Goal: Task Accomplishment & Management: Manage account settings

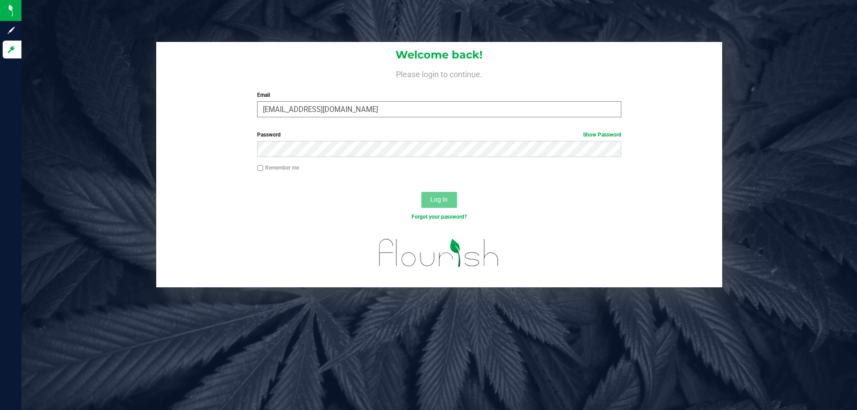
type input "[EMAIL_ADDRESS][DOMAIN_NAME]"
click at [421, 192] on button "Log In" at bounding box center [439, 200] width 36 height 16
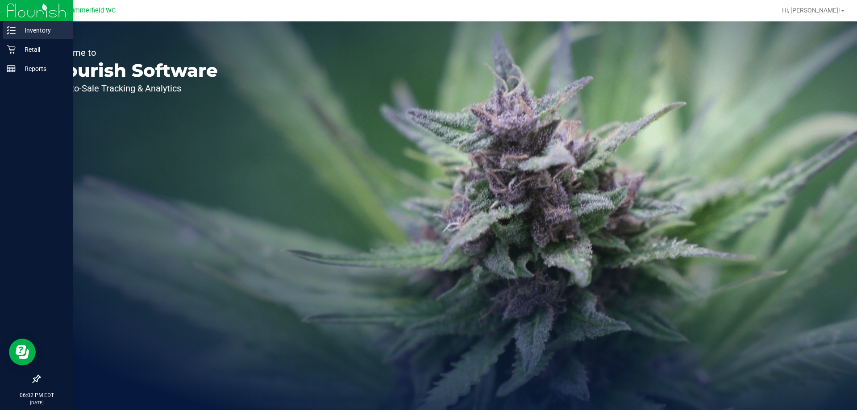
click at [19, 32] on p "Inventory" at bounding box center [43, 30] width 54 height 11
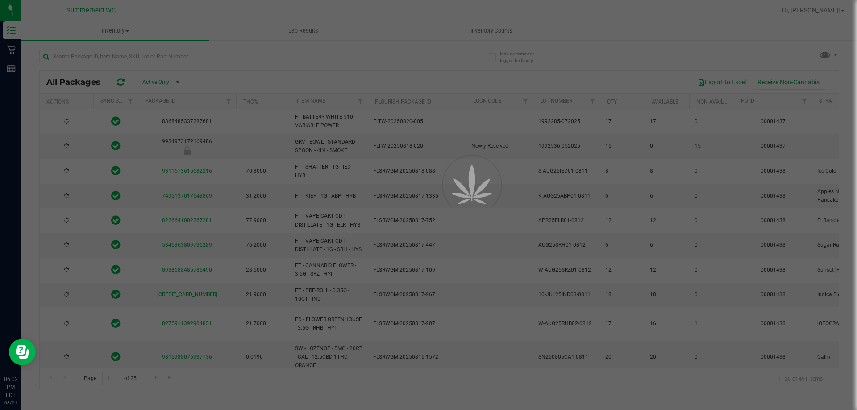
click at [454, 29] on div at bounding box center [428, 205] width 857 height 410
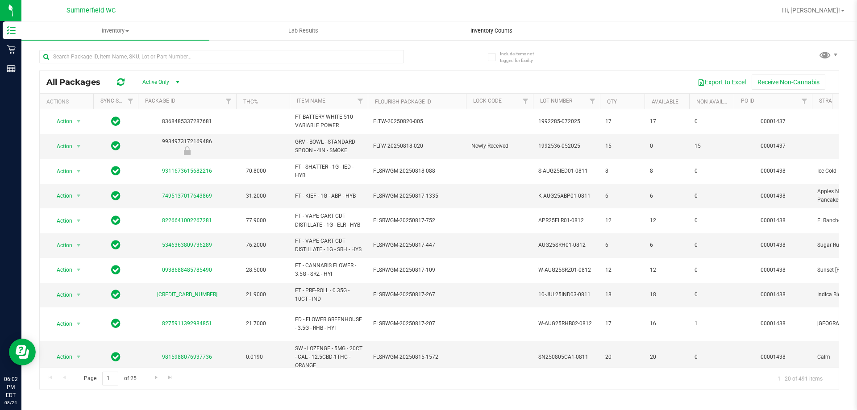
click at [469, 30] on span "Inventory Counts" at bounding box center [491, 31] width 66 height 8
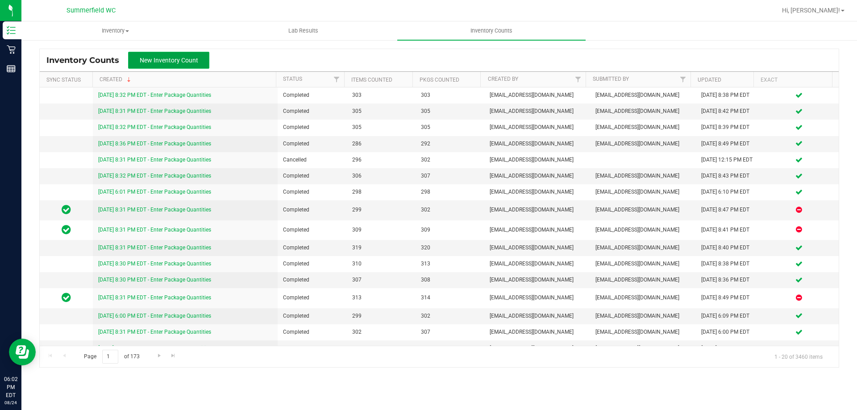
click at [202, 58] on button "New Inventory Count" at bounding box center [168, 60] width 81 height 17
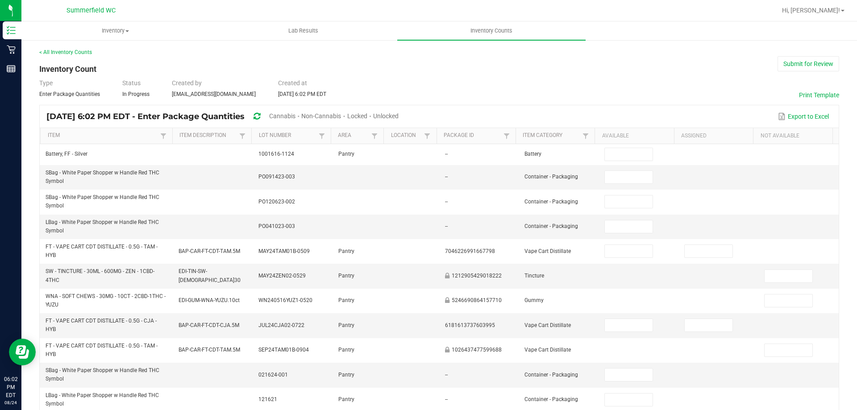
click at [399, 119] on div "Unlocked" at bounding box center [385, 116] width 25 height 17
click at [399, 119] on span "Unlocked" at bounding box center [385, 116] width 25 height 7
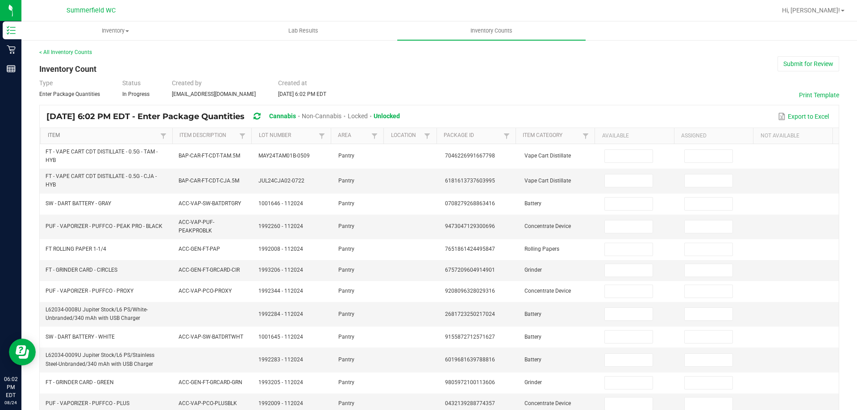
click at [92, 137] on link "Item" at bounding box center [103, 135] width 110 height 7
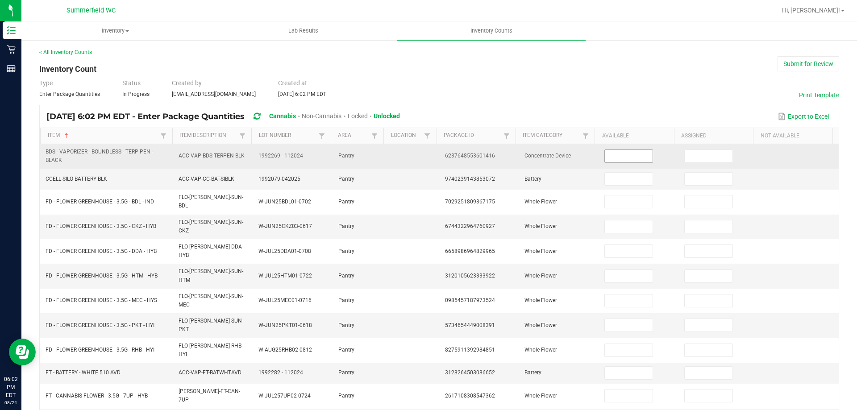
click at [619, 158] on input at bounding box center [628, 156] width 47 height 13
type input "1"
type input "10"
type input "8"
type input "6"
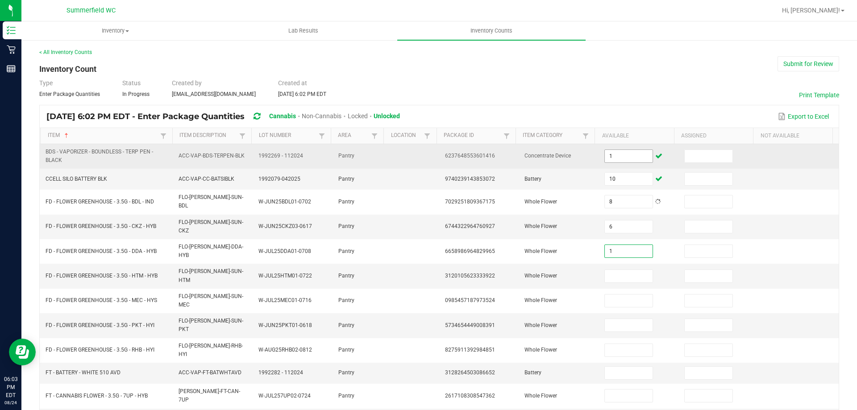
type input "1"
type input "3"
type input "17"
type input "6"
type input "16"
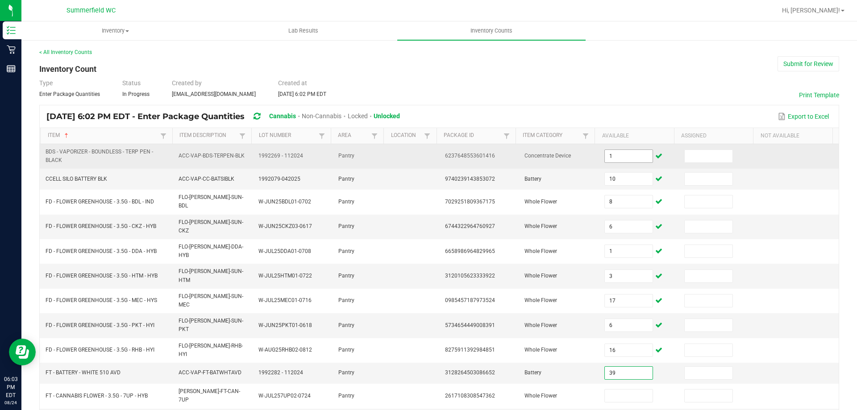
type input "39"
type input "3"
type input "7"
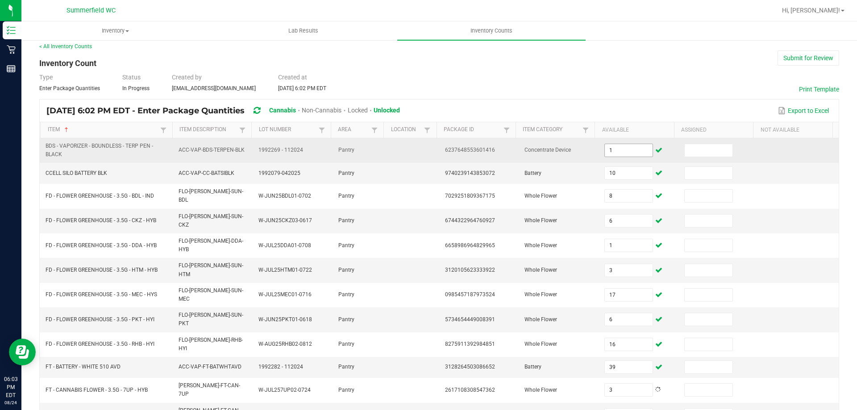
type input "5"
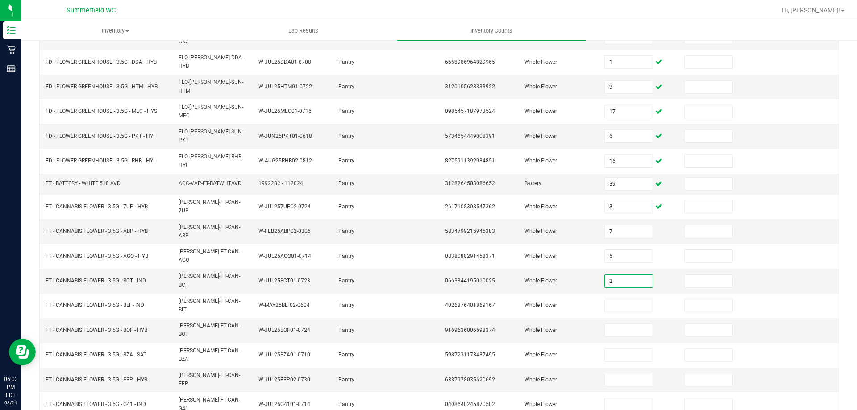
type input "2"
type input "5"
type input "3"
type input "16"
type input "13"
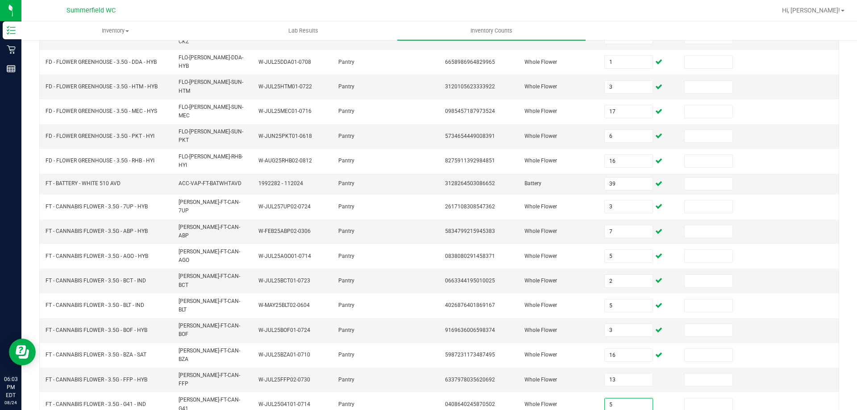
type input "5"
type input "14"
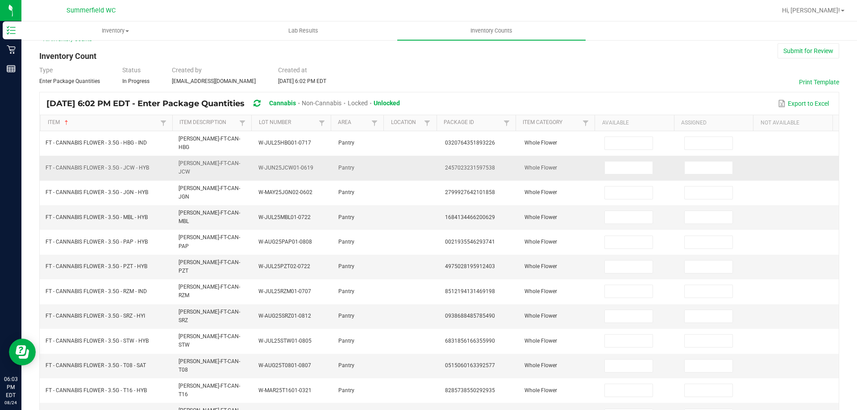
scroll to position [0, 0]
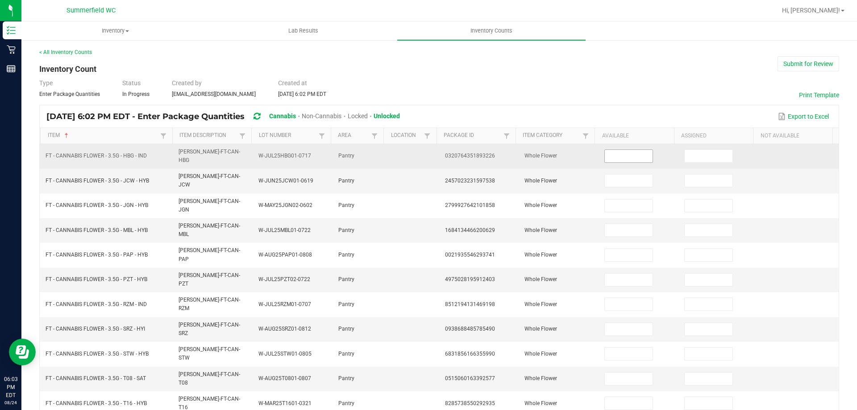
click at [632, 150] on input at bounding box center [628, 156] width 47 height 13
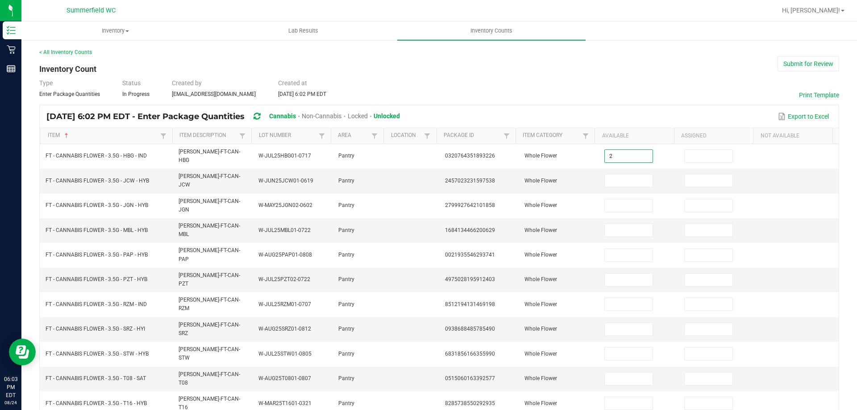
type input "2"
type input "1"
click at [621, 158] on input "2" at bounding box center [628, 156] width 47 height 13
click at [617, 177] on input "1" at bounding box center [628, 181] width 47 height 13
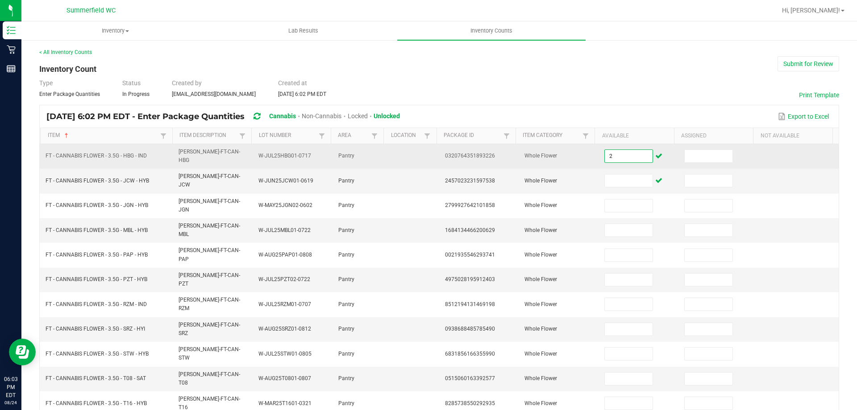
click at [618, 158] on input "2" at bounding box center [628, 156] width 47 height 13
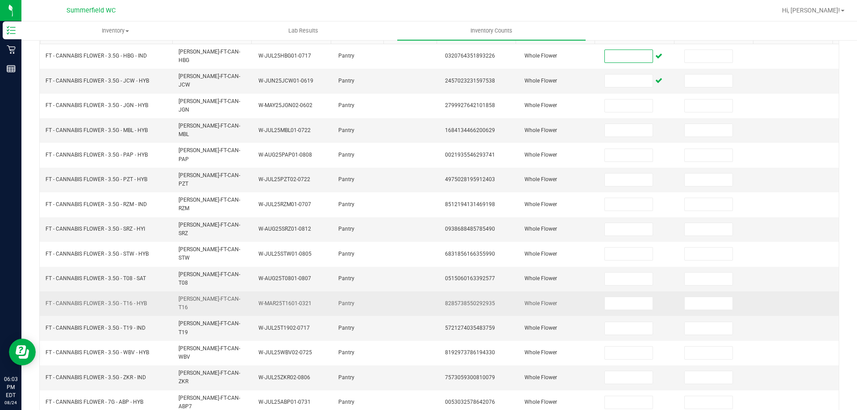
scroll to position [185, 0]
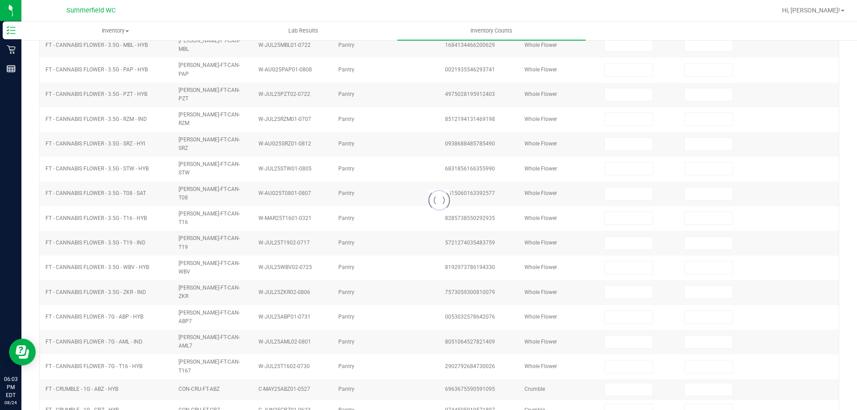
type input "1"
type input "10"
type input "8"
type input "6"
type input "1"
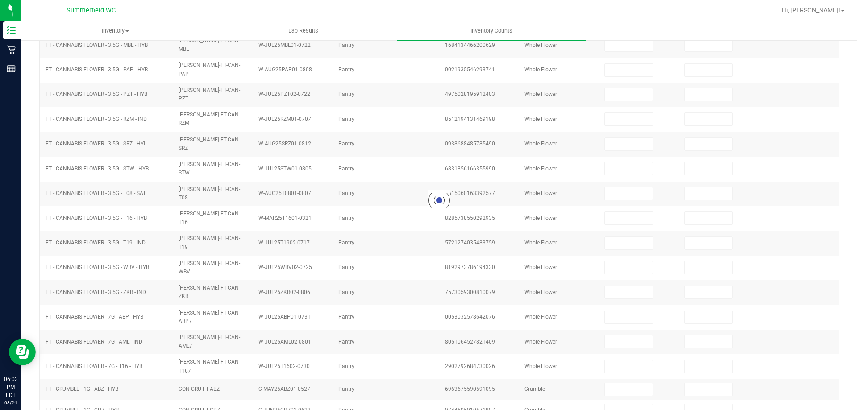
type input "6"
type input "39"
type input "3"
type input "7"
type input "2"
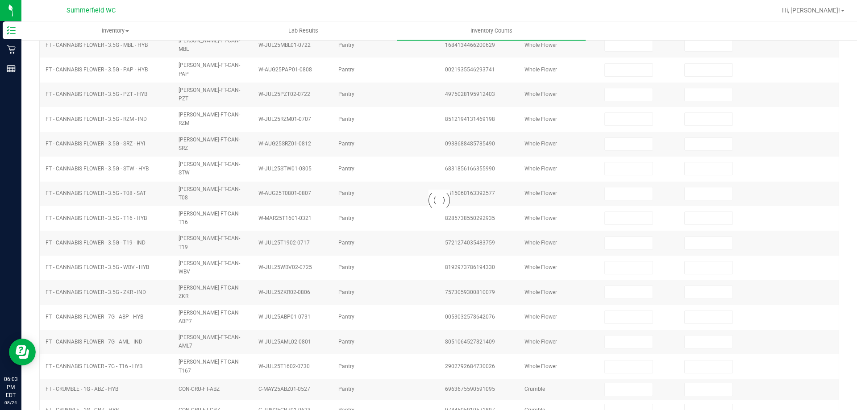
type input "5"
type input "3"
type input "16"
type input "13"
type input "5"
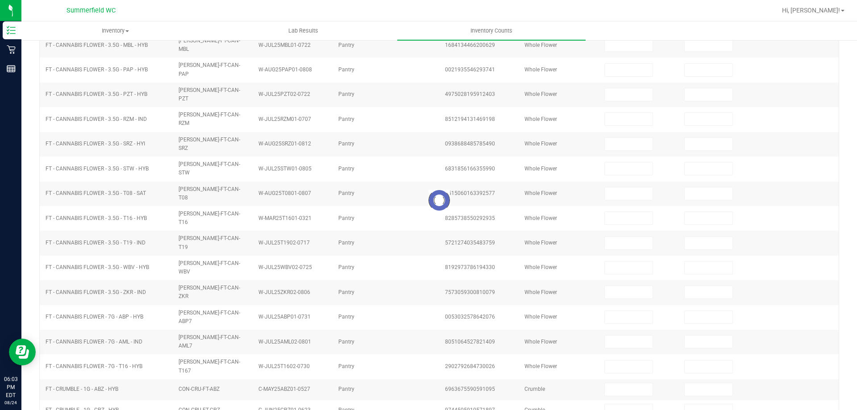
type input "3"
type input "17"
type input "16"
type input "5"
type input "14"
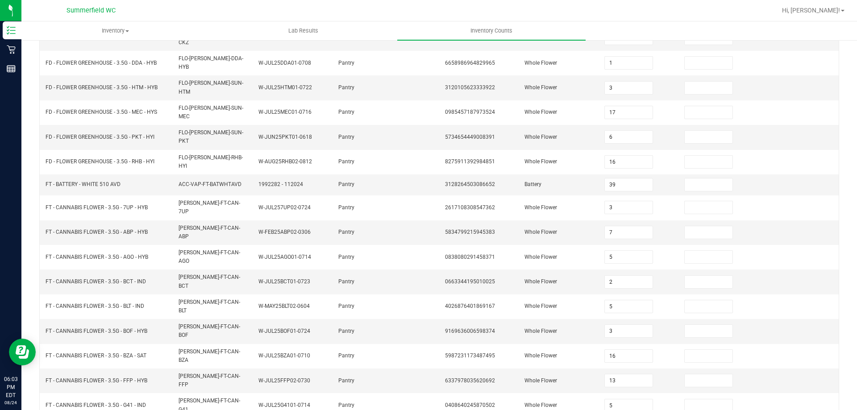
scroll to position [189, 0]
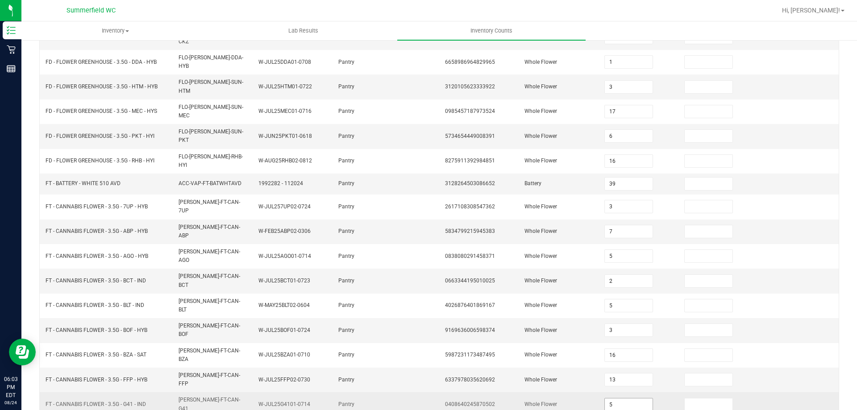
click at [606, 399] on input "5" at bounding box center [628, 405] width 47 height 13
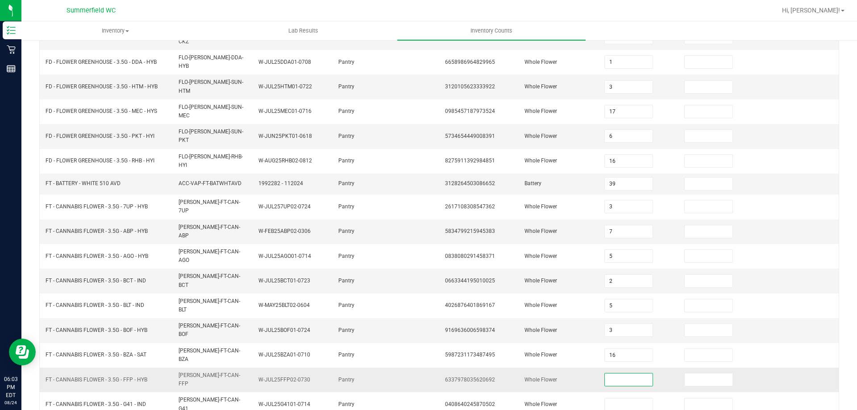
click at [606, 374] on input at bounding box center [628, 380] width 47 height 13
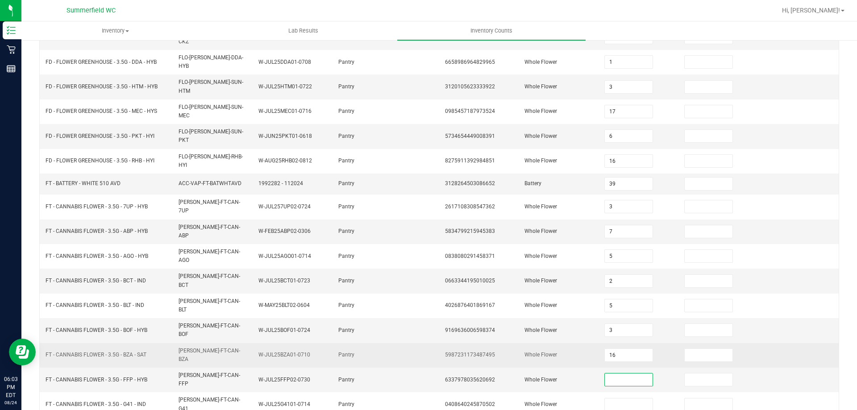
click at [606, 343] on td "16" at bounding box center [639, 355] width 80 height 25
click at [608, 349] on input "16" at bounding box center [628, 355] width 47 height 13
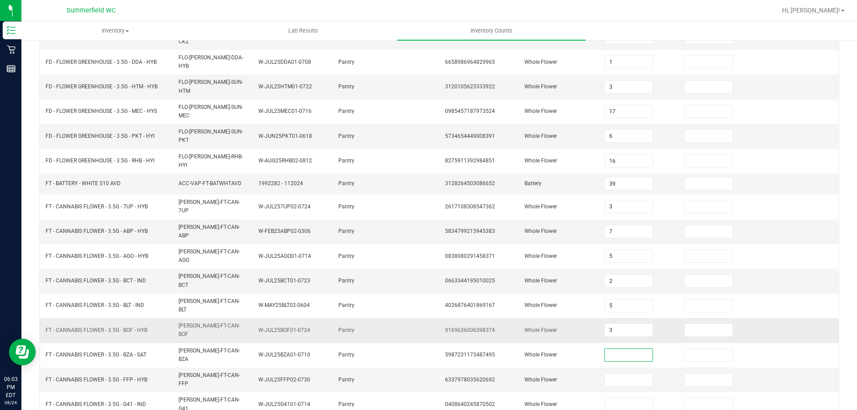
click at [610, 318] on td "3" at bounding box center [639, 330] width 80 height 25
click at [611, 324] on input "3" at bounding box center [628, 330] width 47 height 13
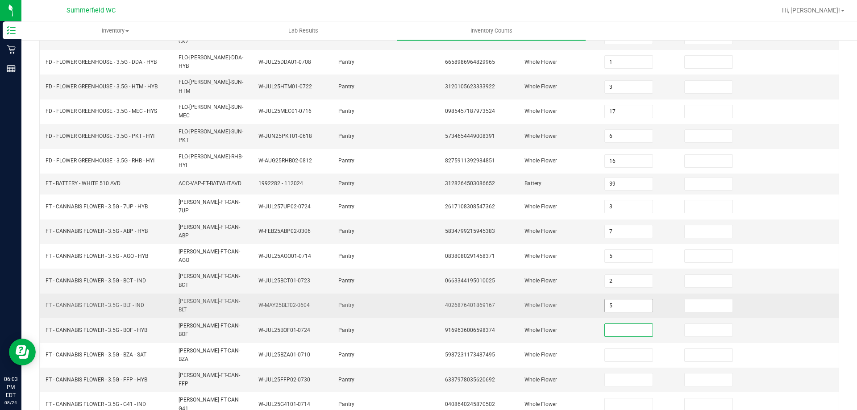
drag, startPoint x: 616, startPoint y: 267, endPoint x: 624, endPoint y: 238, distance: 29.6
click at [616, 300] on input "5" at bounding box center [628, 306] width 47 height 13
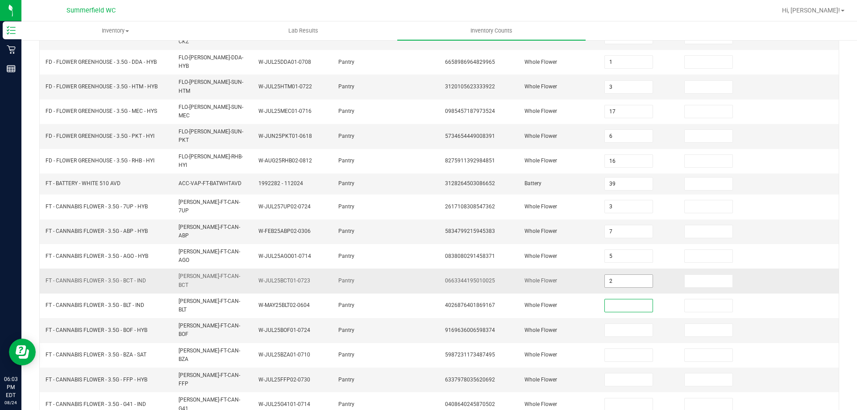
click at [625, 275] on input "2" at bounding box center [628, 281] width 47 height 13
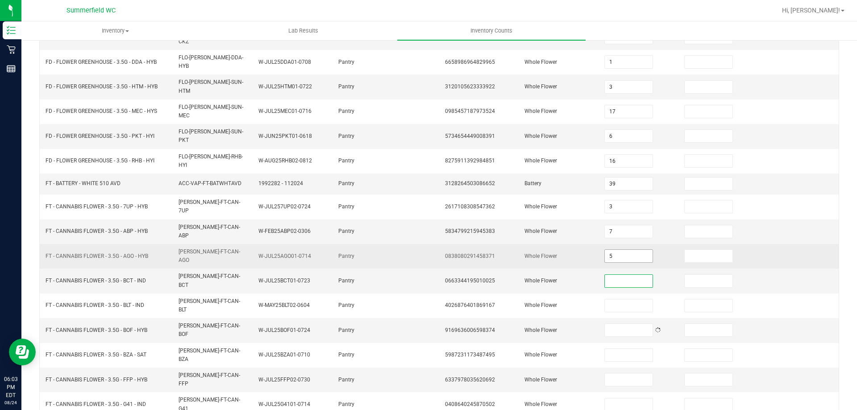
click at [627, 250] on input "5" at bounding box center [628, 256] width 47 height 13
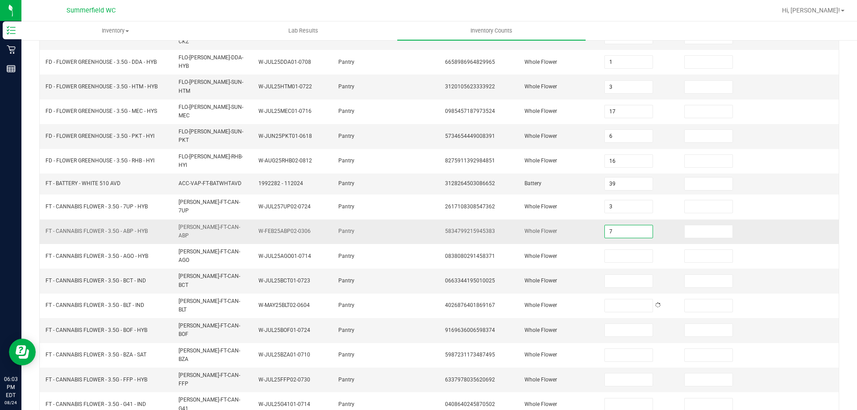
click at [628, 225] on input "7" at bounding box center [628, 231] width 47 height 13
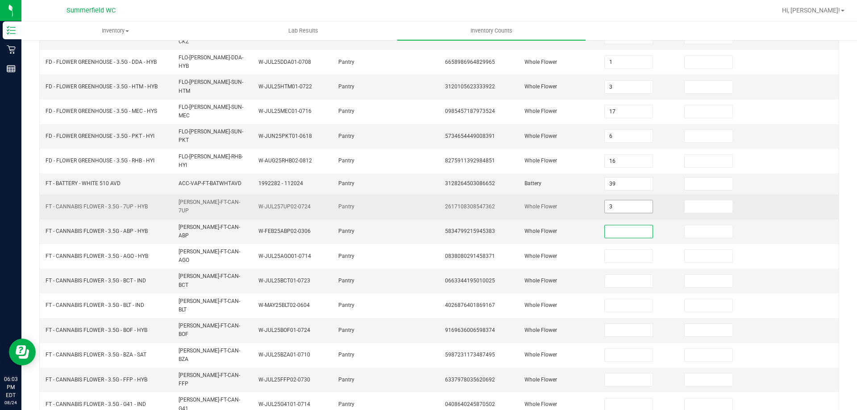
click at [628, 200] on input "3" at bounding box center [628, 206] width 47 height 13
type input "3"
type input "7"
type input "5"
type input "2"
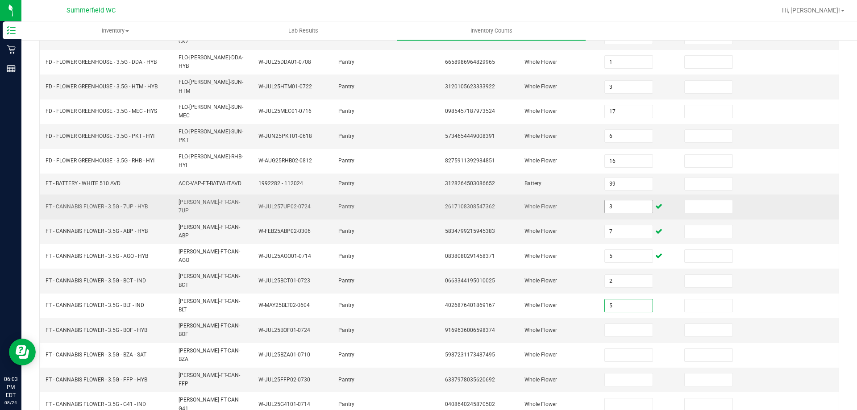
type input "5"
type input "3"
type input "16"
type input "13"
type input "5"
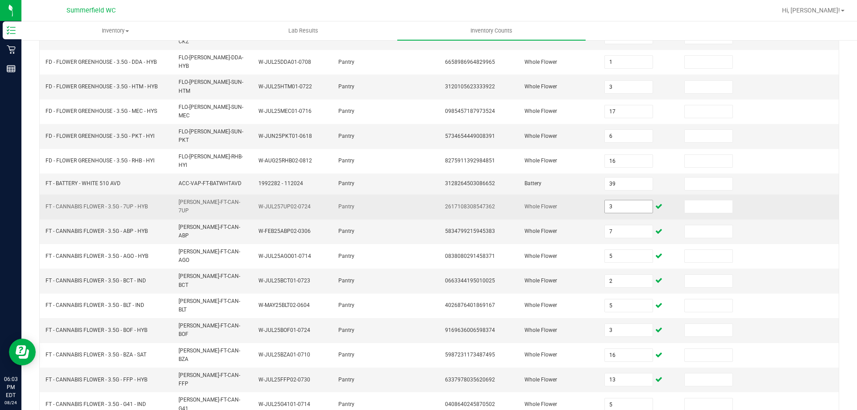
type input "14"
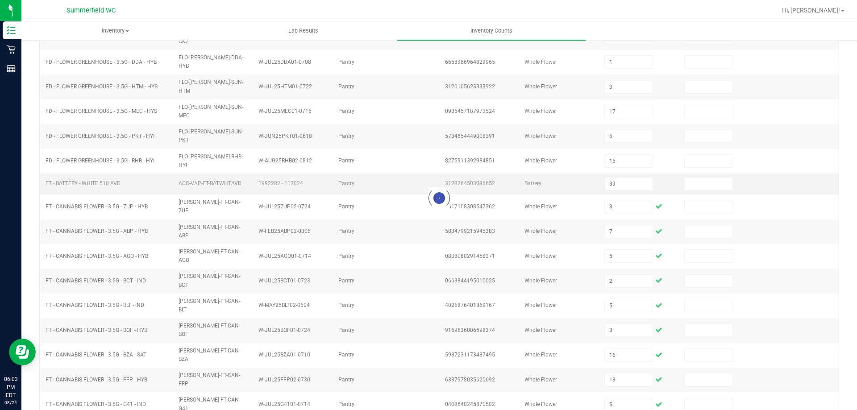
type input "2"
type input "1"
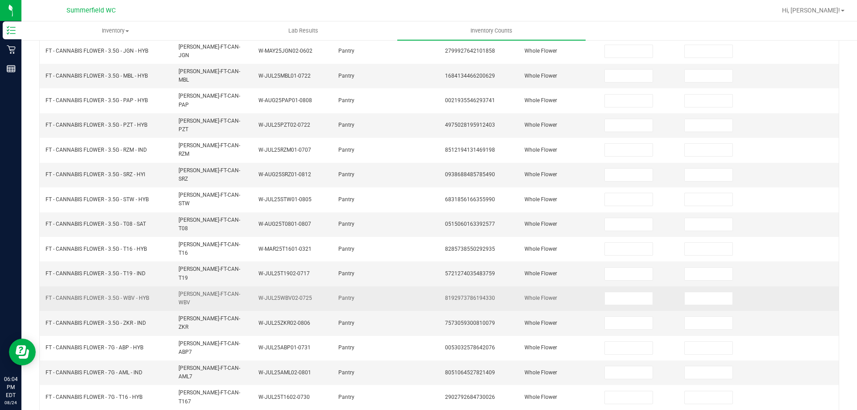
scroll to position [185, 0]
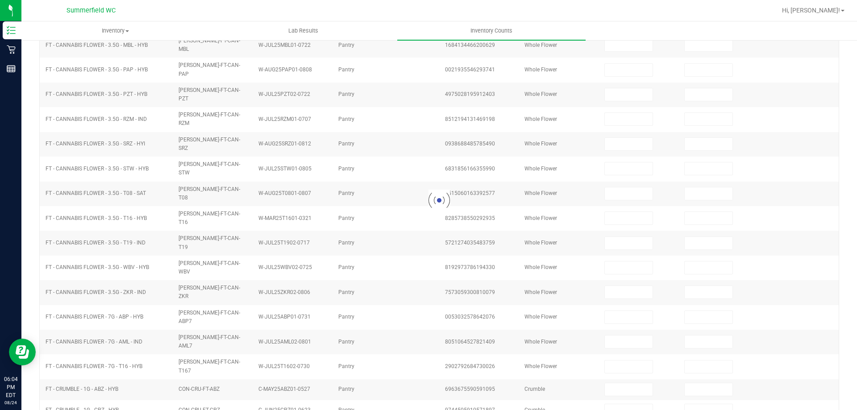
type input "1"
type input "10"
type input "8"
type input "6"
type input "1"
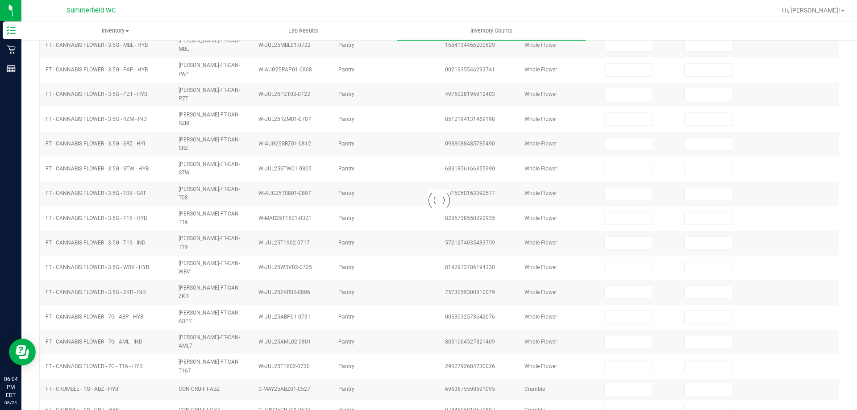
type input "6"
type input "39"
type input "3"
type input "7"
type input "2"
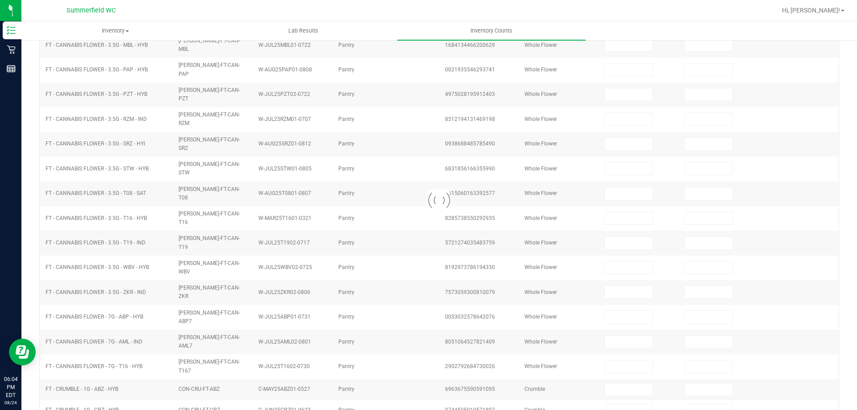
type input "5"
type input "3"
type input "16"
type input "13"
type input "5"
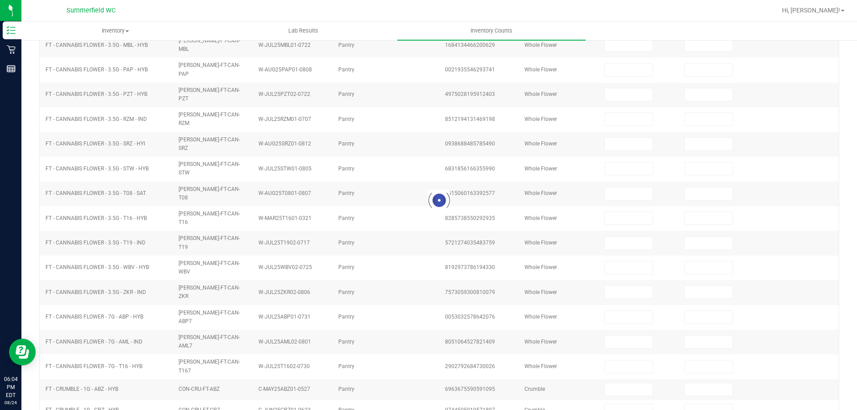
type input "3"
type input "17"
type input "16"
type input "5"
type input "14"
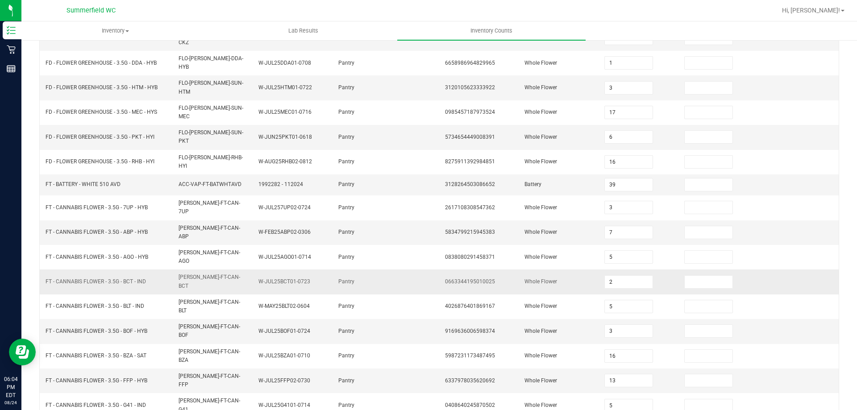
scroll to position [189, 0]
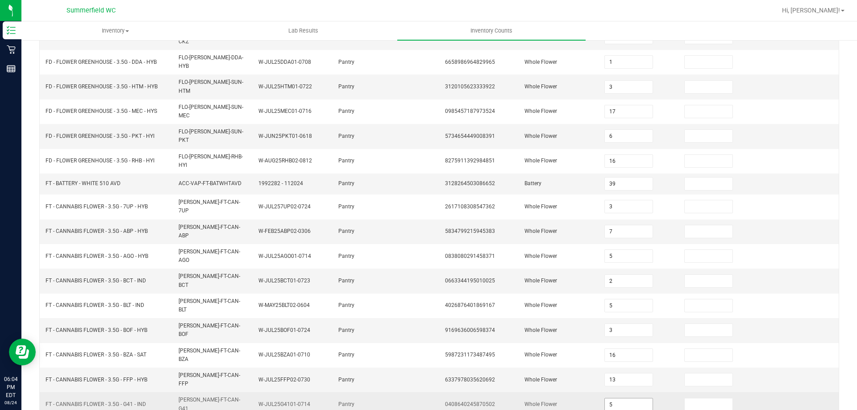
click at [625, 399] on input "5" at bounding box center [628, 405] width 47 height 13
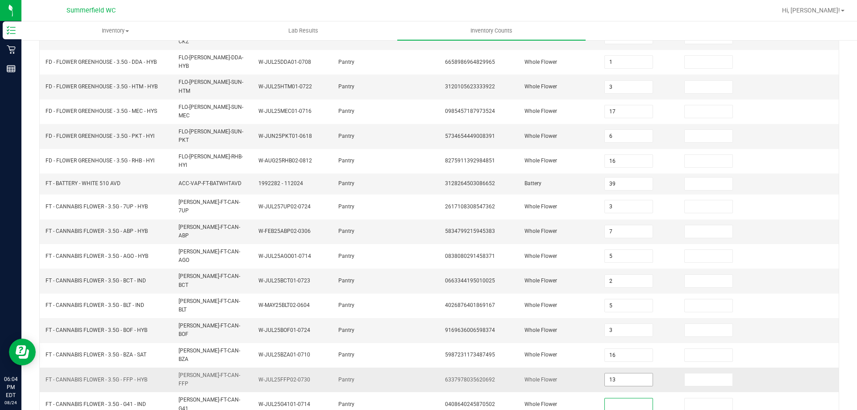
click at [619, 374] on input "13" at bounding box center [628, 380] width 47 height 13
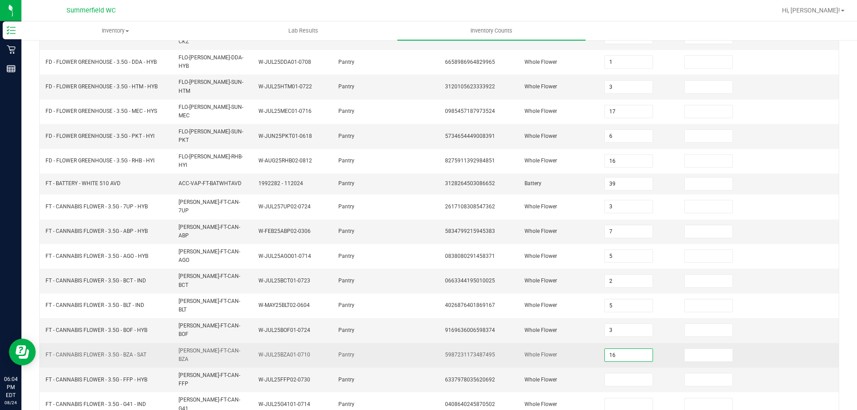
click at [622, 349] on input "16" at bounding box center [628, 355] width 47 height 13
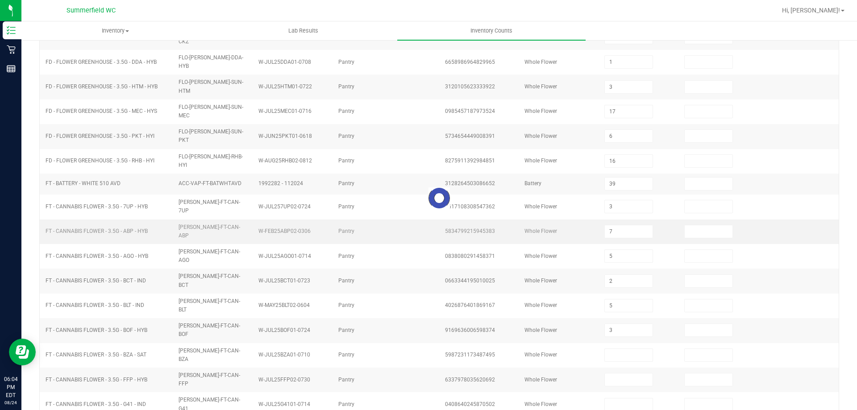
type input "2"
type input "1"
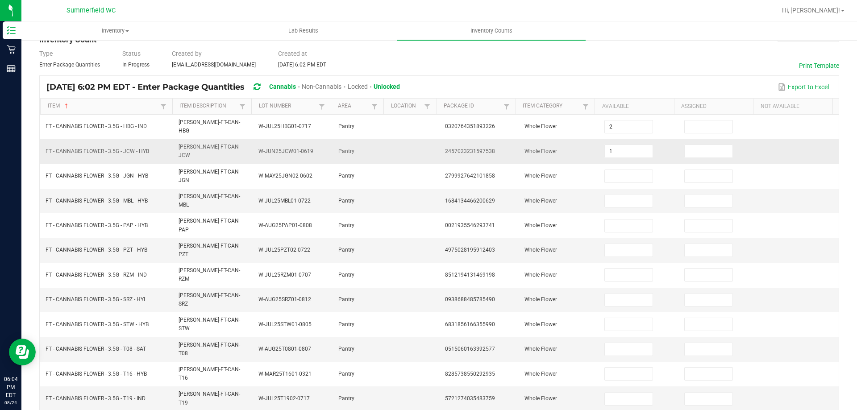
scroll to position [0, 0]
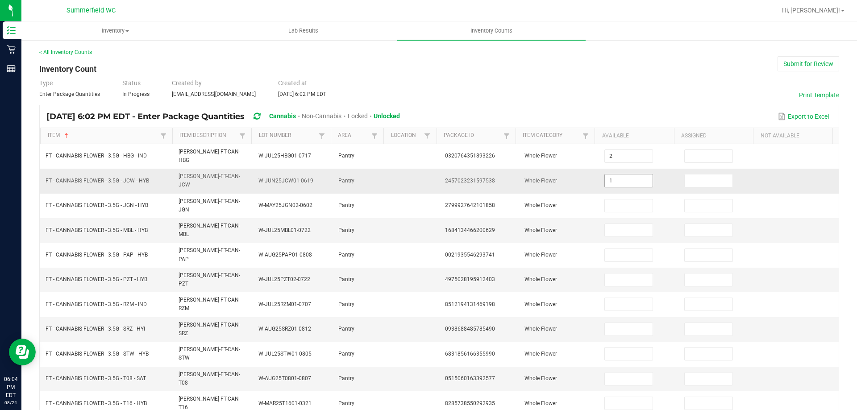
click at [633, 175] on input "1" at bounding box center [628, 181] width 47 height 13
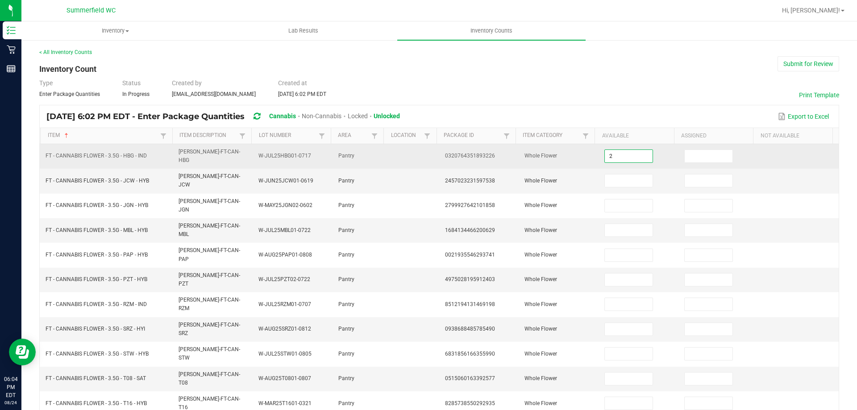
click at [628, 150] on input "2" at bounding box center [628, 156] width 47 height 13
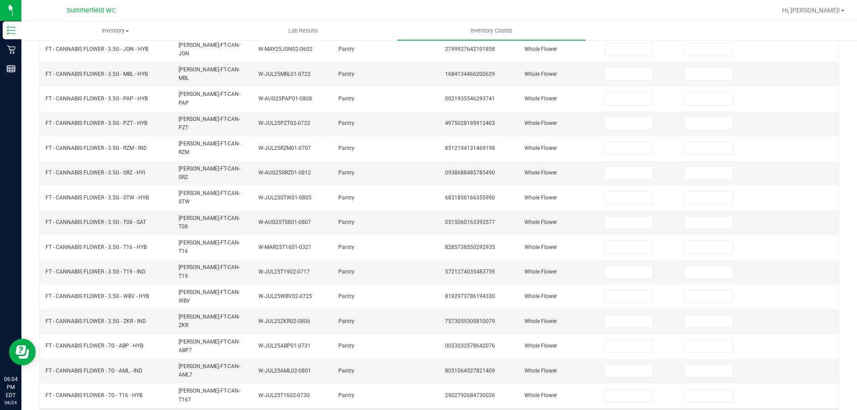
scroll to position [185, 0]
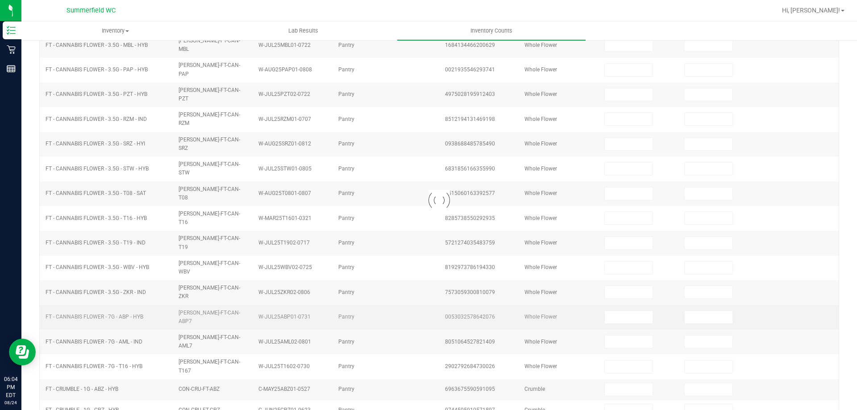
type input "1"
type input "10"
type input "8"
type input "6"
type input "1"
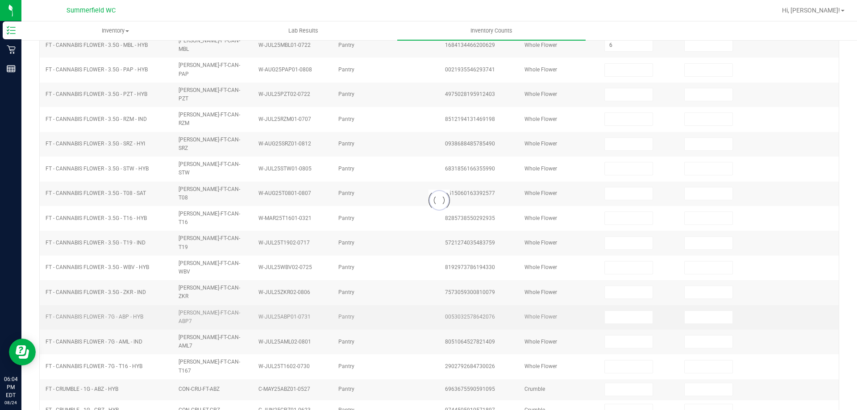
type input "6"
type input "39"
type input "3"
type input "7"
type input "2"
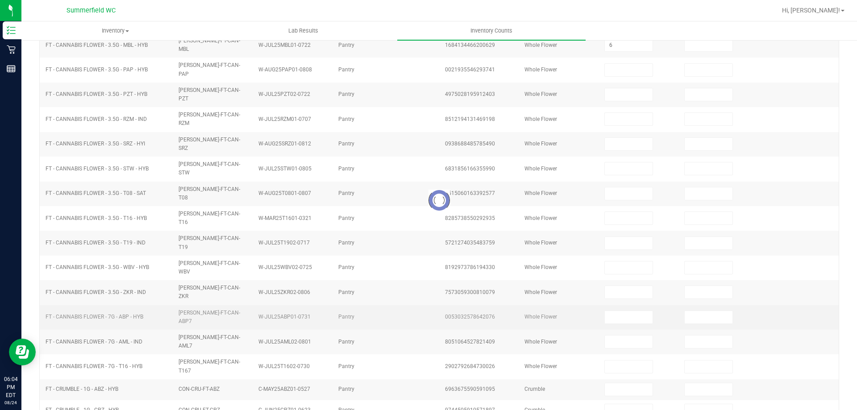
type input "5"
type input "3"
type input "16"
type input "13"
type input "5"
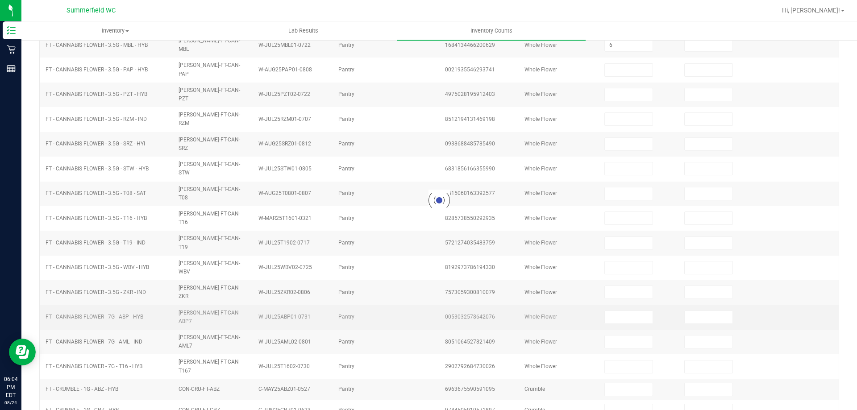
type input "3"
type input "17"
type input "16"
type input "5"
type input "14"
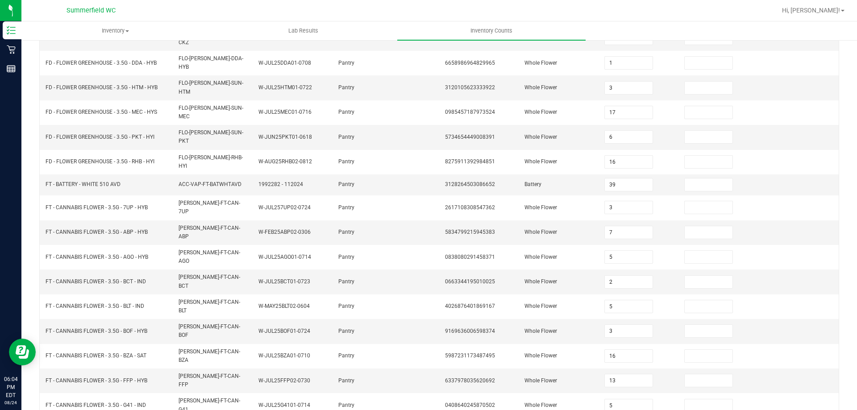
scroll to position [189, 0]
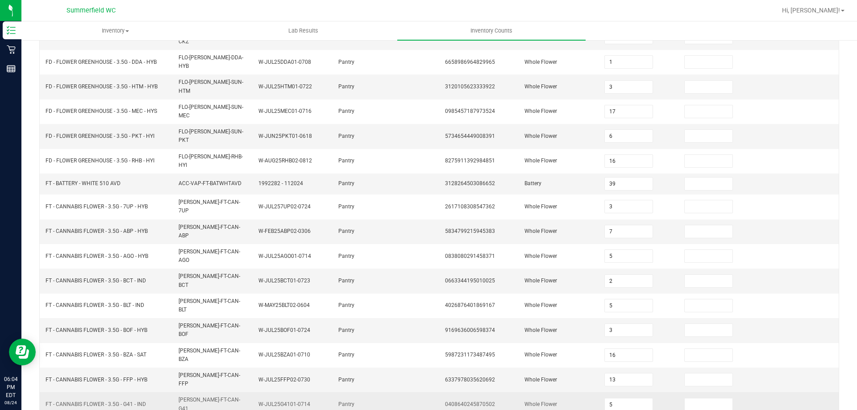
click at [621, 392] on td "5" at bounding box center [639, 404] width 80 height 25
click at [622, 399] on input "5" at bounding box center [628, 405] width 47 height 13
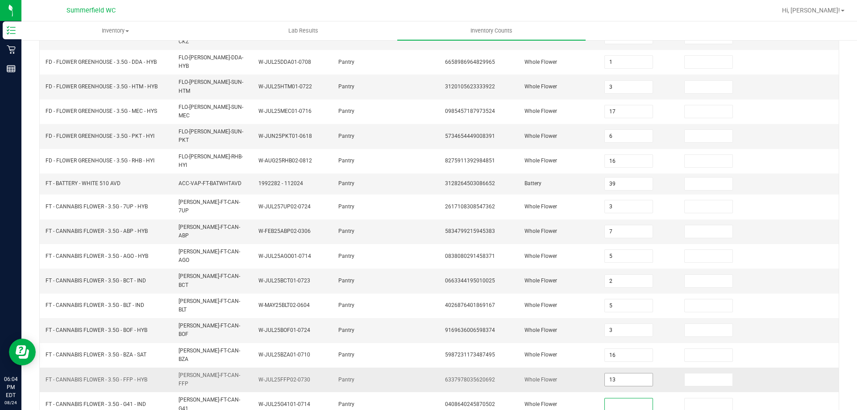
click at [622, 374] on input "13" at bounding box center [628, 380] width 47 height 13
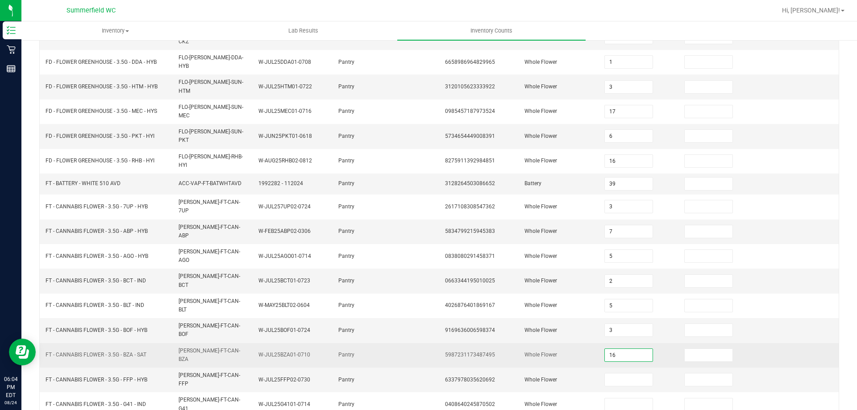
click at [622, 349] on input "16" at bounding box center [628, 355] width 47 height 13
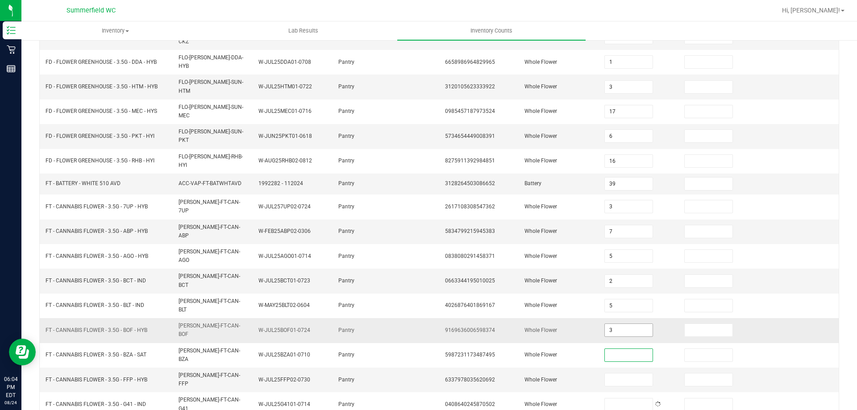
click at [622, 324] on input "3" at bounding box center [628, 330] width 47 height 13
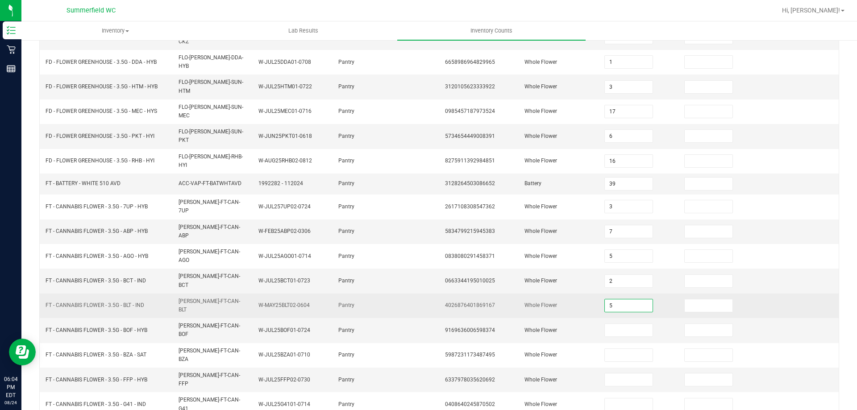
click at [624, 300] on input "5" at bounding box center [628, 306] width 47 height 13
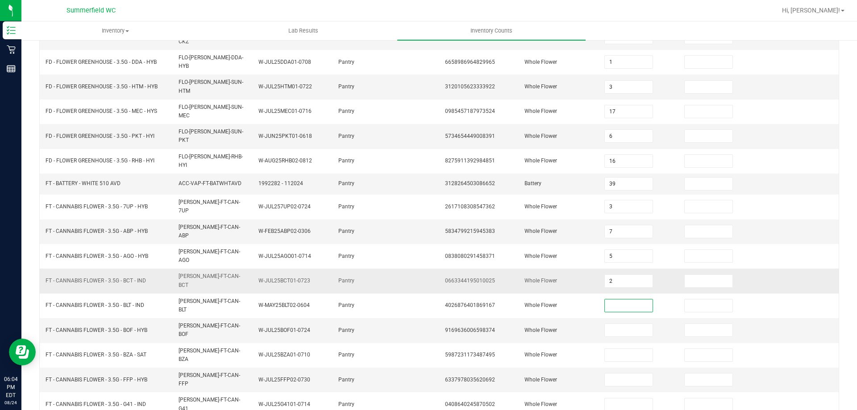
click at [623, 269] on td "2" at bounding box center [639, 281] width 80 height 25
click at [623, 275] on input "2" at bounding box center [628, 281] width 47 height 13
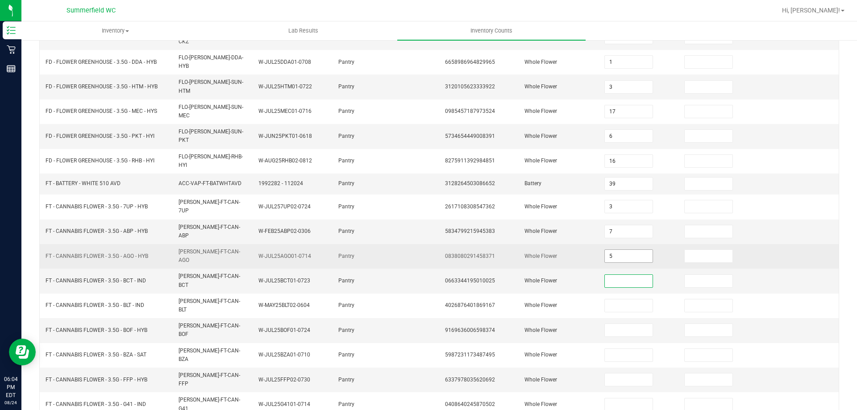
click at [621, 250] on input "5" at bounding box center [628, 256] width 47 height 13
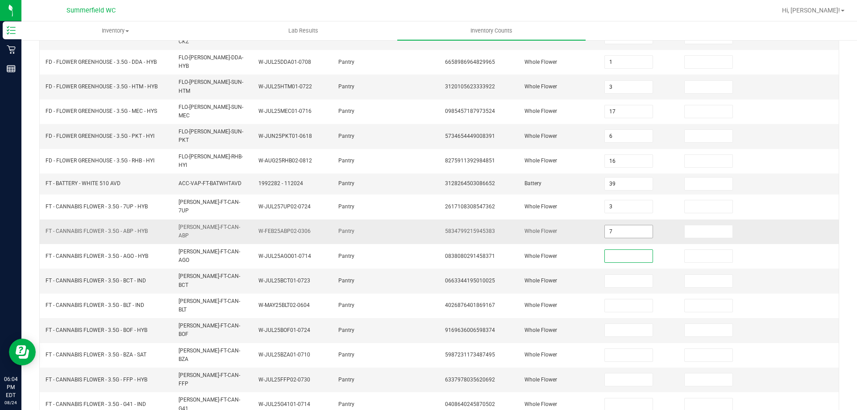
click at [618, 225] on input "7" at bounding box center [628, 231] width 47 height 13
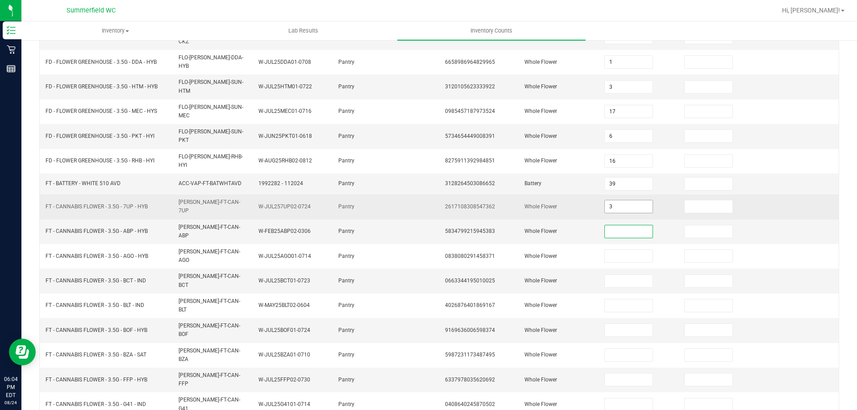
click at [617, 200] on input "3" at bounding box center [628, 206] width 47 height 13
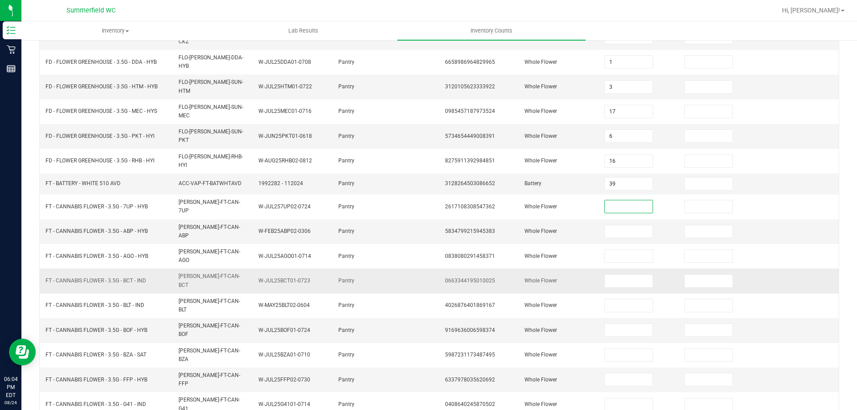
type input "3"
type input "7"
type input "5"
type input "2"
type input "5"
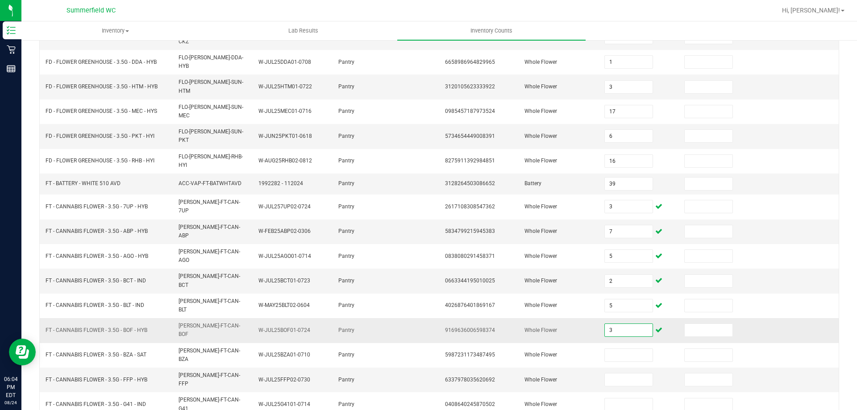
drag, startPoint x: 625, startPoint y: 285, endPoint x: 565, endPoint y: 292, distance: 60.6
click at [572, 318] on tr "FT - CANNABIS FLOWER - 3.5G - BOF - HYB [PERSON_NAME]-FT-CAN-BOF W-JUL25BOF01-0…" at bounding box center [439, 330] width 799 height 25
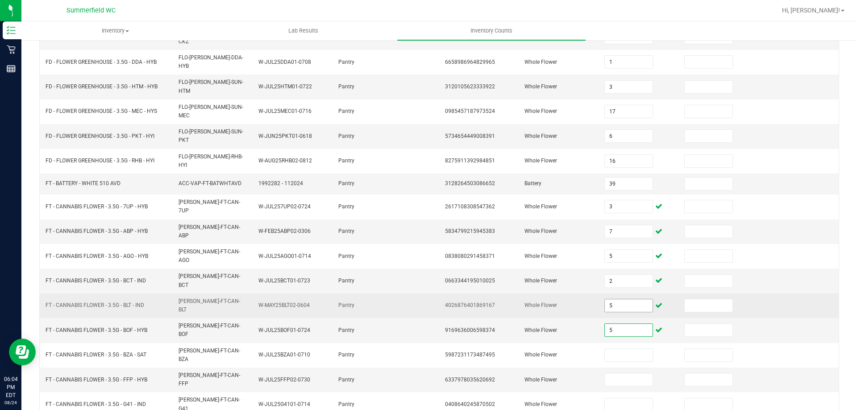
type input "5"
type input "2"
click at [458, 302] on span "4026876401869167" at bounding box center [470, 305] width 50 height 6
type input "5"
click at [525, 302] on span "Whole Flower" at bounding box center [541, 305] width 33 height 6
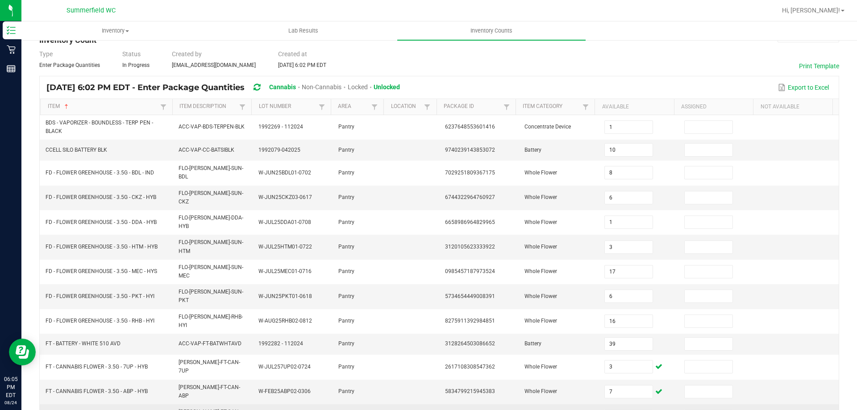
scroll to position [45, 0]
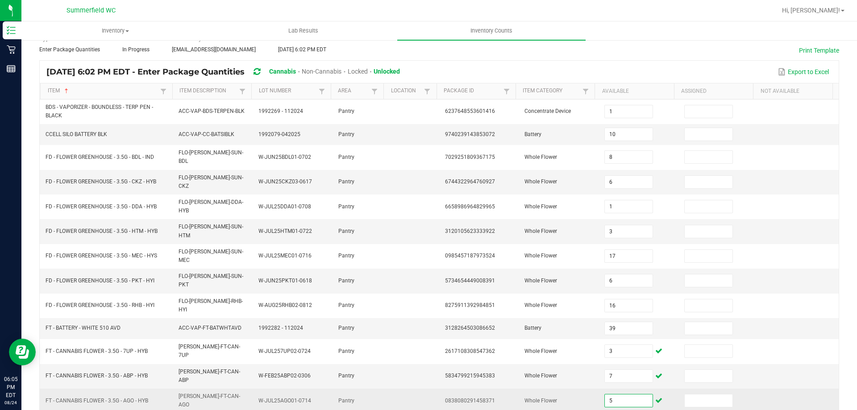
click at [629, 395] on input "5" at bounding box center [628, 401] width 47 height 13
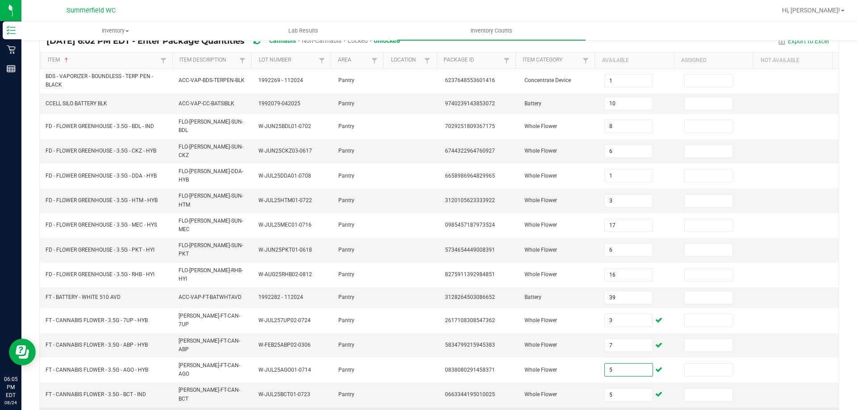
scroll to position [89, 0]
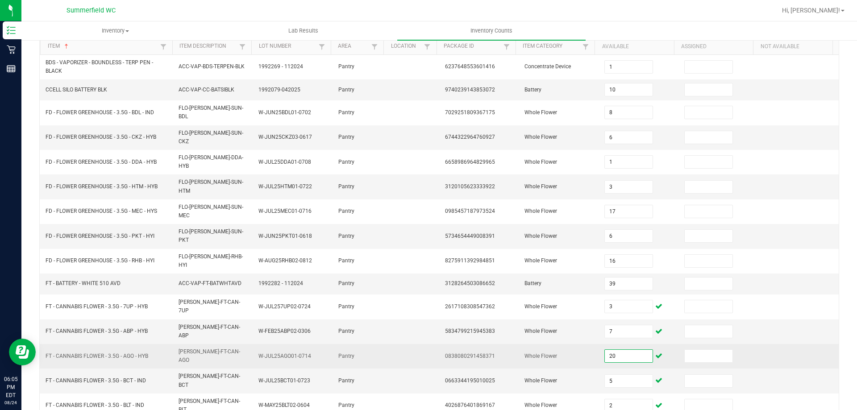
type input "20"
click at [545, 344] on td "Whole Flower" at bounding box center [559, 356] width 80 height 25
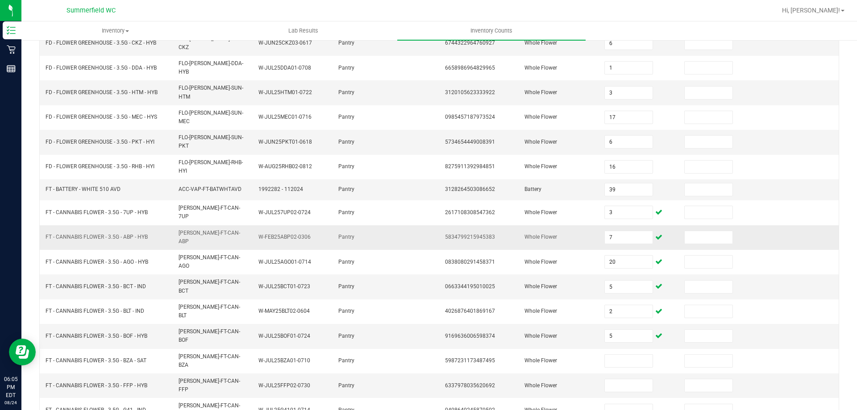
scroll to position [189, 0]
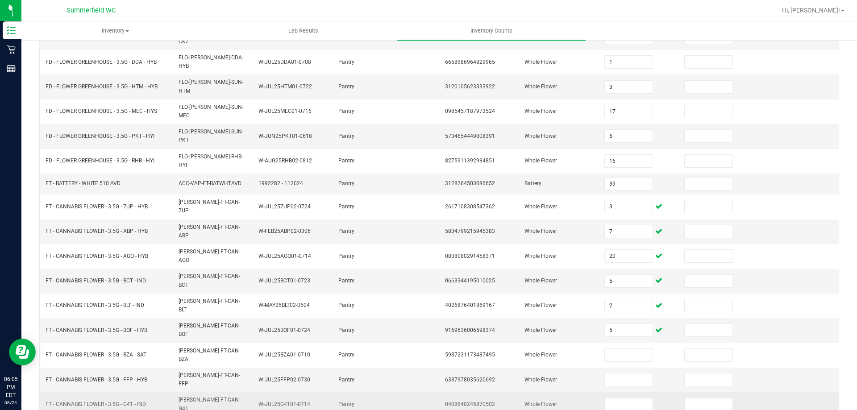
click at [609, 392] on td at bounding box center [639, 404] width 80 height 25
click at [610, 398] on span at bounding box center [628, 404] width 48 height 13
click at [610, 399] on input at bounding box center [628, 405] width 47 height 13
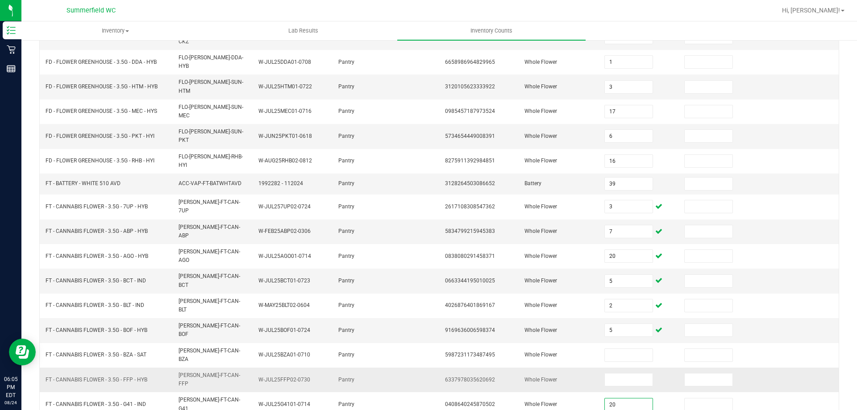
type input "20"
click at [501, 368] on td "6337978035620692" at bounding box center [480, 380] width 80 height 25
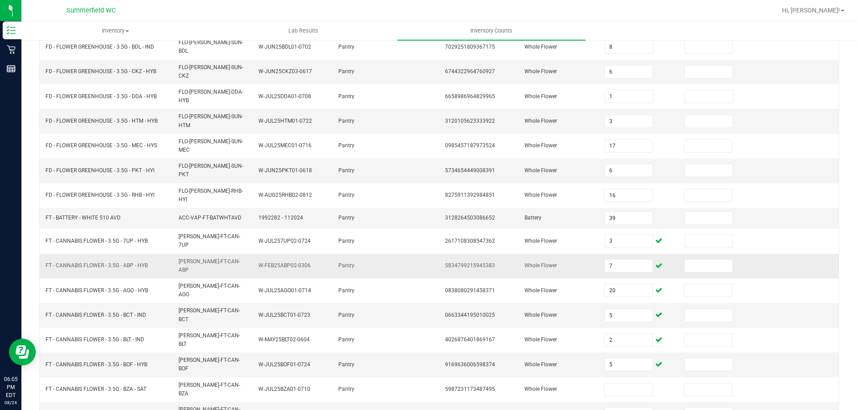
scroll to position [100, 0]
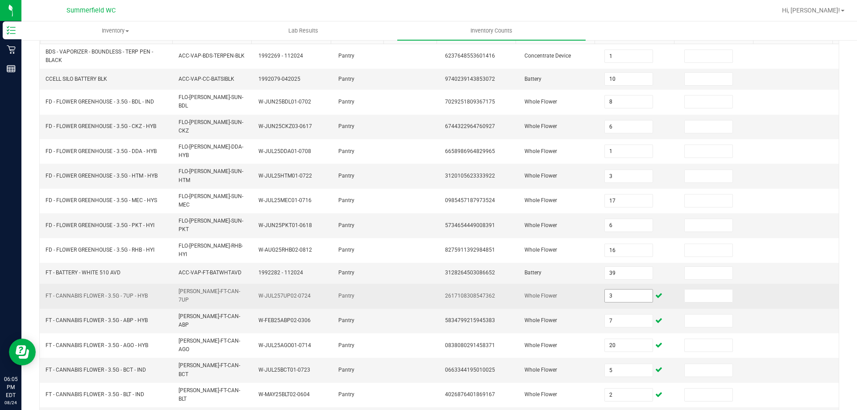
click at [625, 290] on input "3" at bounding box center [628, 296] width 47 height 13
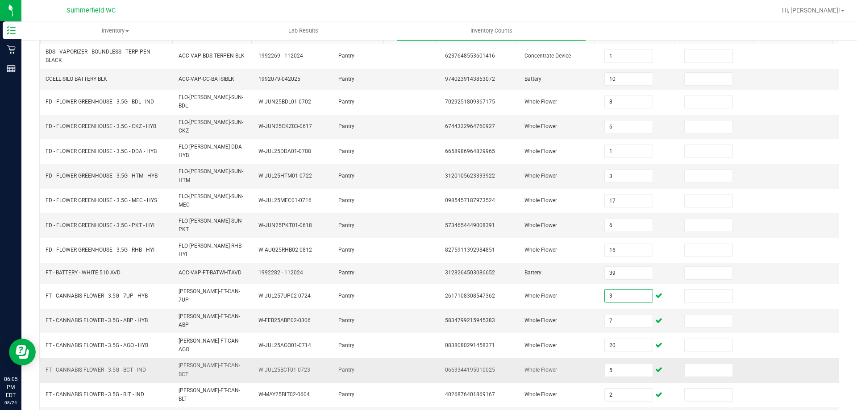
click at [396, 358] on td at bounding box center [412, 370] width 53 height 25
click at [628, 364] on input "5" at bounding box center [628, 370] width 47 height 13
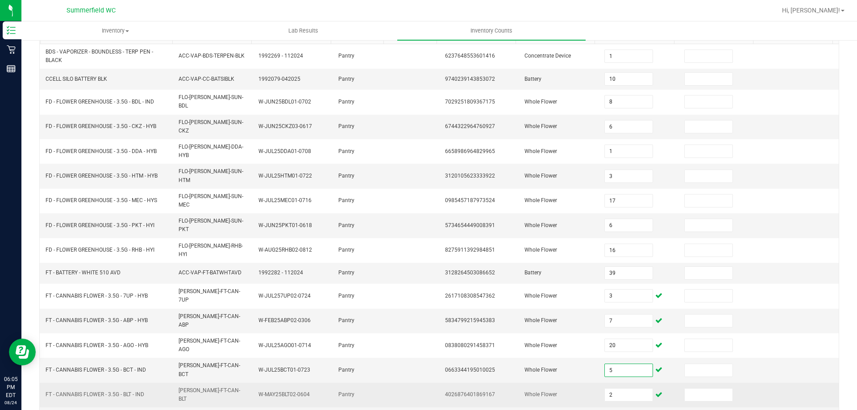
click at [473, 392] on span "4026876401869167" at bounding box center [470, 395] width 50 height 6
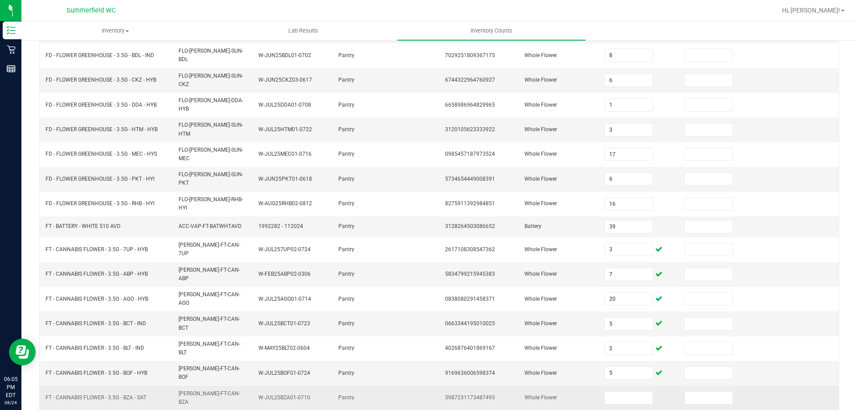
scroll to position [189, 0]
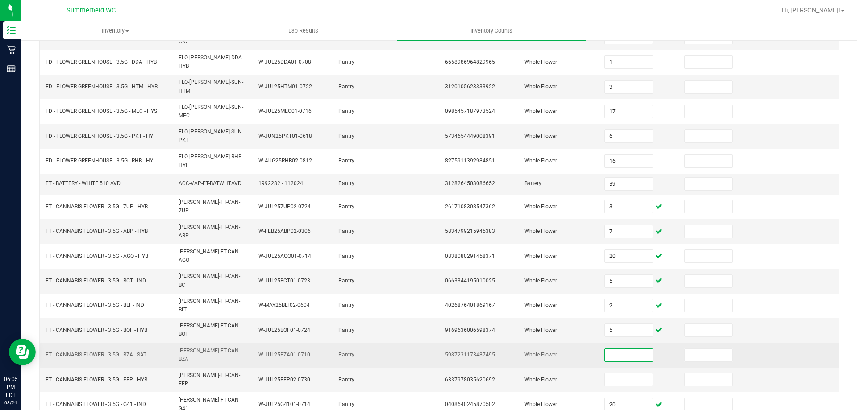
click at [627, 349] on input at bounding box center [628, 355] width 47 height 13
type input "3"
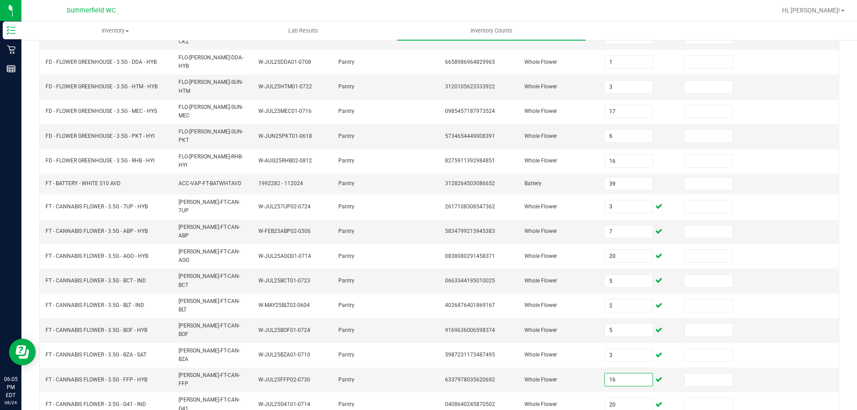
type input "16"
type input "13"
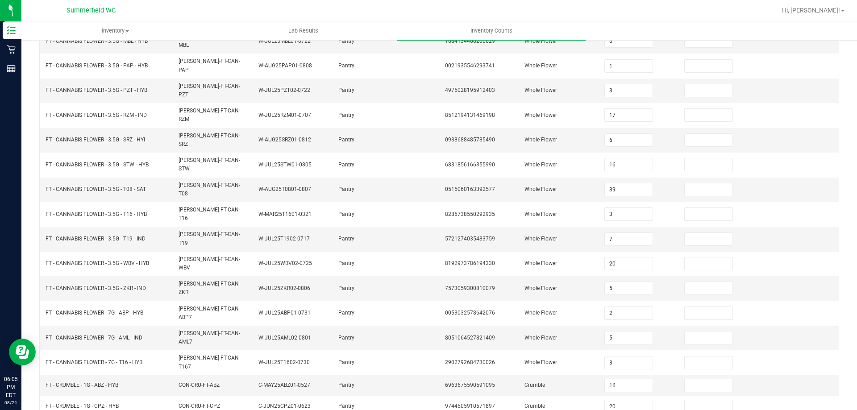
type input "2"
type input "1"
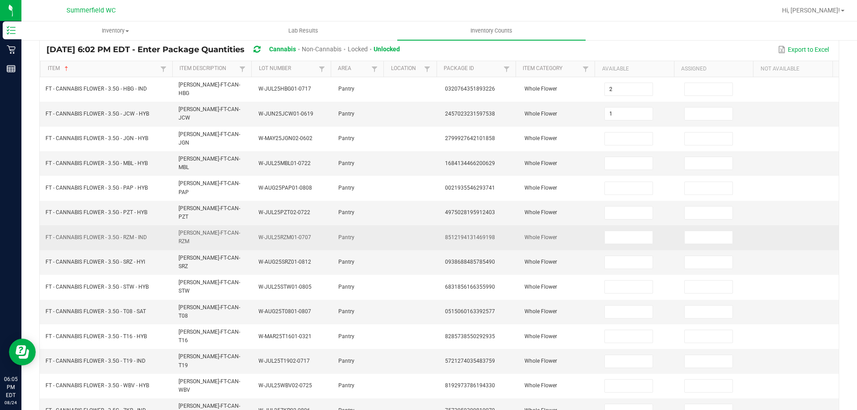
scroll to position [0, 0]
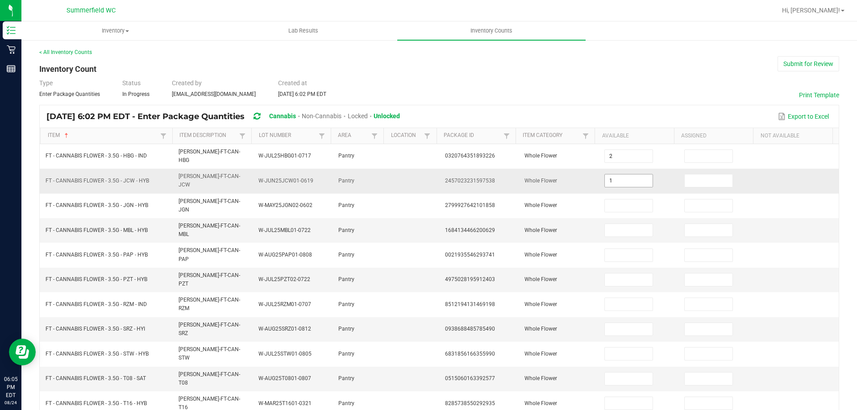
click at [634, 174] on span "1" at bounding box center [628, 180] width 48 height 13
click at [629, 175] on input "1" at bounding box center [628, 181] width 47 height 13
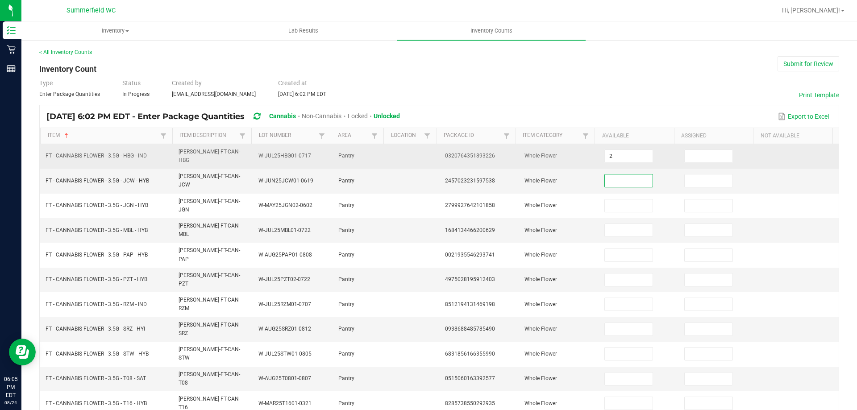
click at [617, 147] on td "2" at bounding box center [639, 156] width 80 height 25
drag, startPoint x: 617, startPoint y: 147, endPoint x: 617, endPoint y: 152, distance: 4.9
click at [617, 151] on span "2" at bounding box center [628, 156] width 48 height 13
click at [617, 152] on input "2" at bounding box center [628, 156] width 47 height 13
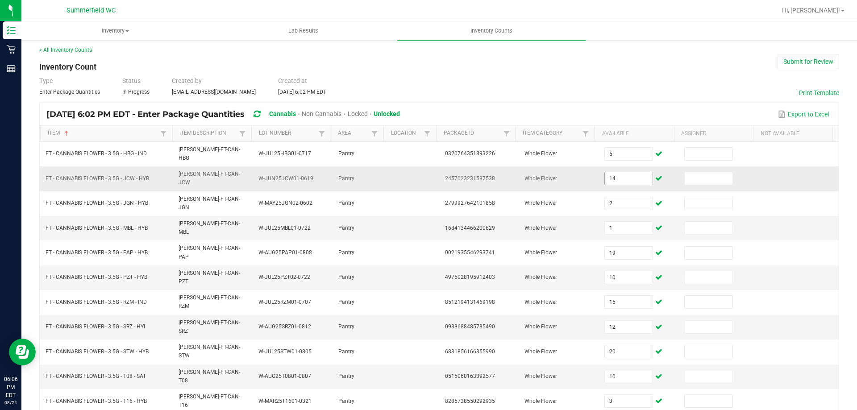
scroll to position [185, 0]
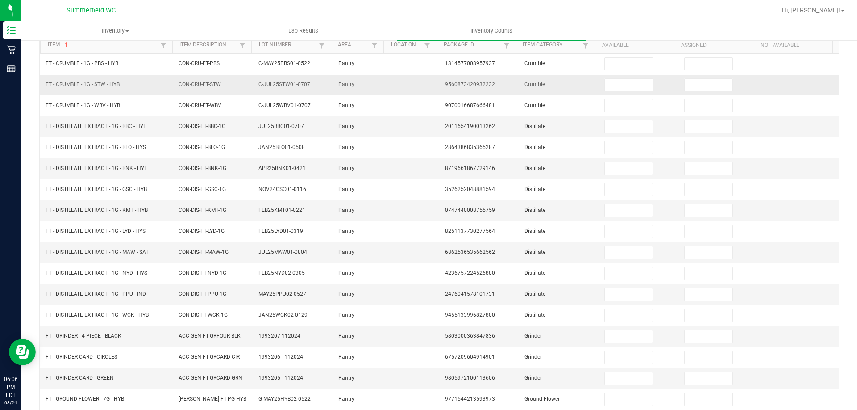
scroll to position [0, 0]
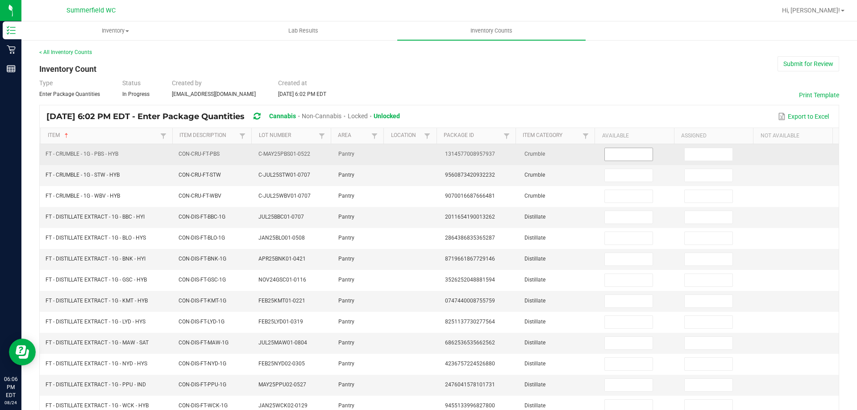
click at [625, 160] on input at bounding box center [628, 154] width 47 height 13
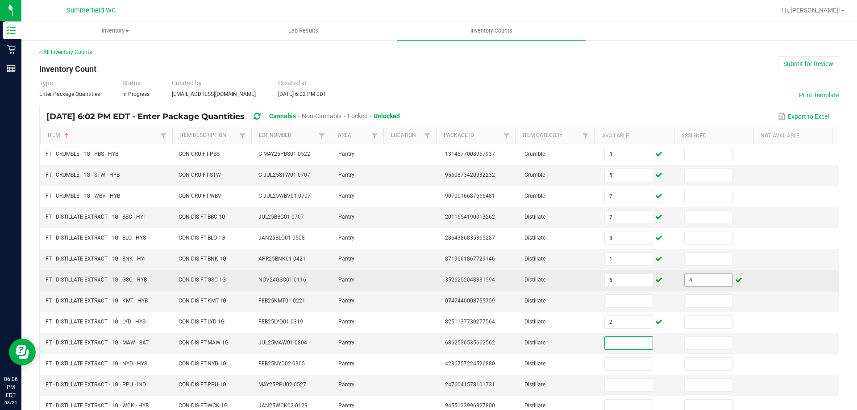
click at [692, 274] on input "4" at bounding box center [708, 280] width 47 height 13
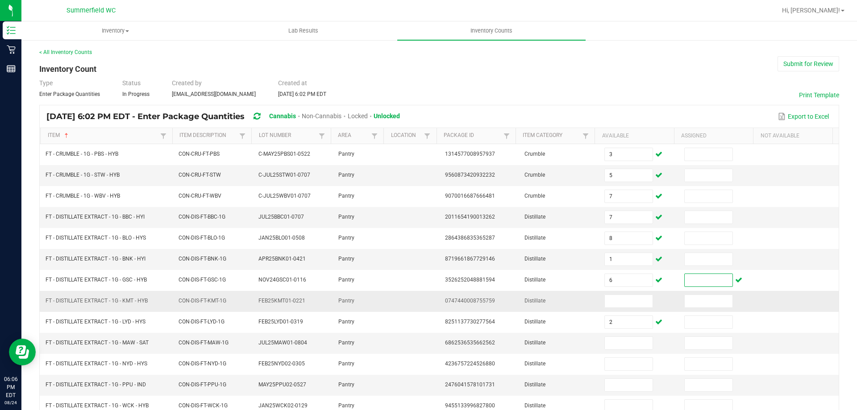
click at [645, 299] on span at bounding box center [629, 301] width 50 height 6
click at [637, 300] on input at bounding box center [628, 301] width 47 height 13
click at [602, 334] on td at bounding box center [639, 343] width 80 height 21
click at [607, 339] on input at bounding box center [628, 343] width 47 height 13
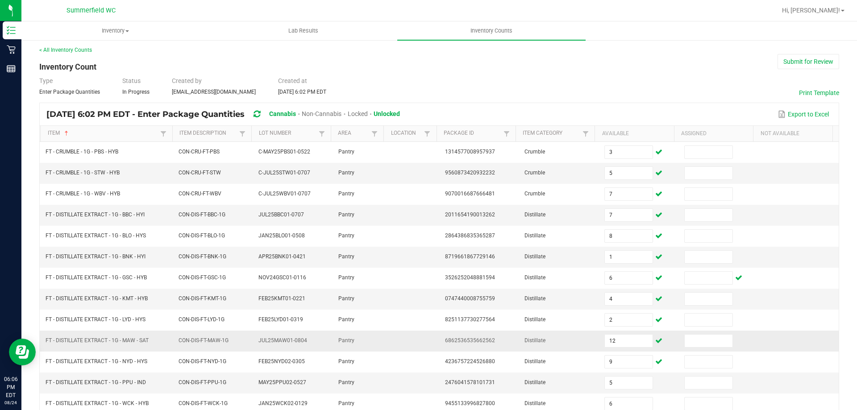
scroll to position [185, 0]
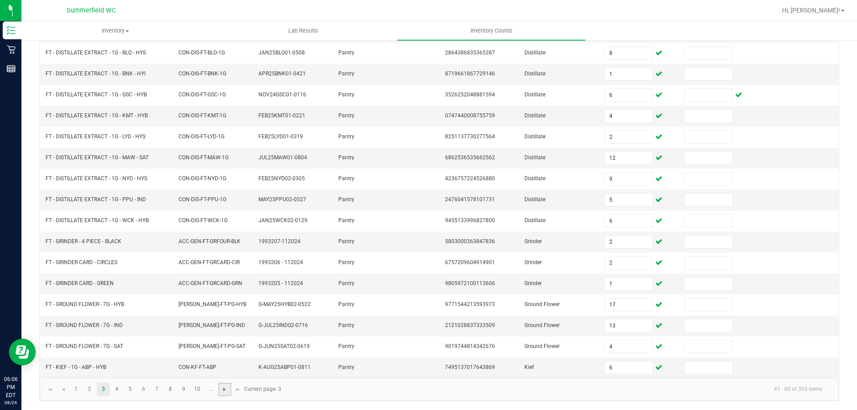
click at [225, 389] on span "Go to the next page" at bounding box center [224, 389] width 7 height 7
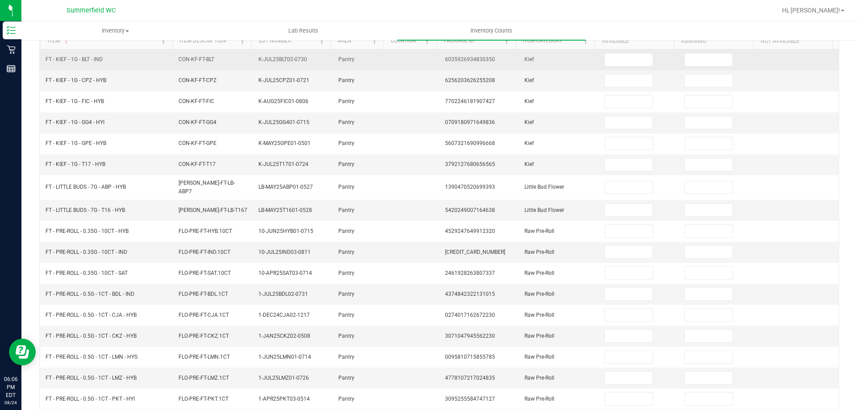
scroll to position [7, 0]
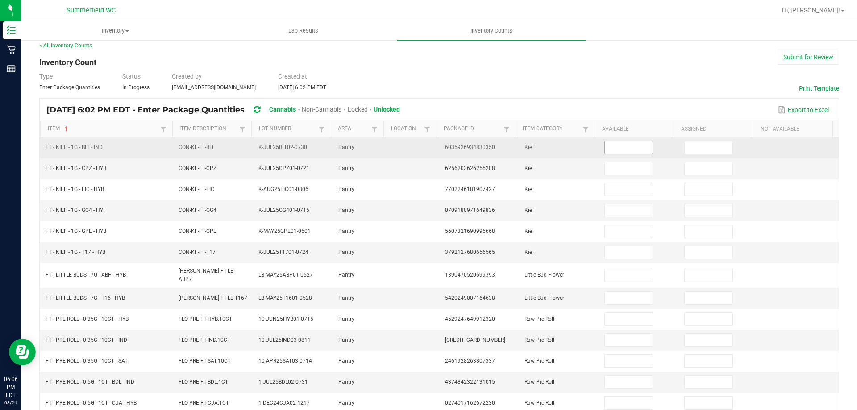
click at [628, 147] on input at bounding box center [628, 148] width 47 height 13
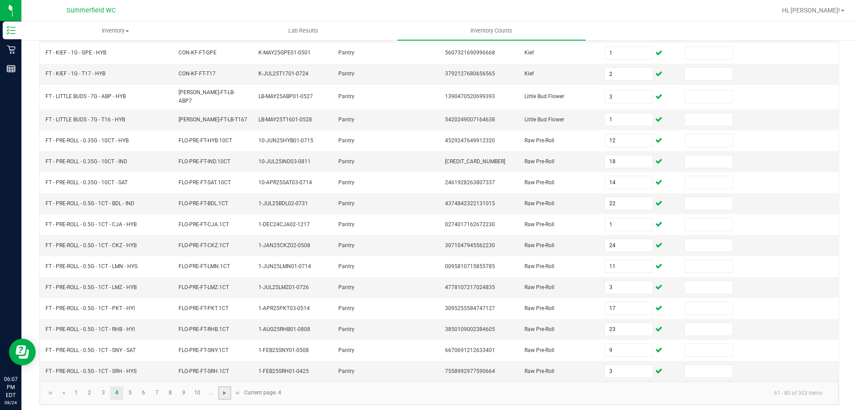
click at [227, 391] on span "Go to the next page" at bounding box center [224, 393] width 7 height 7
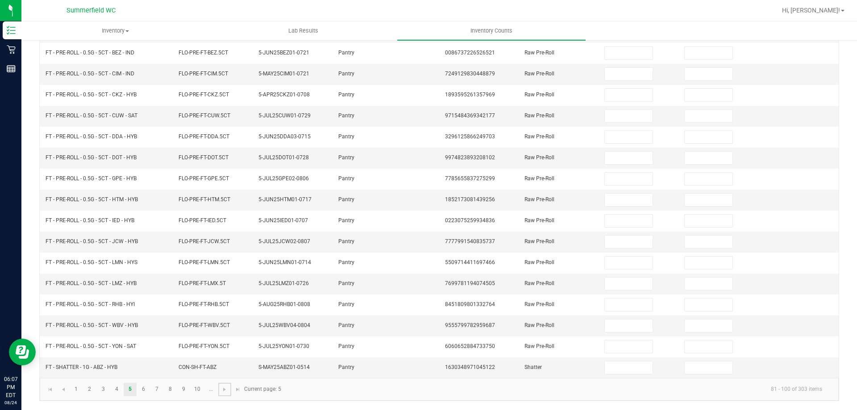
scroll to position [0, 0]
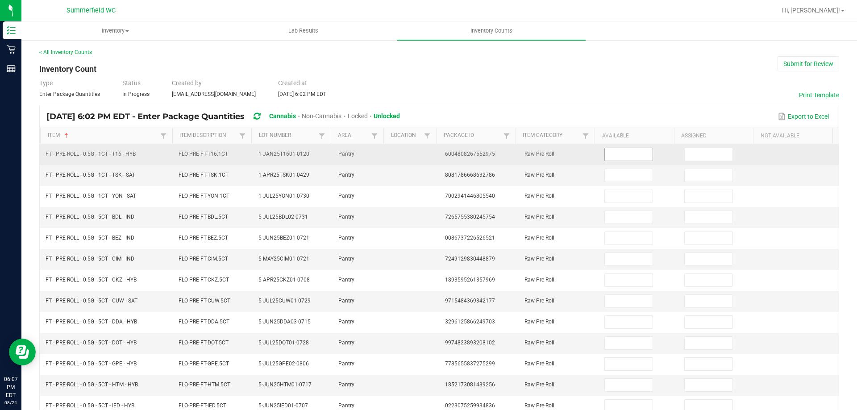
drag, startPoint x: 596, startPoint y: 147, endPoint x: 600, endPoint y: 154, distance: 8.0
click at [599, 148] on td at bounding box center [639, 154] width 80 height 21
click at [605, 156] on input at bounding box center [628, 154] width 47 height 13
click at [624, 155] on input at bounding box center [628, 154] width 47 height 13
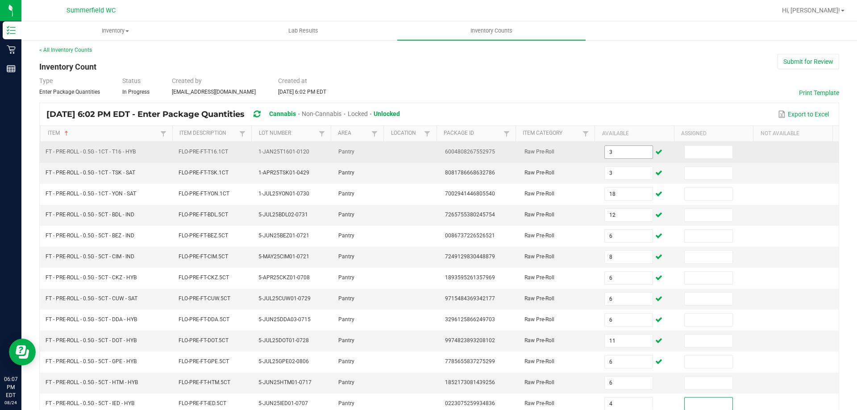
scroll to position [185, 0]
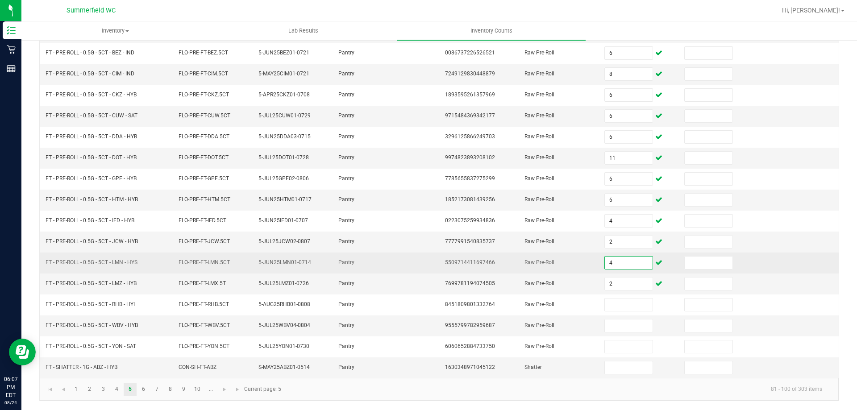
click at [628, 260] on input "4" at bounding box center [628, 263] width 47 height 13
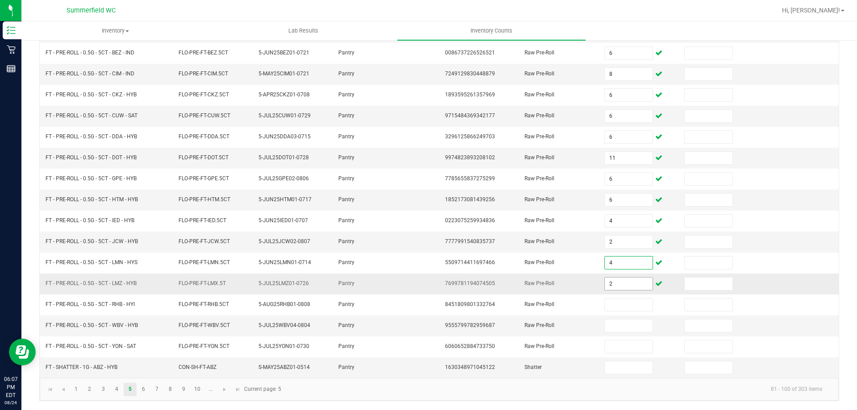
click at [624, 282] on input "2" at bounding box center [628, 284] width 47 height 13
click at [563, 321] on td "Raw Pre-Roll" at bounding box center [559, 326] width 80 height 21
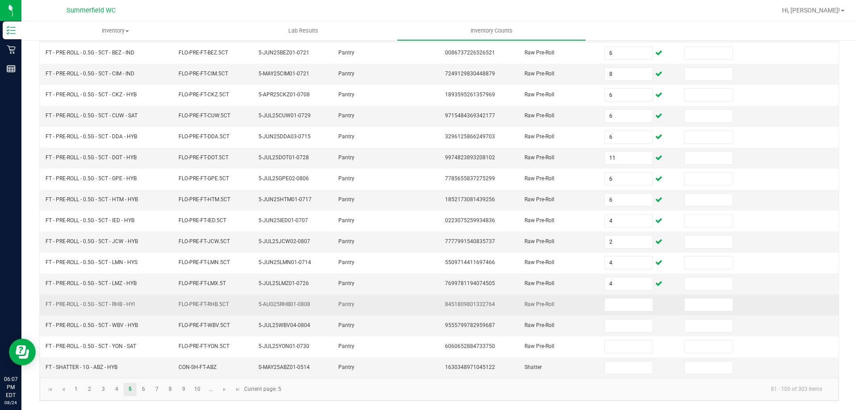
drag, startPoint x: 140, startPoint y: 303, endPoint x: 104, endPoint y: 307, distance: 36.3
click at [104, 307] on td "FT - PRE-ROLL - 0.5G - 5CT - RHB - HYI" at bounding box center [106, 305] width 133 height 21
click at [608, 306] on input at bounding box center [628, 305] width 47 height 13
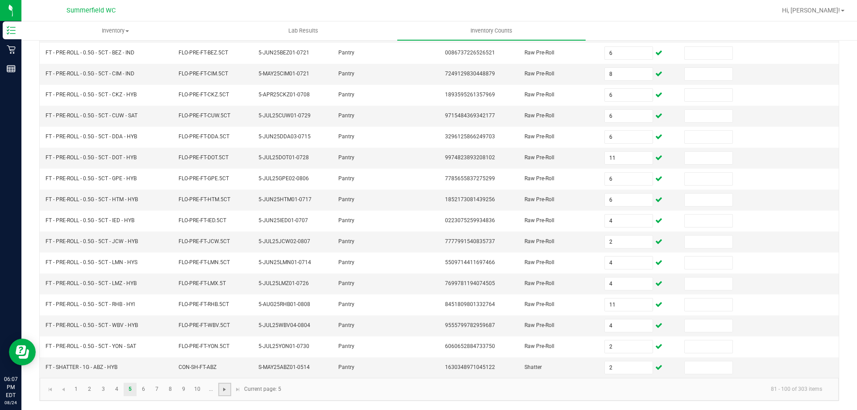
click at [227, 389] on span "Go to the next page" at bounding box center [224, 389] width 7 height 7
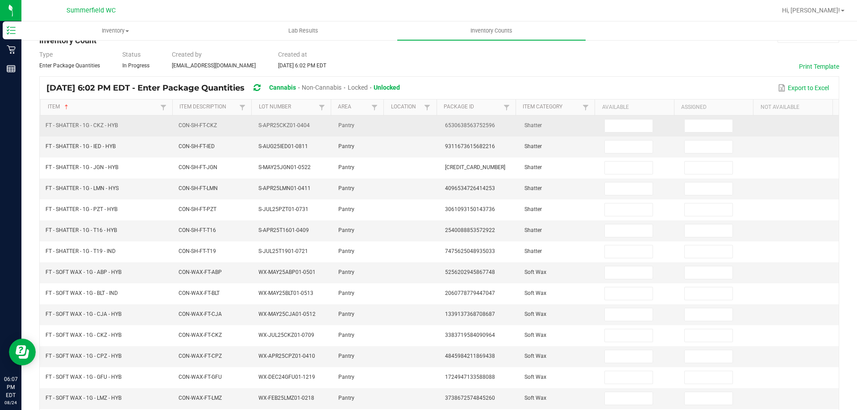
scroll to position [0, 0]
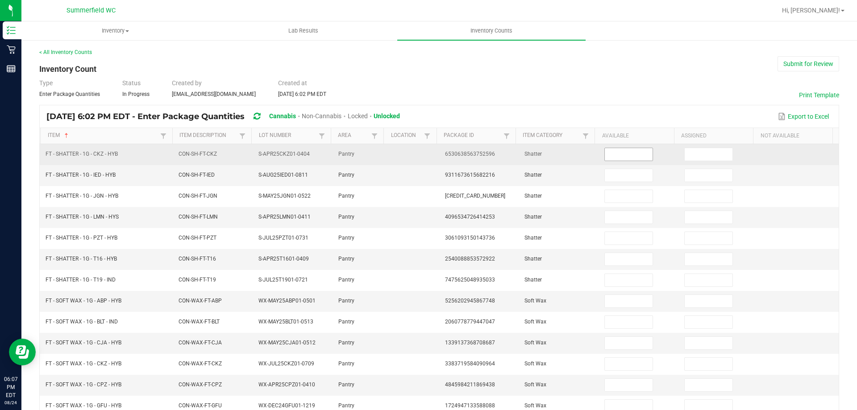
click at [622, 157] on input at bounding box center [628, 154] width 47 height 13
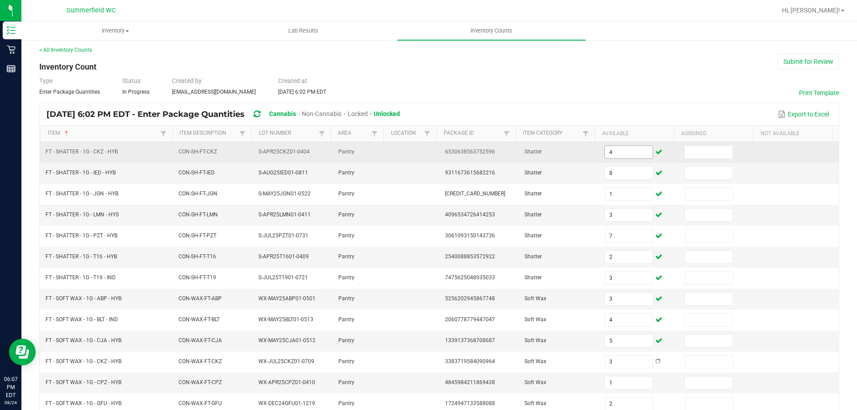
scroll to position [196, 0]
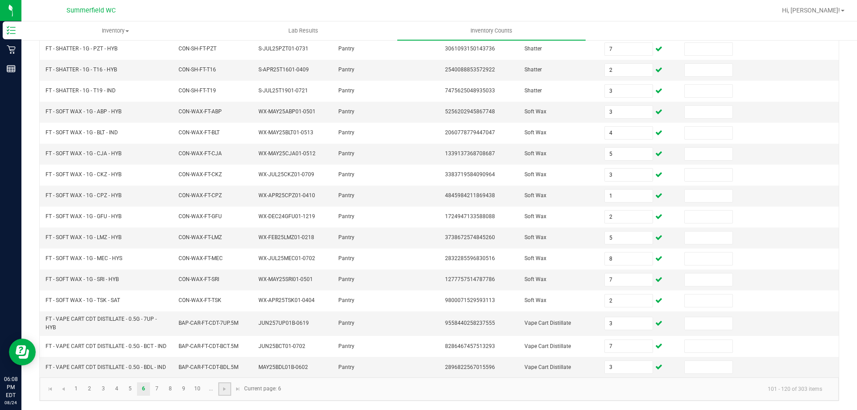
click at [221, 392] on link at bounding box center [224, 389] width 13 height 13
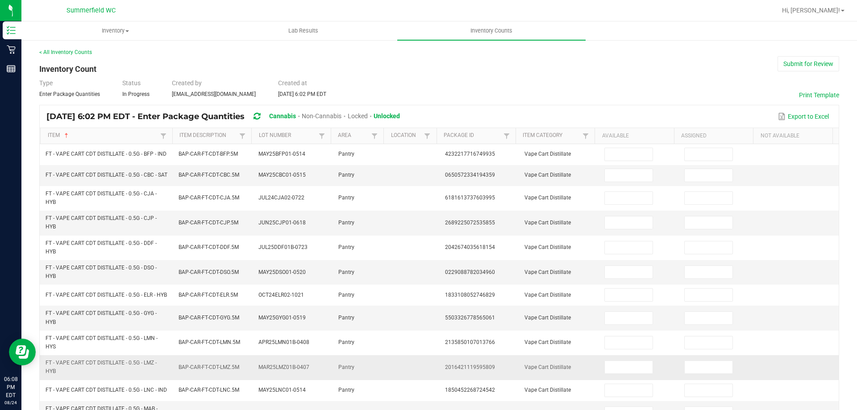
scroll to position [257, 0]
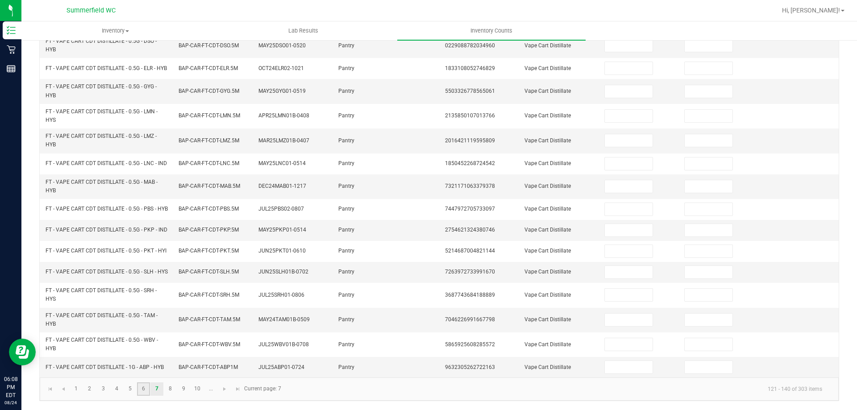
click at [143, 390] on link "6" at bounding box center [143, 389] width 13 height 13
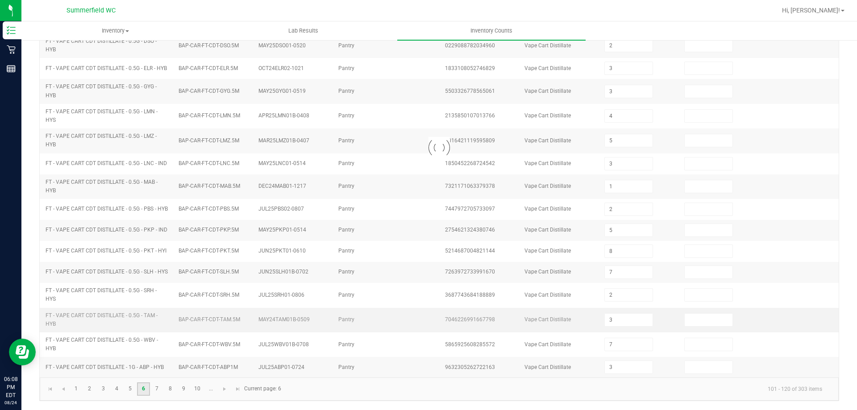
scroll to position [196, 0]
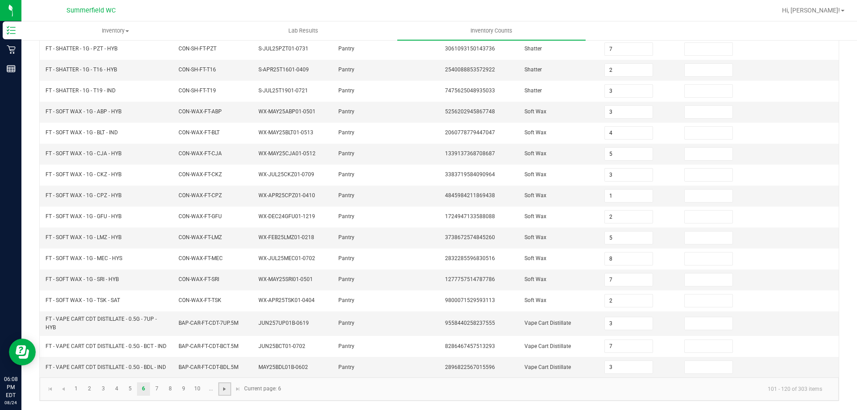
click at [228, 390] on span "Go to the next page" at bounding box center [224, 389] width 7 height 7
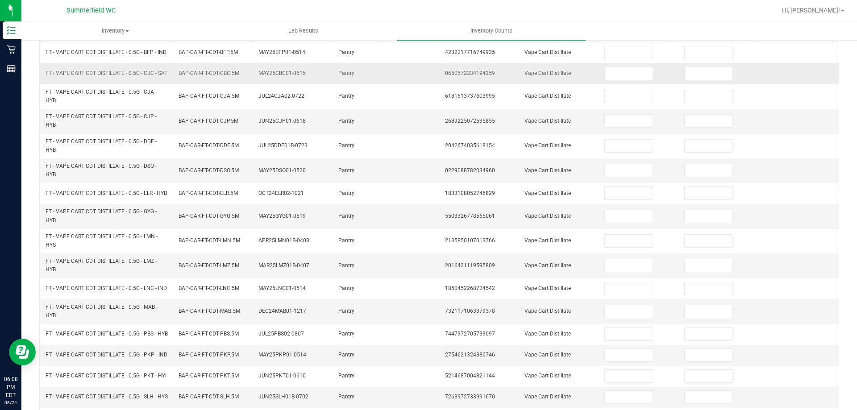
scroll to position [0, 0]
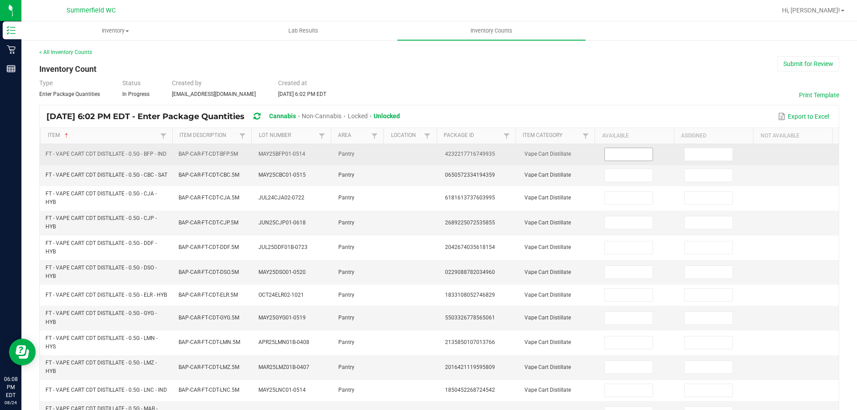
click at [606, 161] on input at bounding box center [628, 154] width 47 height 13
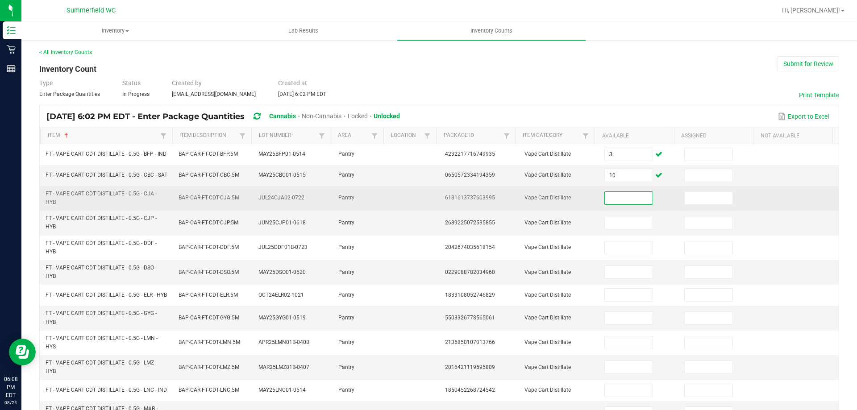
click at [625, 204] on input at bounding box center [628, 198] width 47 height 13
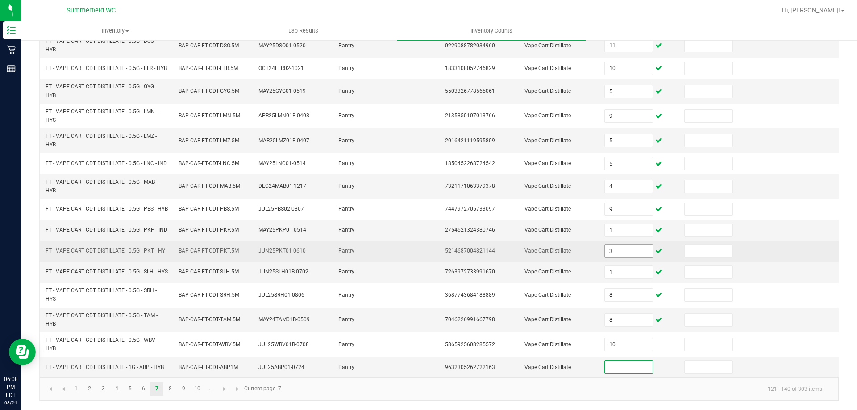
scroll to position [257, 0]
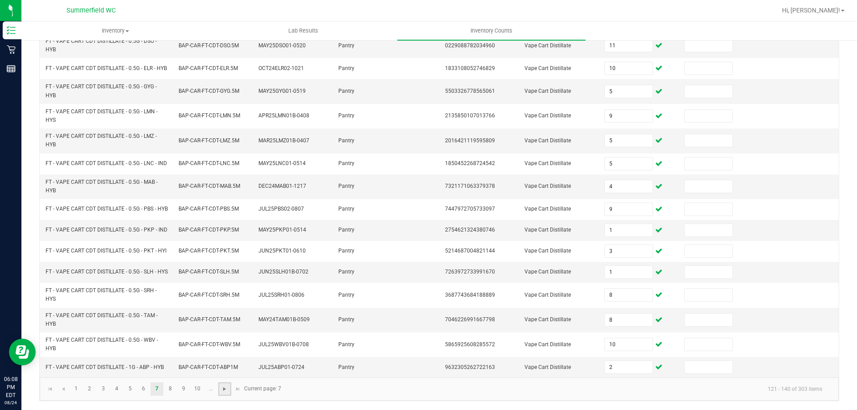
click at [222, 392] on span "Go to the next page" at bounding box center [224, 389] width 7 height 7
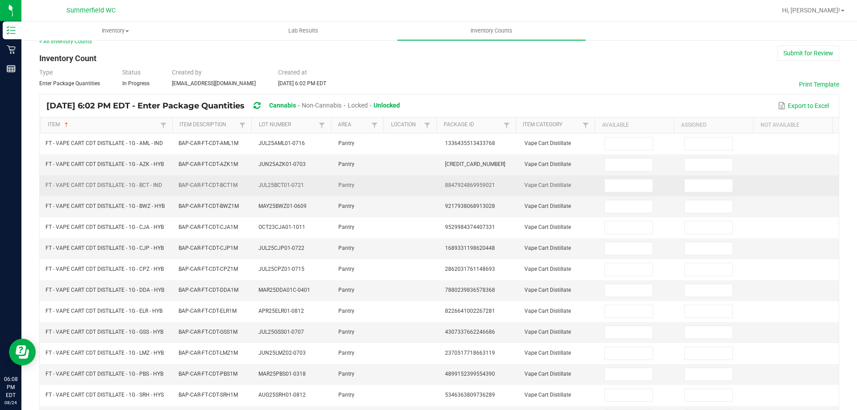
scroll to position [0, 0]
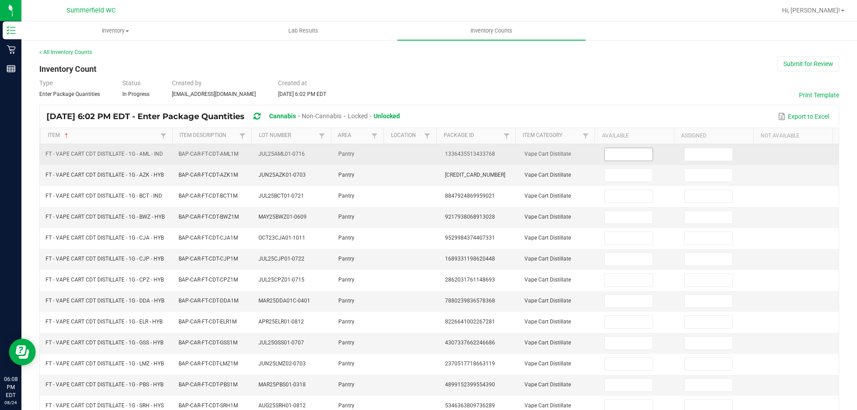
click at [621, 158] on input at bounding box center [628, 154] width 47 height 13
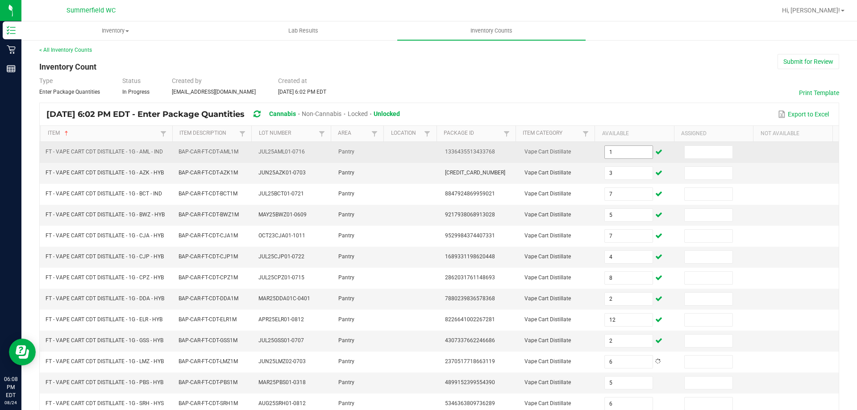
scroll to position [185, 0]
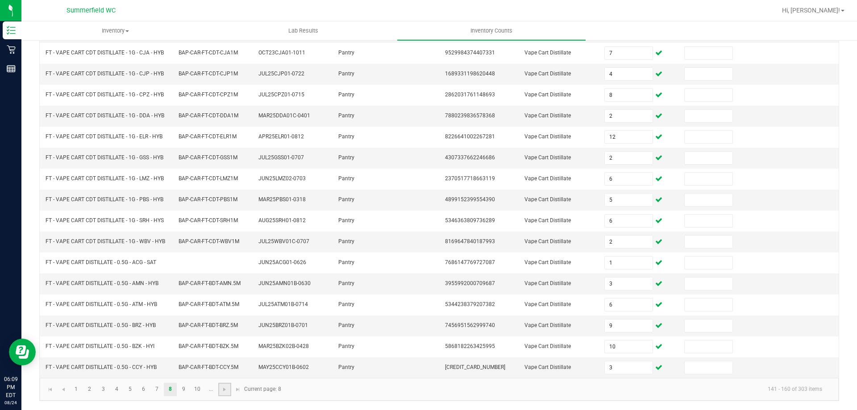
click at [228, 396] on link at bounding box center [224, 389] width 13 height 13
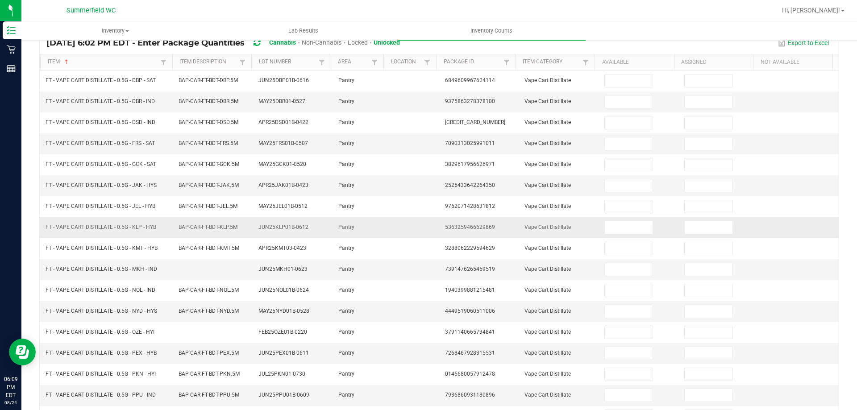
scroll to position [0, 0]
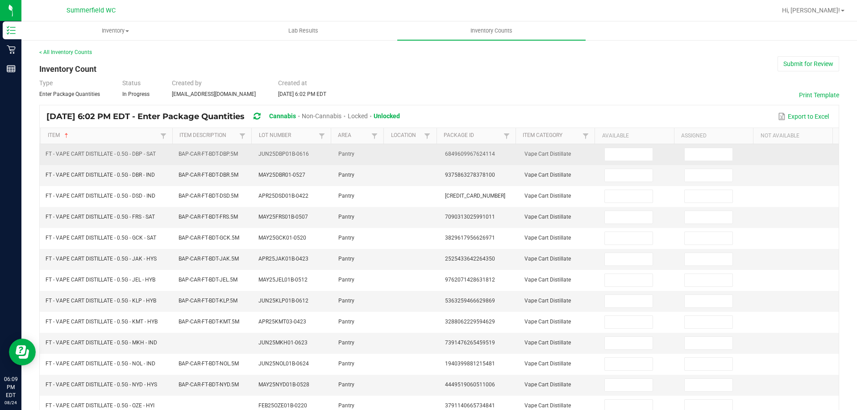
click at [618, 163] on td at bounding box center [639, 154] width 80 height 21
click at [621, 161] on span at bounding box center [628, 154] width 48 height 13
click at [621, 158] on input at bounding box center [628, 154] width 47 height 13
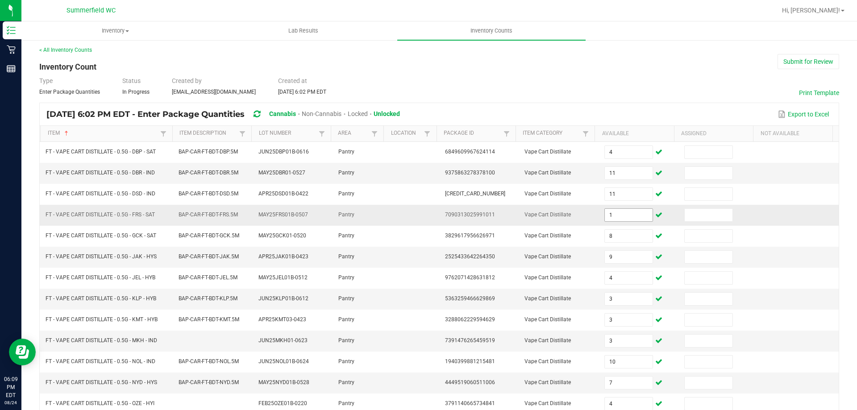
scroll to position [185, 0]
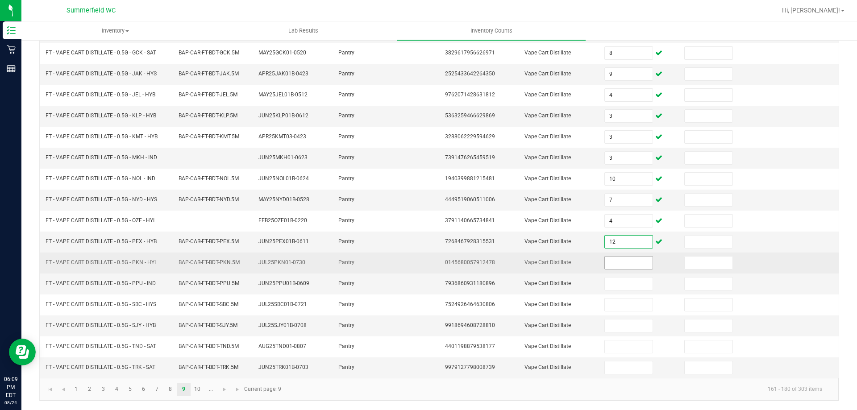
click at [605, 260] on input at bounding box center [628, 263] width 47 height 13
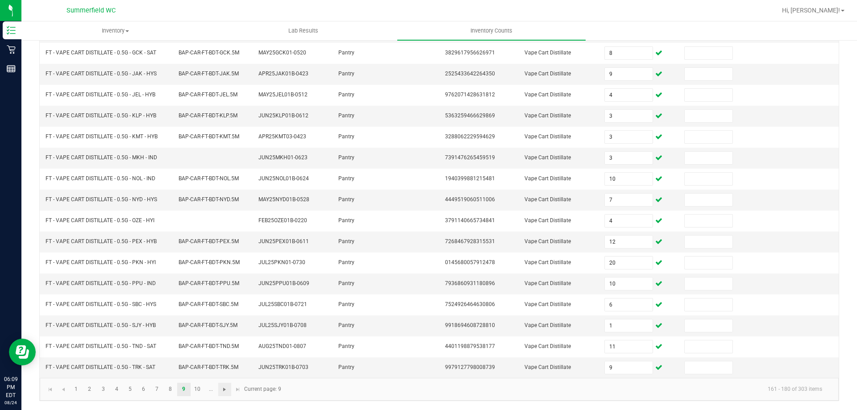
click at [222, 390] on span "Go to the next page" at bounding box center [224, 389] width 7 height 7
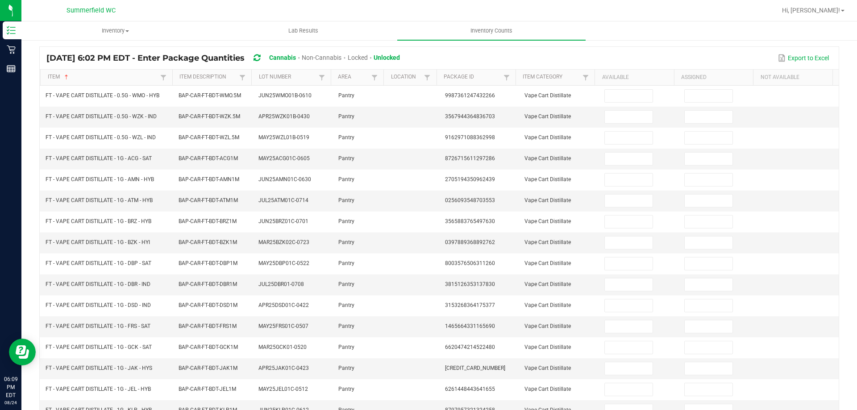
scroll to position [0, 0]
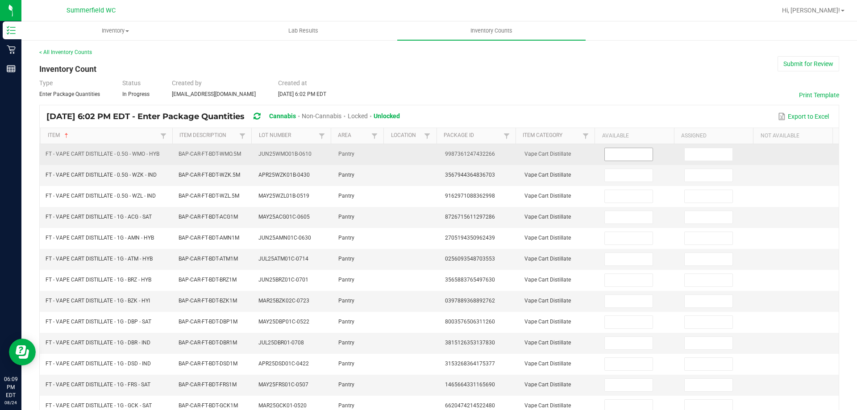
click at [631, 153] on input at bounding box center [628, 154] width 47 height 13
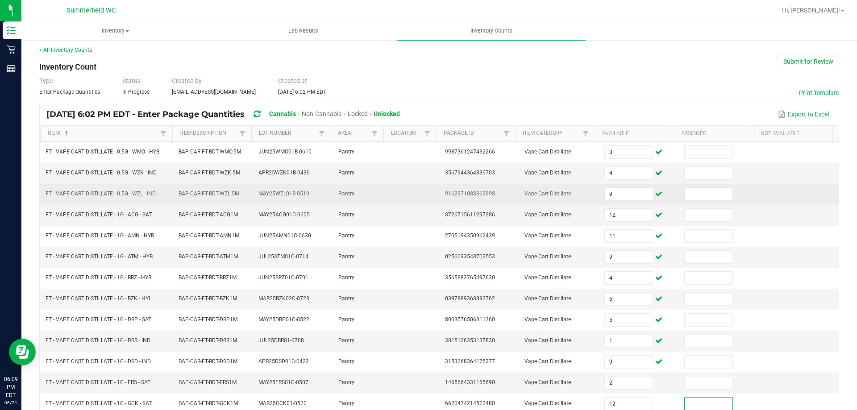
scroll to position [185, 0]
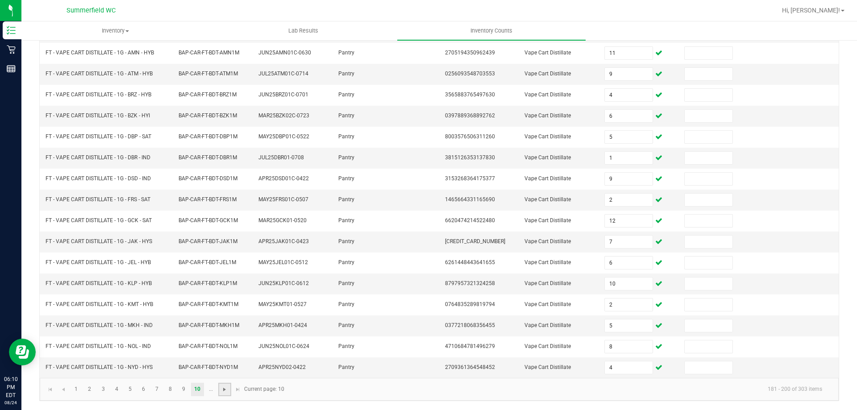
click at [224, 391] on span "Go to the next page" at bounding box center [224, 389] width 7 height 7
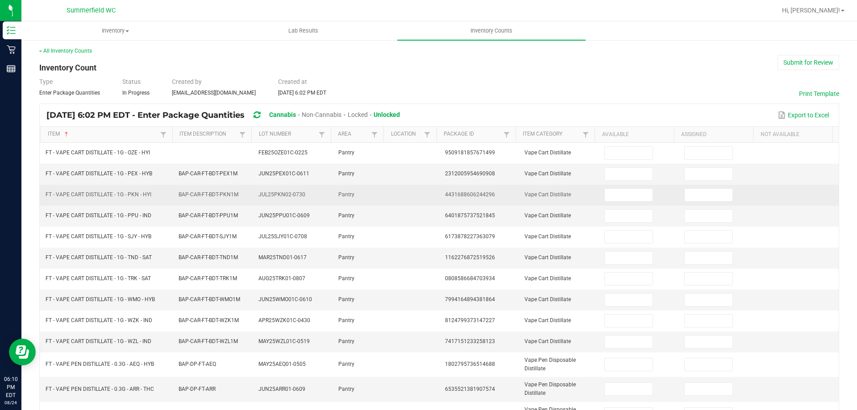
scroll to position [0, 0]
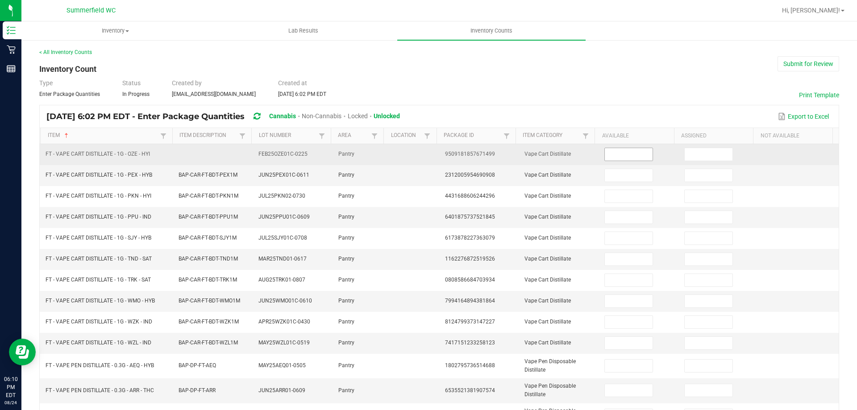
click at [625, 148] on input at bounding box center [628, 154] width 47 height 13
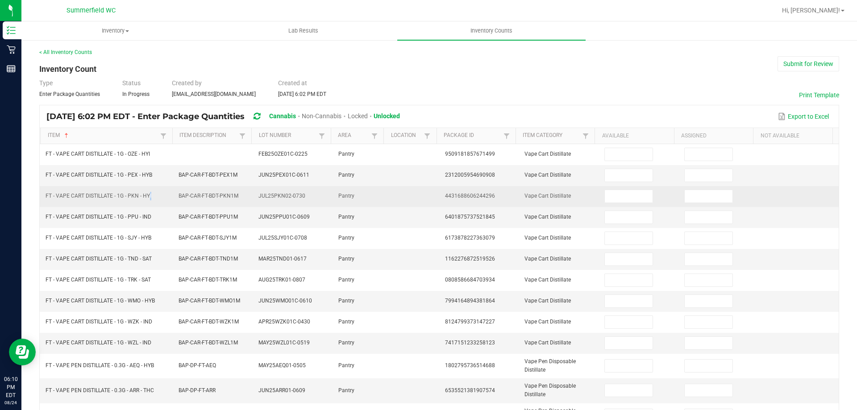
click at [146, 196] on span "FT - VAPE CART DISTILLATE - 1G - PKN - HYI" at bounding box center [99, 196] width 106 height 6
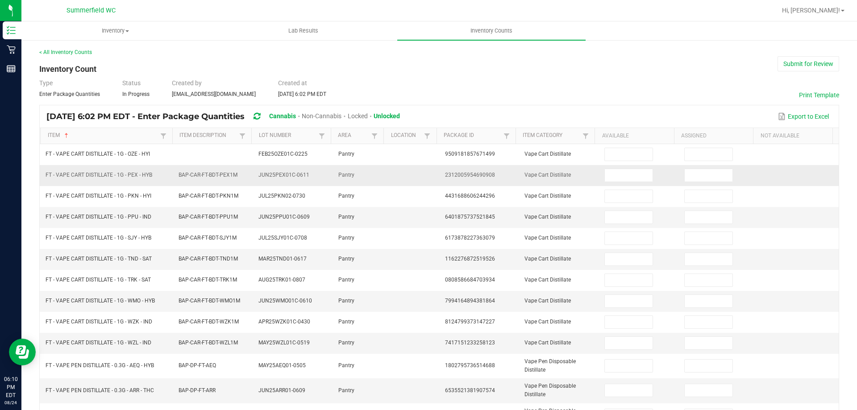
click at [167, 171] on td "FT - VAPE CART DISTILLATE - 1G - PEX - HYB" at bounding box center [106, 175] width 133 height 21
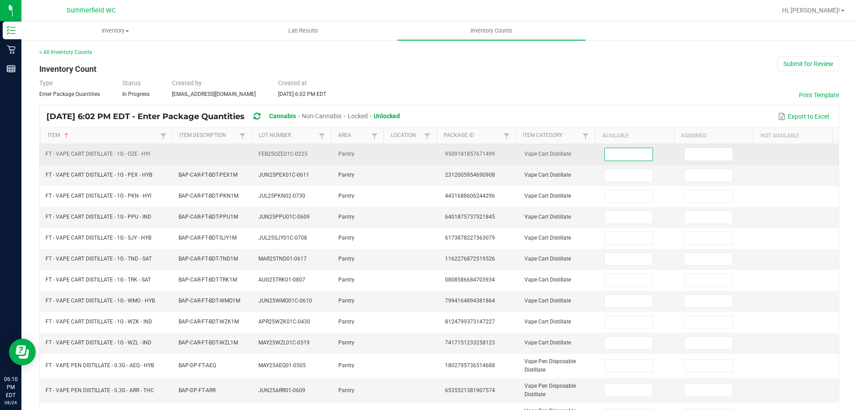
click at [619, 158] on input at bounding box center [628, 154] width 47 height 13
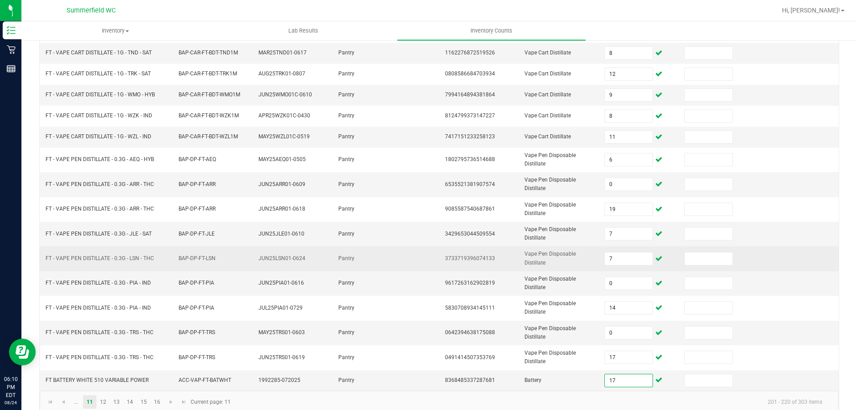
scroll to position [219, 0]
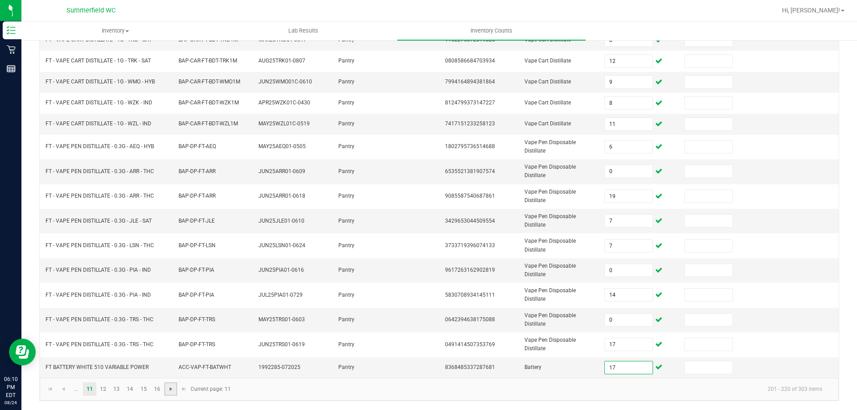
click at [170, 387] on span "Go to the next page" at bounding box center [170, 389] width 7 height 7
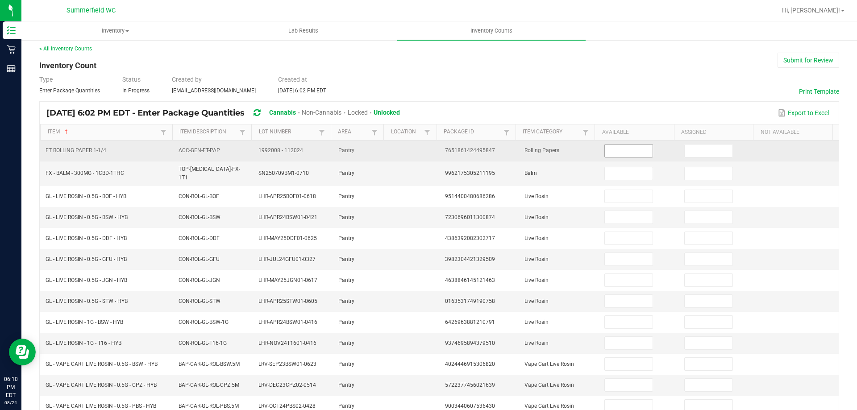
scroll to position [0, 0]
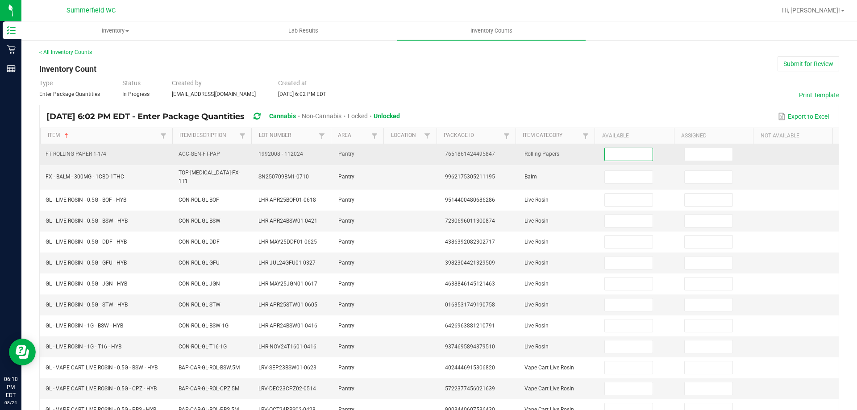
click at [626, 154] on input at bounding box center [628, 154] width 47 height 13
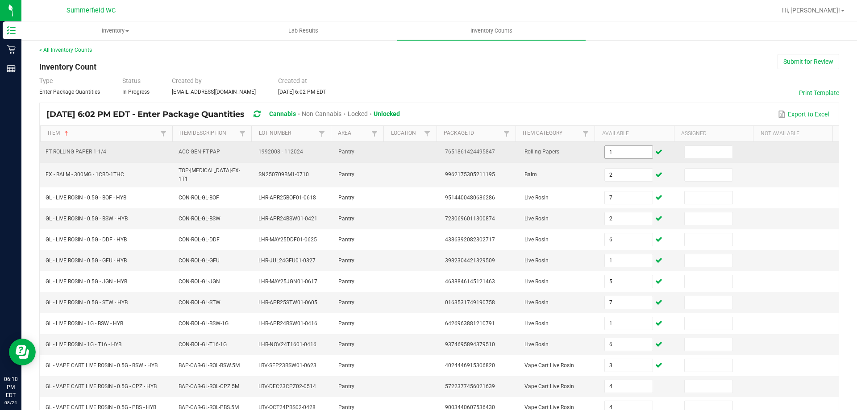
scroll to position [200, 0]
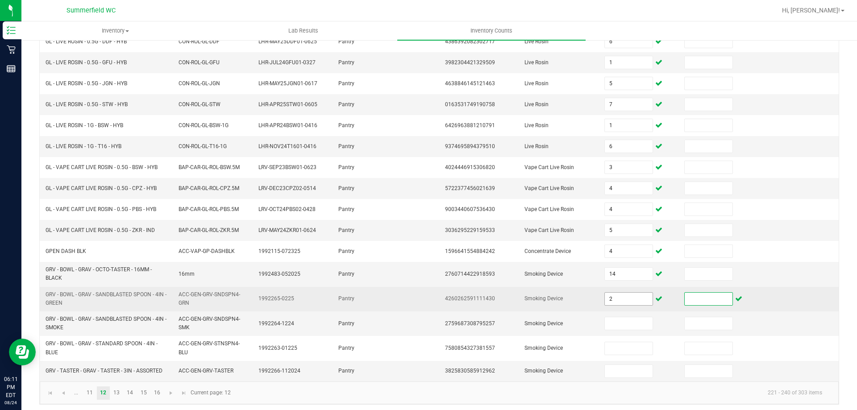
click at [610, 298] on input "2" at bounding box center [628, 299] width 47 height 13
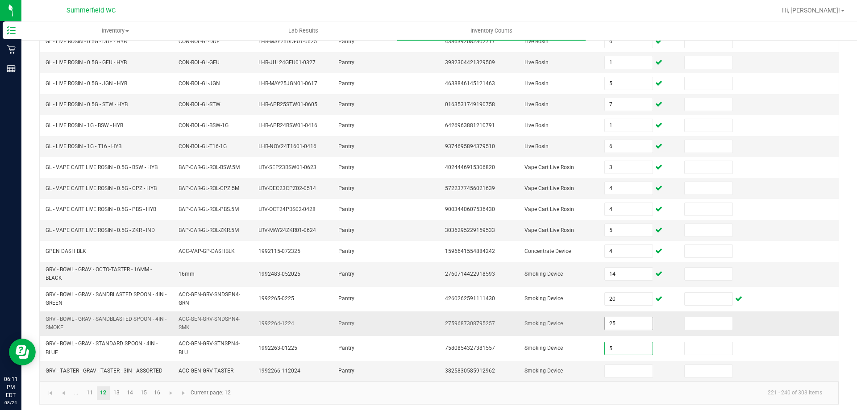
click at [620, 318] on input "25" at bounding box center [628, 323] width 47 height 13
click at [615, 371] on input at bounding box center [628, 371] width 47 height 13
drag, startPoint x: 354, startPoint y: 370, endPoint x: 86, endPoint y: 369, distance: 267.4
click at [342, 369] on td "Pantry" at bounding box center [359, 371] width 53 height 21
click at [173, 390] on span "Go to the next page" at bounding box center [170, 393] width 7 height 7
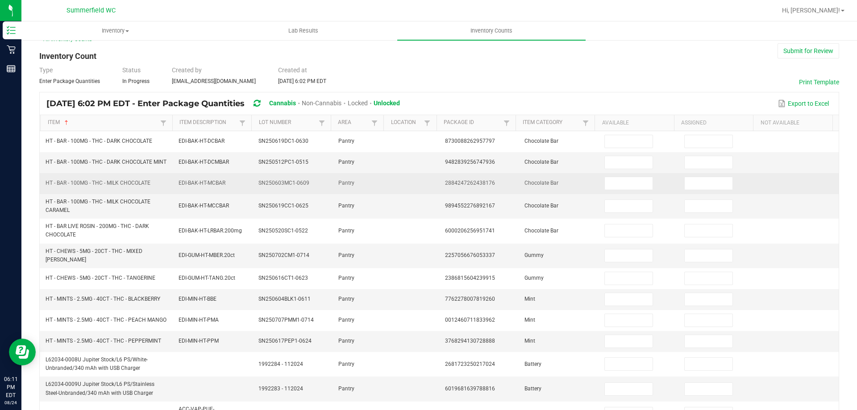
scroll to position [0, 0]
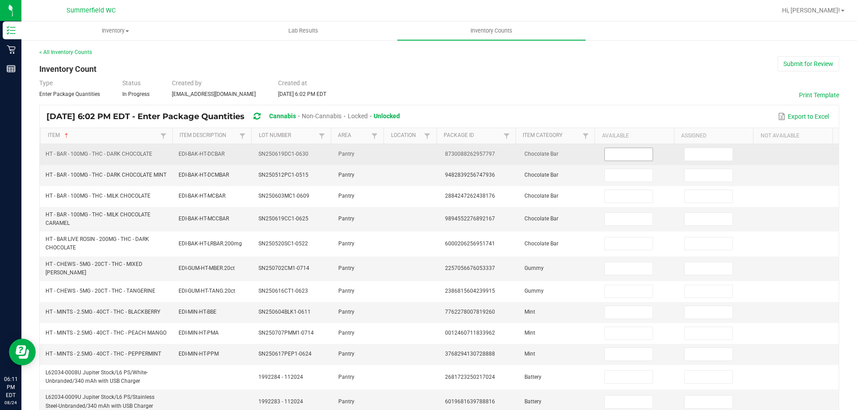
click at [627, 159] on input at bounding box center [628, 154] width 47 height 13
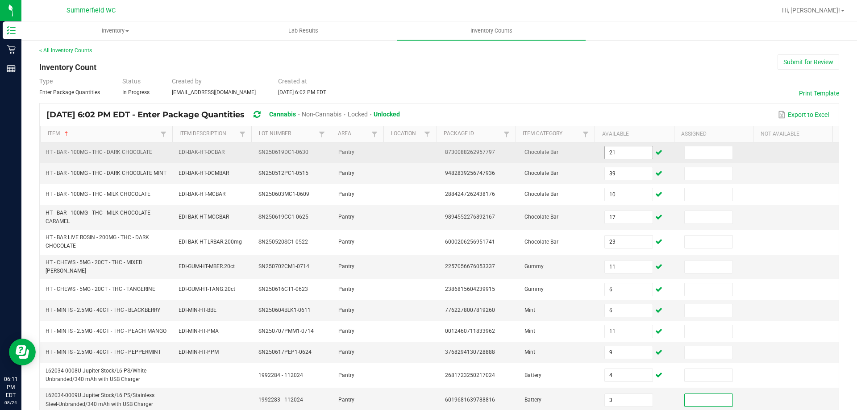
scroll to position [215, 0]
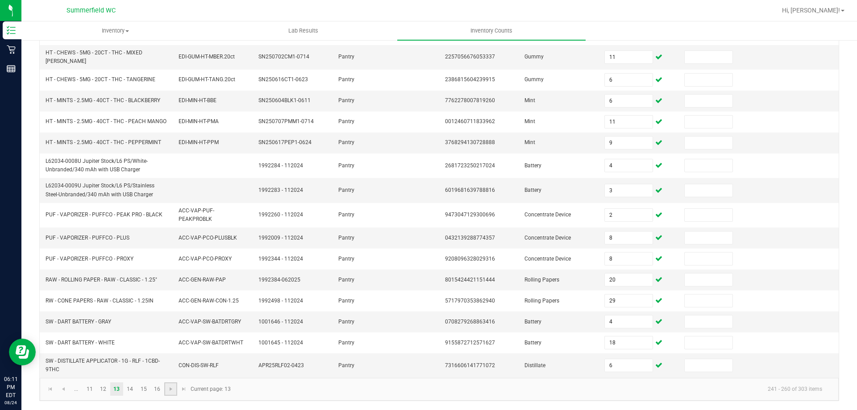
click at [165, 388] on link at bounding box center [170, 389] width 13 height 13
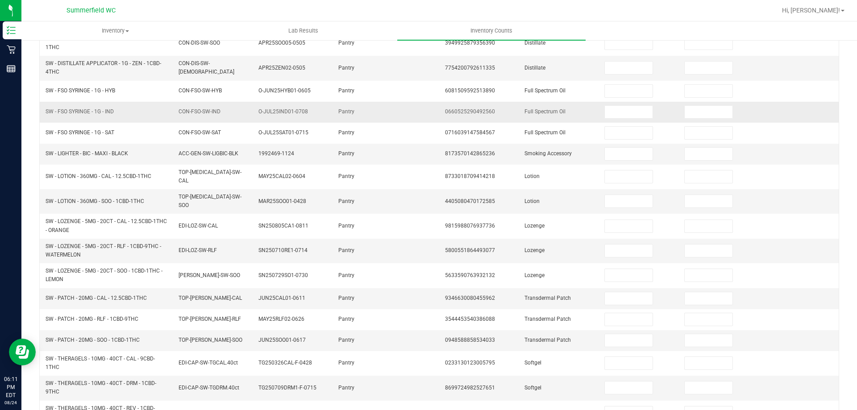
scroll to position [0, 0]
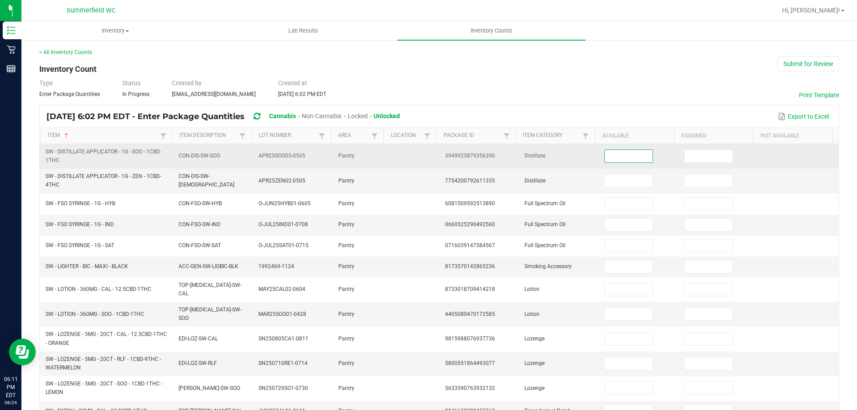
drag, startPoint x: 619, startPoint y: 157, endPoint x: 621, endPoint y: 162, distance: 6.0
click at [619, 157] on input at bounding box center [628, 156] width 47 height 13
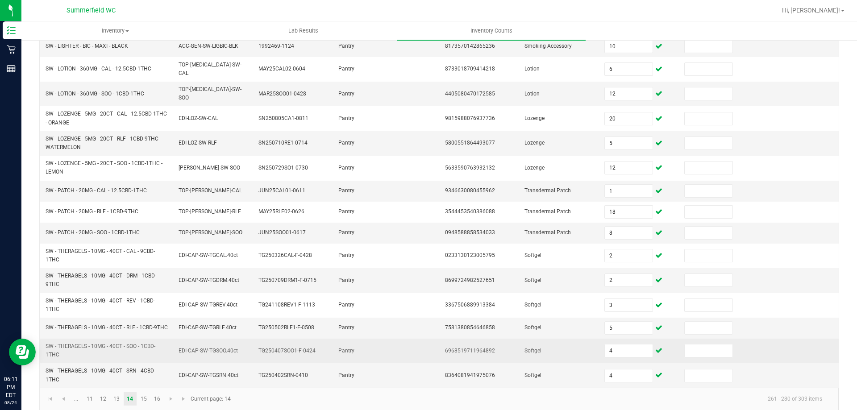
scroll to position [227, 0]
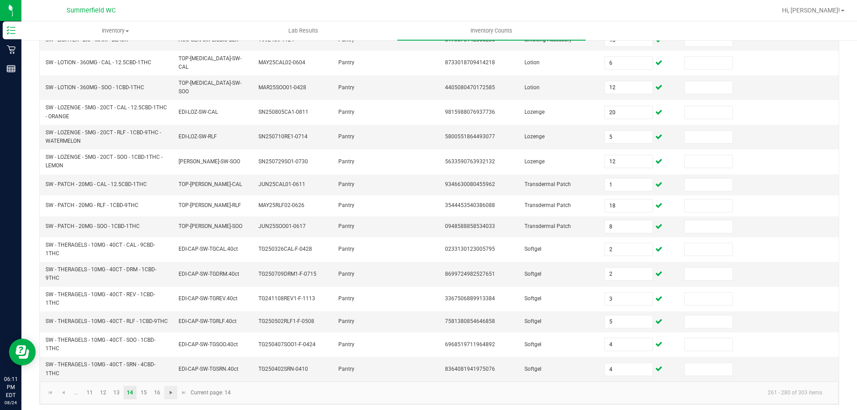
click at [171, 389] on span "Go to the next page" at bounding box center [170, 392] width 7 height 7
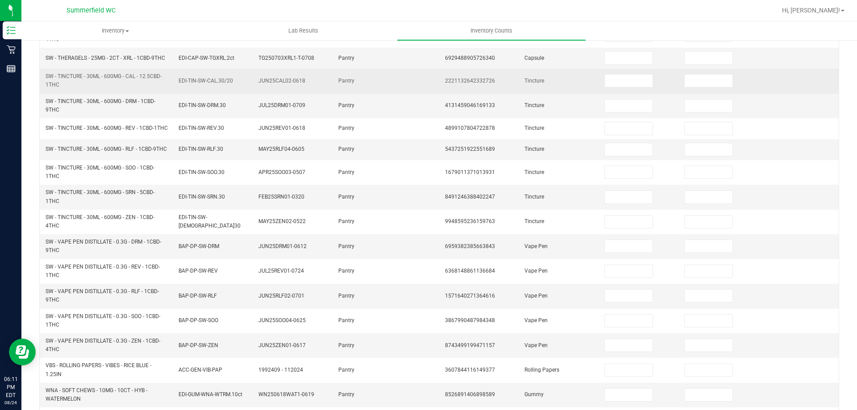
scroll to position [0, 0]
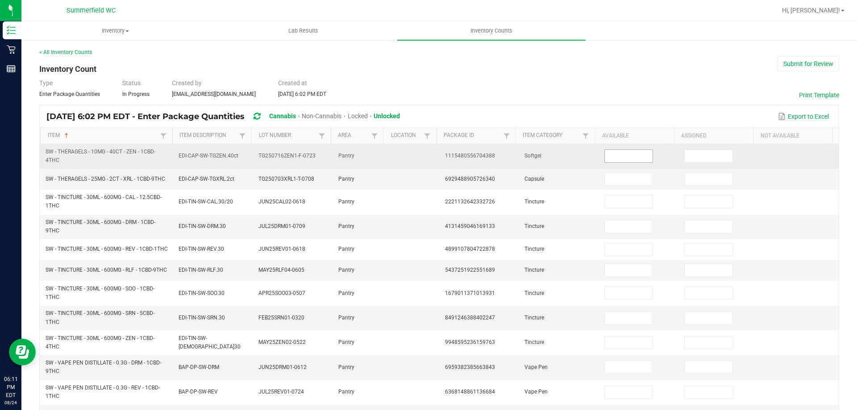
click at [609, 153] on input at bounding box center [628, 156] width 47 height 13
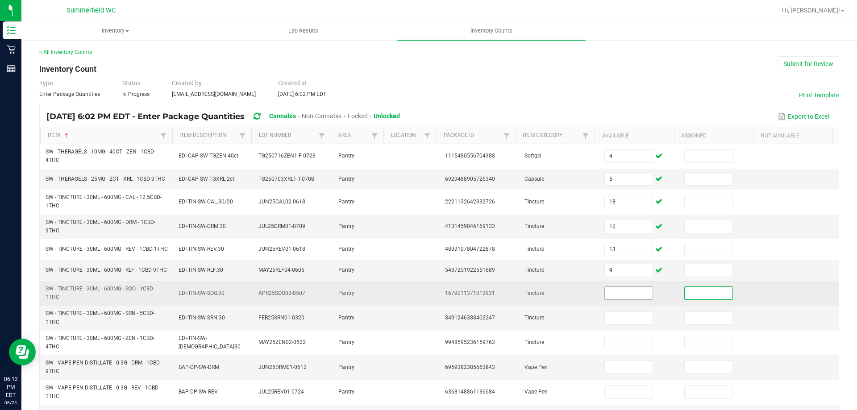
drag, startPoint x: 604, startPoint y: 312, endPoint x: 605, endPoint y: 296, distance: 16.1
click at [604, 304] on td at bounding box center [639, 293] width 80 height 25
click at [606, 296] on input at bounding box center [628, 293] width 47 height 13
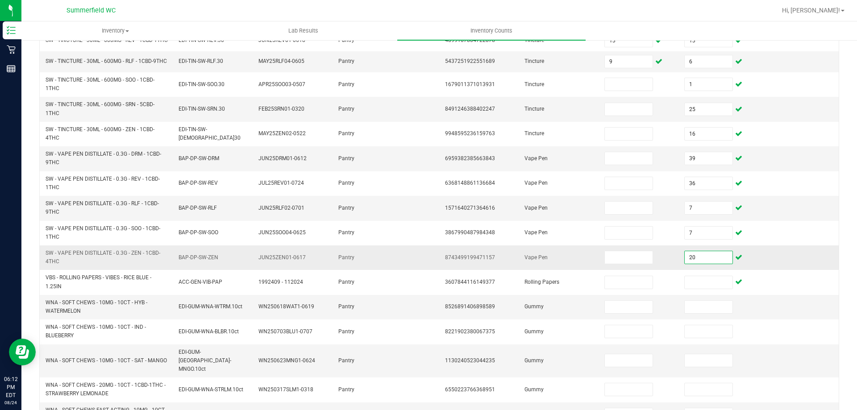
click at [695, 264] on input "20" at bounding box center [708, 257] width 47 height 13
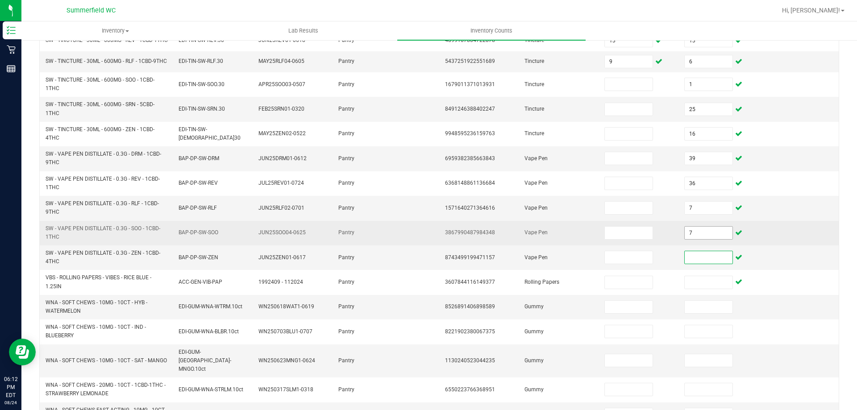
click at [700, 240] on span "7" at bounding box center [708, 232] width 48 height 13
click at [703, 239] on input "7" at bounding box center [708, 233] width 47 height 13
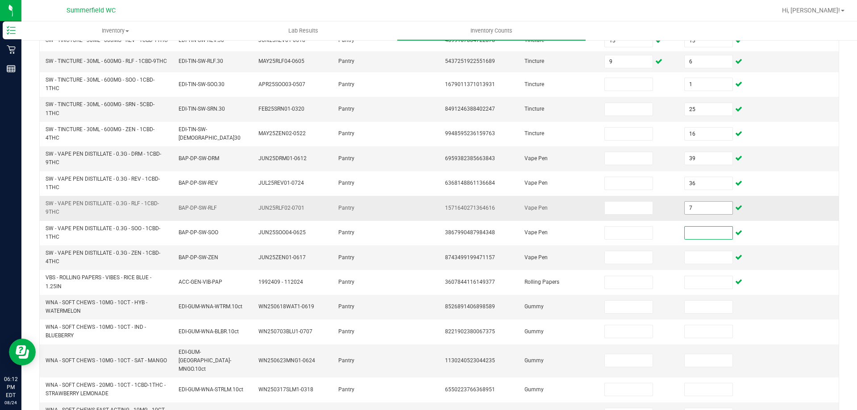
click at [704, 211] on input "7" at bounding box center [708, 208] width 47 height 13
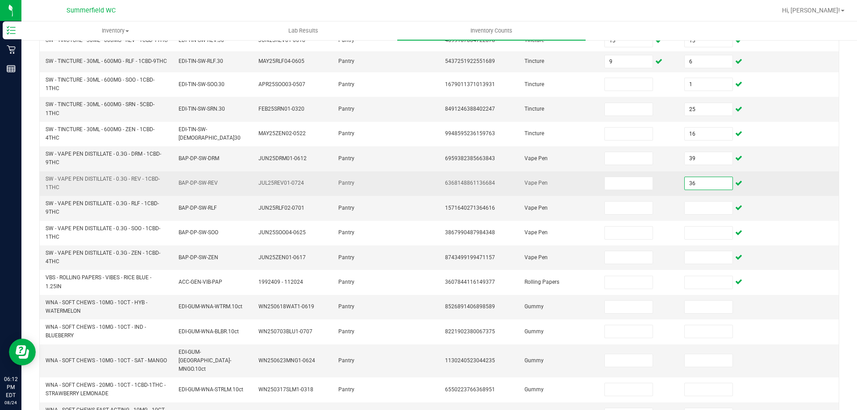
click at [708, 190] on input "36" at bounding box center [708, 183] width 47 height 13
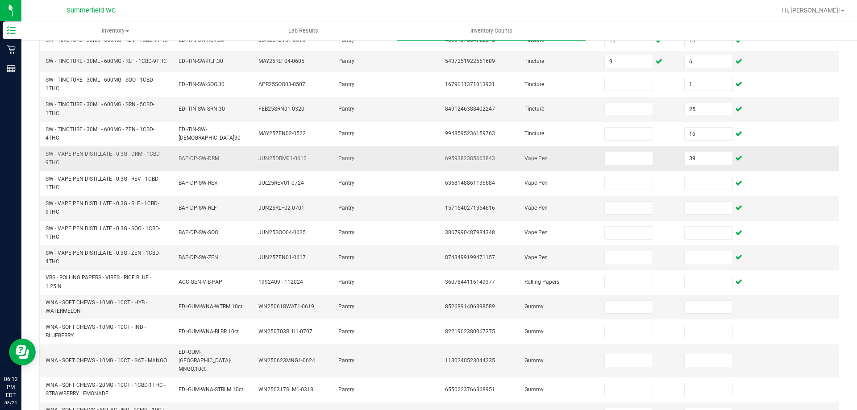
click at [708, 171] on td "39" at bounding box center [719, 158] width 80 height 25
click at [708, 164] on input "39" at bounding box center [708, 158] width 47 height 13
click at [707, 116] on input "25" at bounding box center [708, 109] width 47 height 13
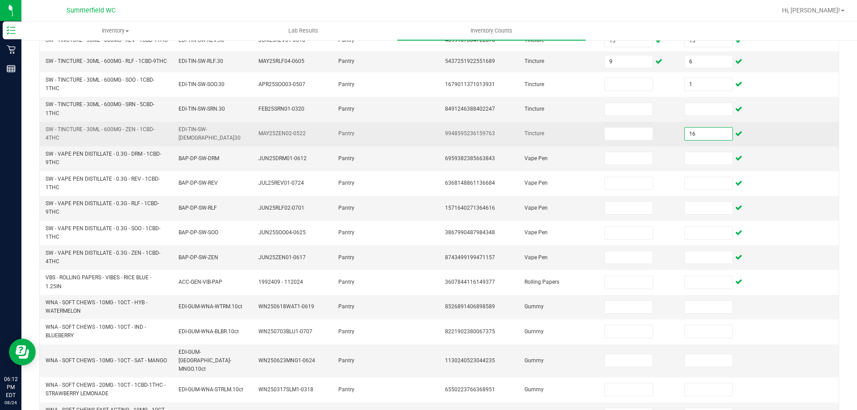
click at [691, 140] on input "16" at bounding box center [708, 134] width 47 height 13
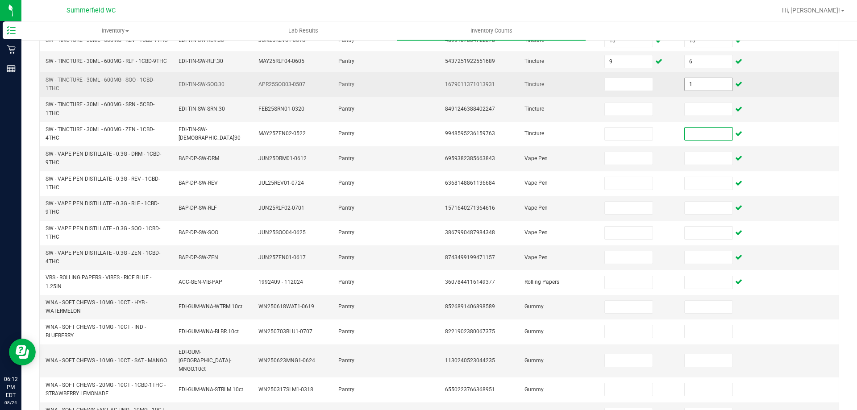
click at [703, 86] on input "1" at bounding box center [708, 84] width 47 height 13
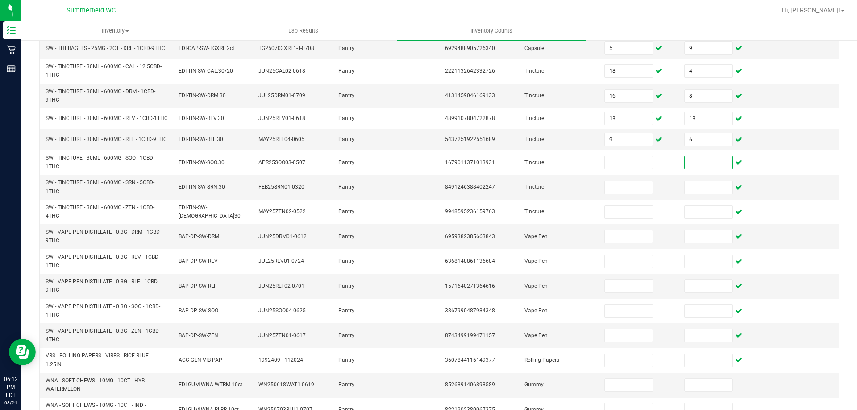
scroll to position [0, 0]
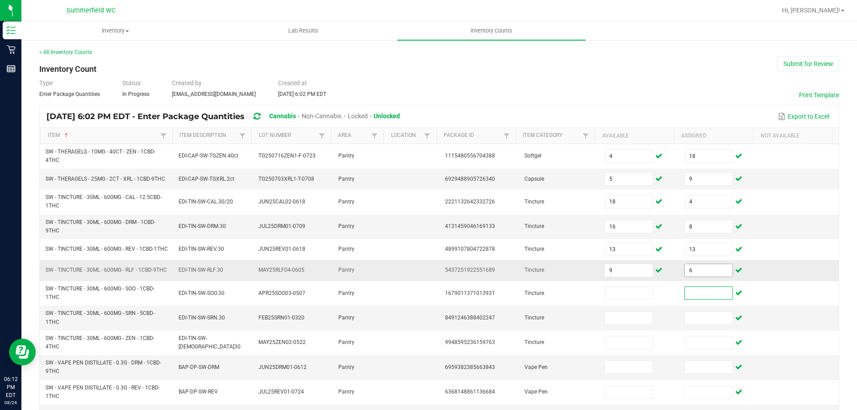
drag, startPoint x: 706, startPoint y: 278, endPoint x: 701, endPoint y: 279, distance: 5.0
click at [706, 277] on input "6" at bounding box center [708, 270] width 47 height 13
click at [632, 275] on input "9" at bounding box center [628, 270] width 47 height 13
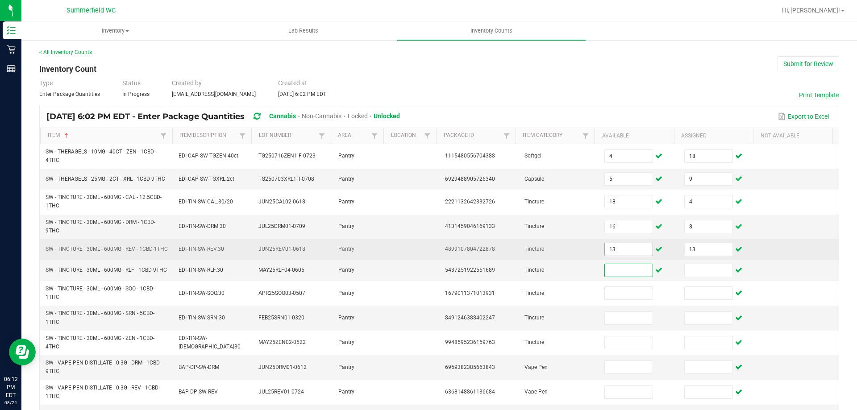
click at [627, 255] on input "13" at bounding box center [628, 249] width 47 height 13
click at [708, 249] on input "13" at bounding box center [708, 249] width 47 height 13
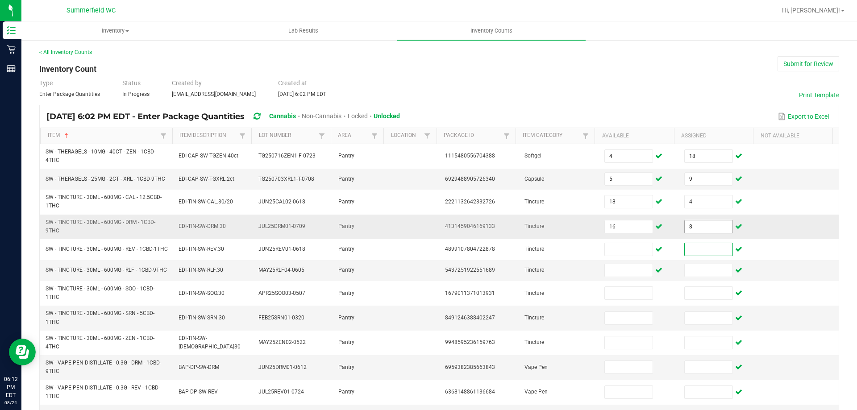
click at [701, 229] on input "8" at bounding box center [708, 227] width 47 height 13
click at [633, 226] on input "16" at bounding box center [628, 227] width 47 height 13
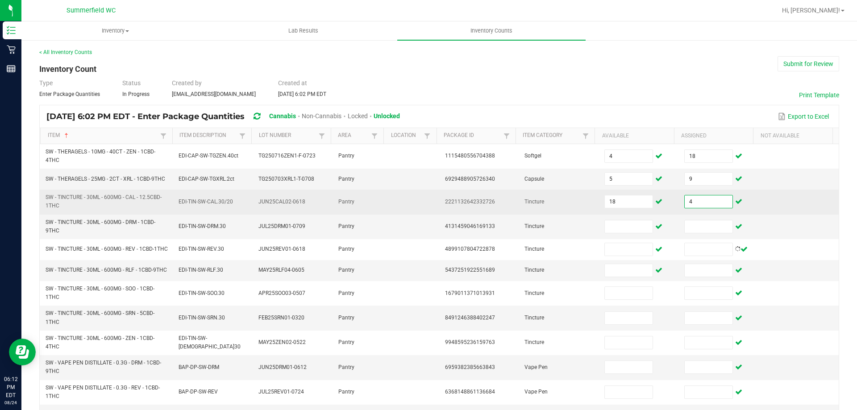
drag, startPoint x: 692, startPoint y: 201, endPoint x: 685, endPoint y: 201, distance: 6.7
click at [692, 201] on input "4" at bounding box center [708, 202] width 47 height 13
click at [622, 203] on input "18" at bounding box center [628, 202] width 47 height 13
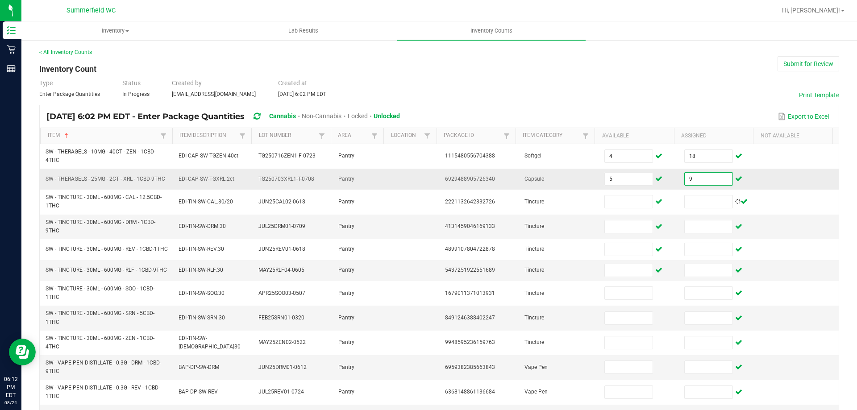
click at [692, 179] on input "9" at bounding box center [708, 179] width 47 height 13
click at [627, 178] on input "5" at bounding box center [628, 179] width 47 height 13
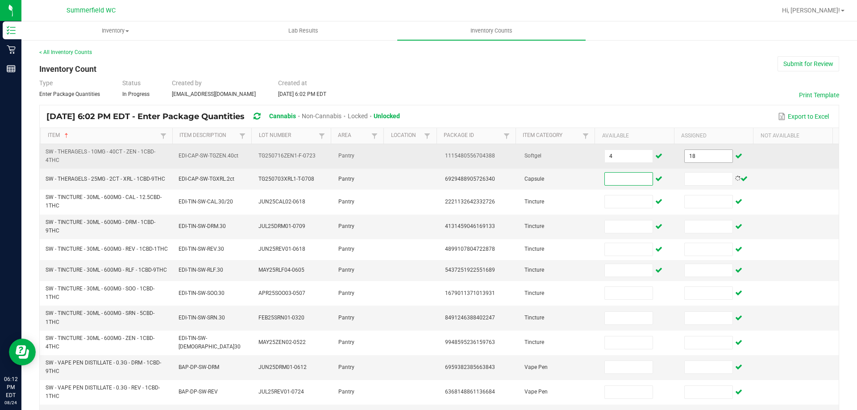
click at [692, 154] on input "18" at bounding box center [708, 156] width 47 height 13
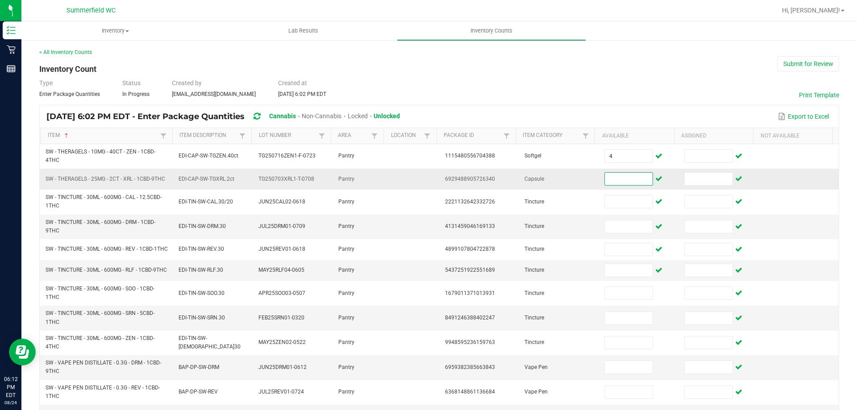
click at [632, 175] on input at bounding box center [628, 179] width 47 height 13
click at [222, 188] on td "EDI-CAP-SW-TGXRL.2ct" at bounding box center [213, 179] width 80 height 21
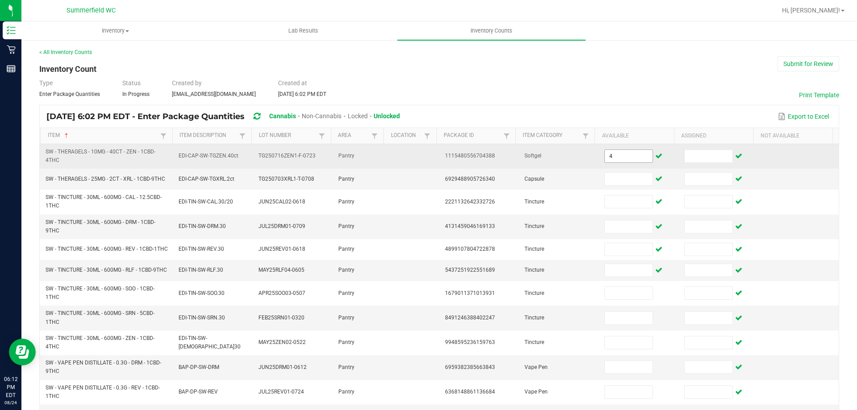
click at [615, 159] on input "4" at bounding box center [628, 156] width 47 height 13
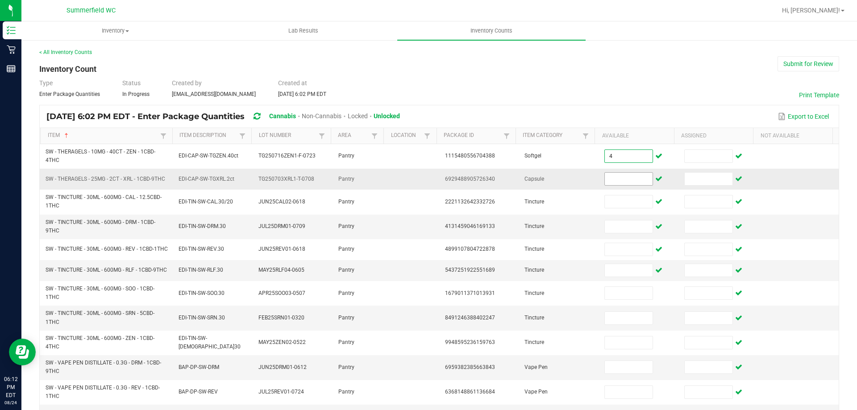
click at [628, 179] on input at bounding box center [628, 179] width 47 height 13
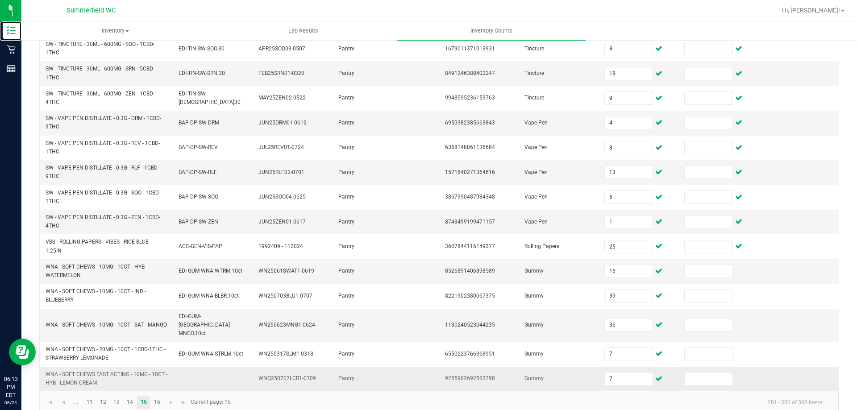
scroll to position [257, 0]
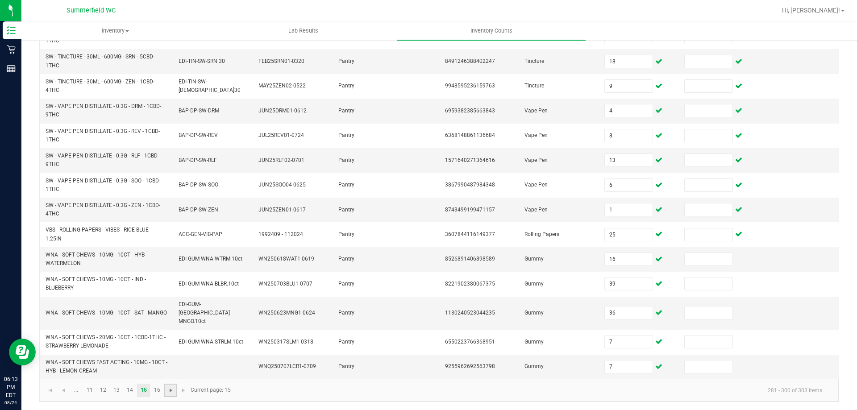
click at [173, 388] on span "Go to the next page" at bounding box center [170, 390] width 7 height 7
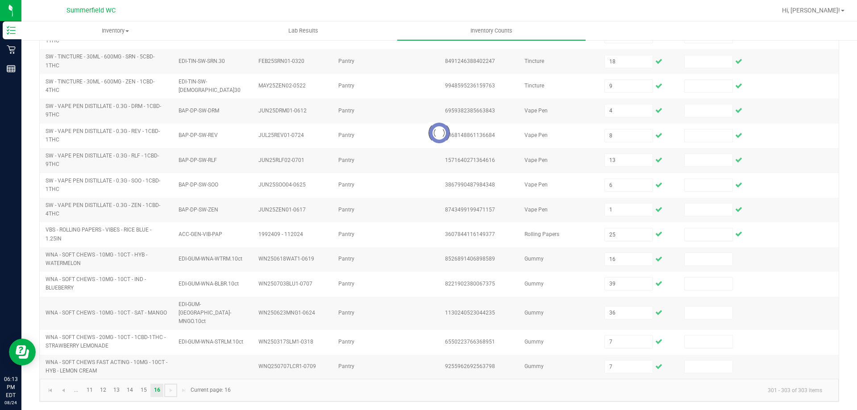
scroll to position [0, 0]
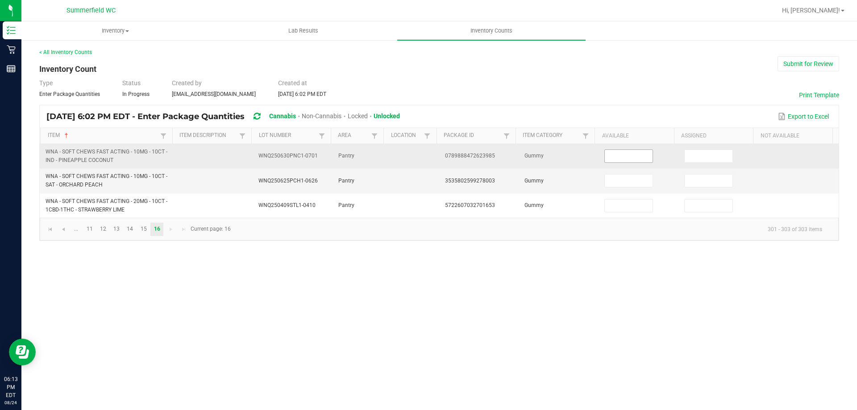
click at [625, 156] on input at bounding box center [628, 156] width 47 height 13
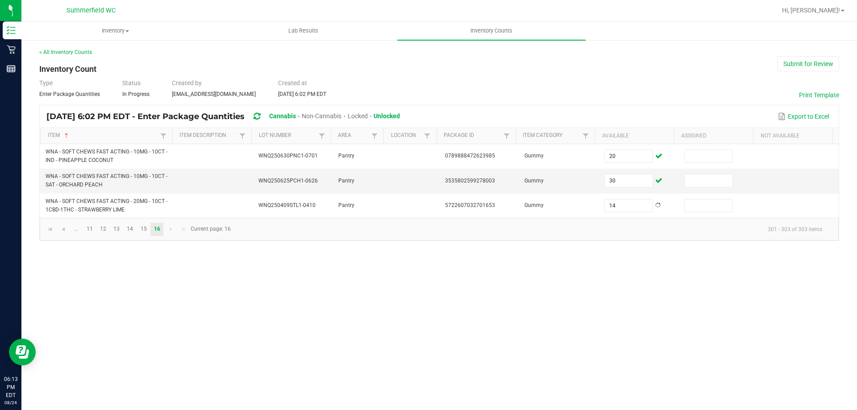
click at [829, 71] on div "< All Inventory Counts Inventory Count Submit for Review Type Enter Package Qua…" at bounding box center [439, 144] width 800 height 193
click at [818, 67] on button "Submit for Review" at bounding box center [809, 63] width 62 height 15
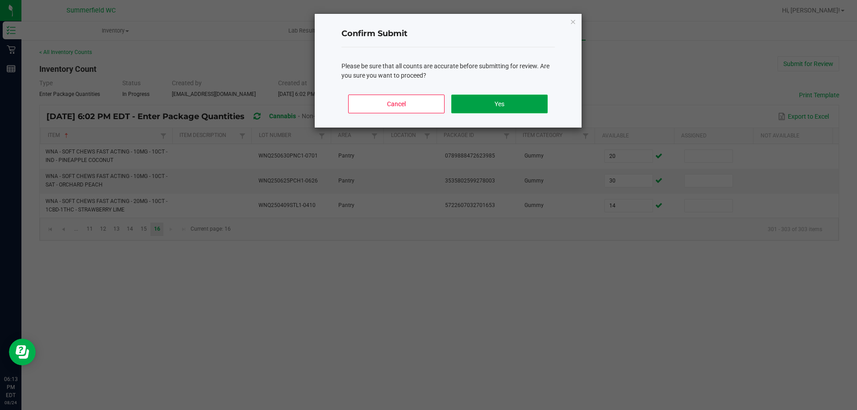
click at [539, 102] on button "Yes" at bounding box center [499, 104] width 96 height 19
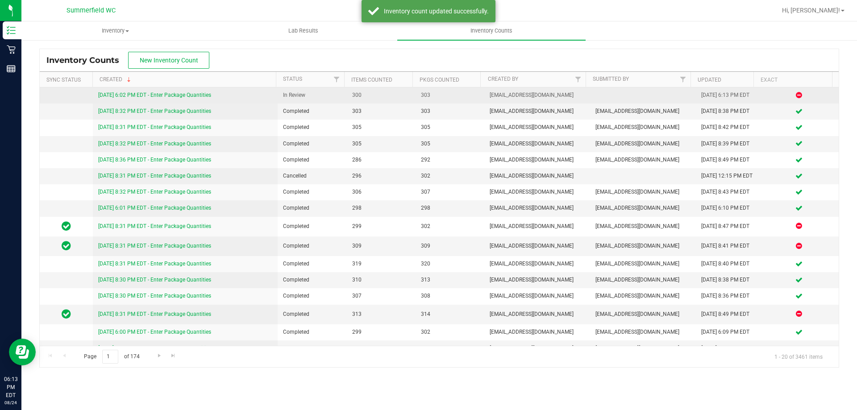
click at [190, 96] on link "[DATE] 6:02 PM EDT - Enter Package Quantities" at bounding box center [154, 95] width 113 height 6
click at [392, 100] on span "300" at bounding box center [381, 95] width 58 height 8
click at [170, 92] on link "[DATE] 6:02 PM EDT - Enter Package Quantities" at bounding box center [154, 95] width 113 height 6
click at [202, 96] on link "[DATE] 6:02 PM EDT - Enter Package Quantities" at bounding box center [154, 95] width 113 height 6
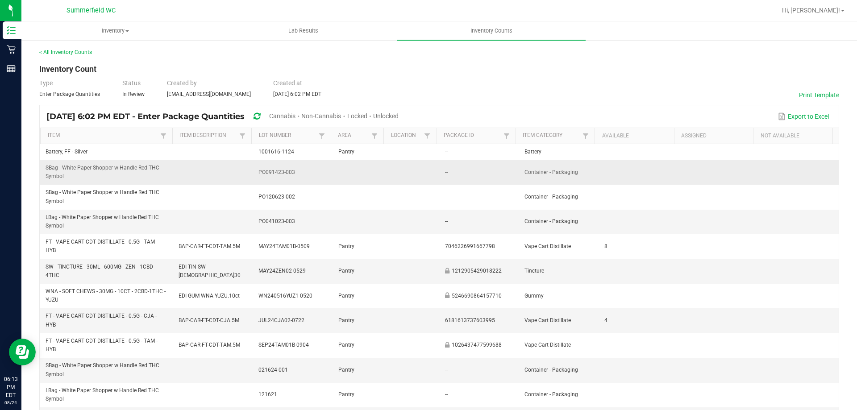
click at [473, 183] on td "--" at bounding box center [480, 172] width 80 height 25
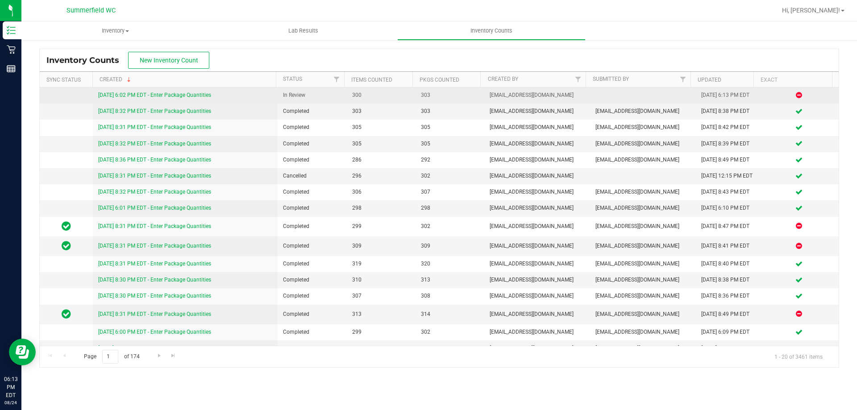
drag, startPoint x: 300, startPoint y: 97, endPoint x: 309, endPoint y: 97, distance: 9.4
click at [305, 97] on span "In Review" at bounding box center [312, 95] width 58 height 8
click at [309, 97] on span "In Review" at bounding box center [312, 95] width 58 height 8
click at [191, 95] on link "[DATE] 6:02 PM EDT - Enter Package Quantities" at bounding box center [154, 95] width 113 height 6
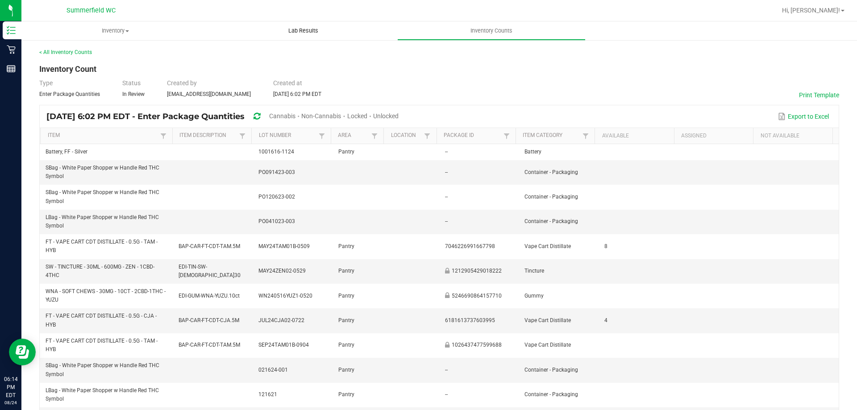
click at [301, 30] on span "Lab Results" at bounding box center [303, 31] width 54 height 8
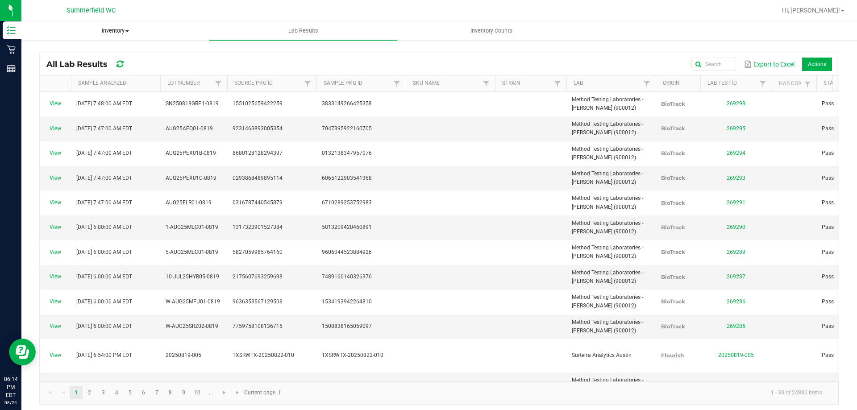
click at [126, 34] on span "Inventory" at bounding box center [115, 31] width 187 height 8
click at [457, 21] on link "Inventory Counts" at bounding box center [491, 30] width 188 height 19
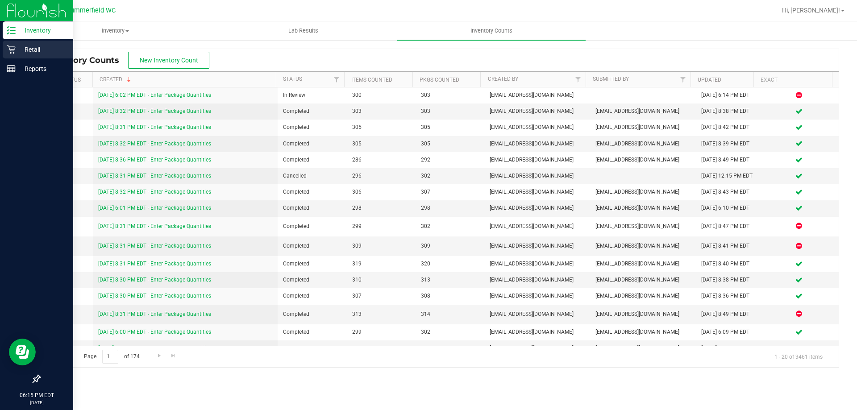
click at [9, 54] on div "Retail" at bounding box center [38, 50] width 71 height 18
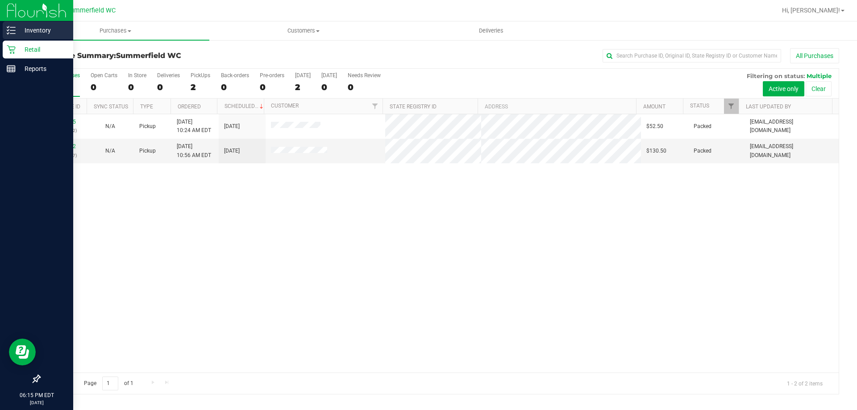
drag, startPoint x: 314, startPoint y: 112, endPoint x: 11, endPoint y: 28, distance: 314.1
click at [11, 27] on line at bounding box center [12, 27] width 5 height 0
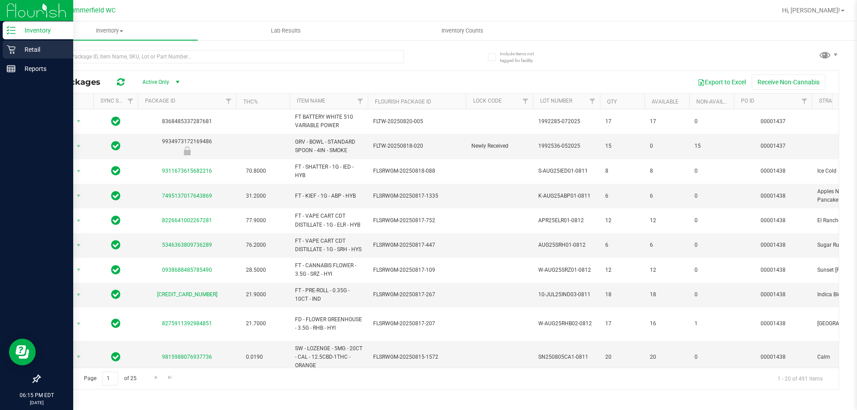
click at [29, 54] on p "Retail" at bounding box center [43, 49] width 54 height 11
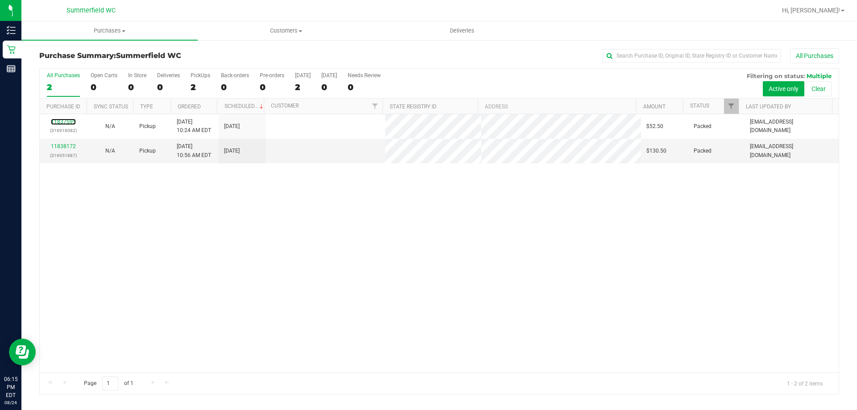
click at [65, 123] on link "11837595" at bounding box center [63, 122] width 25 height 6
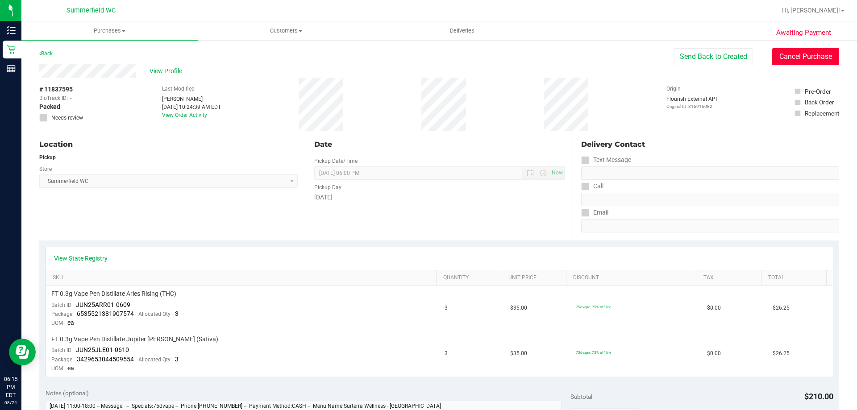
click at [804, 57] on button "Cancel Purchase" at bounding box center [805, 56] width 67 height 17
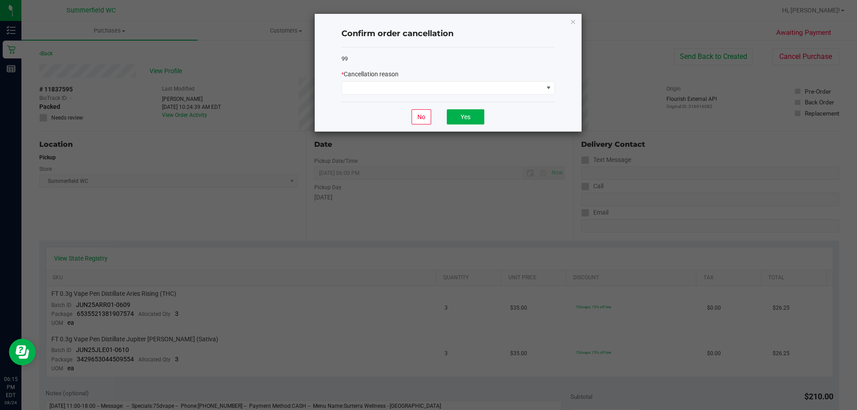
click at [428, 96] on div "99 * Cancellation reason" at bounding box center [448, 74] width 213 height 55
click at [424, 90] on span at bounding box center [442, 88] width 201 height 13
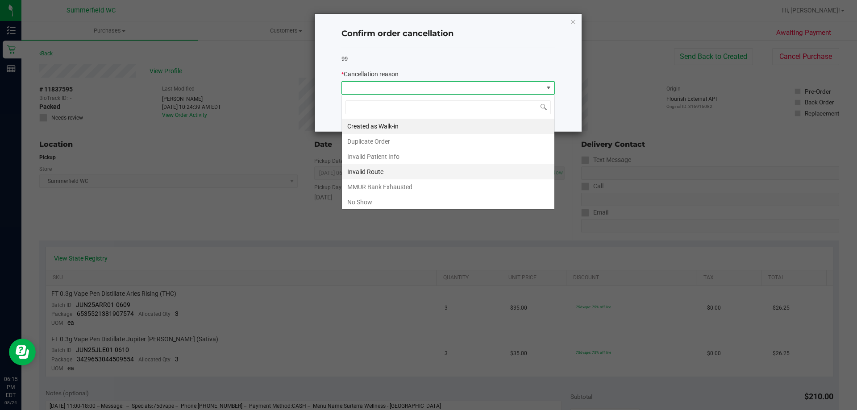
scroll to position [13, 213]
click at [378, 200] on li "No Show" at bounding box center [448, 202] width 213 height 15
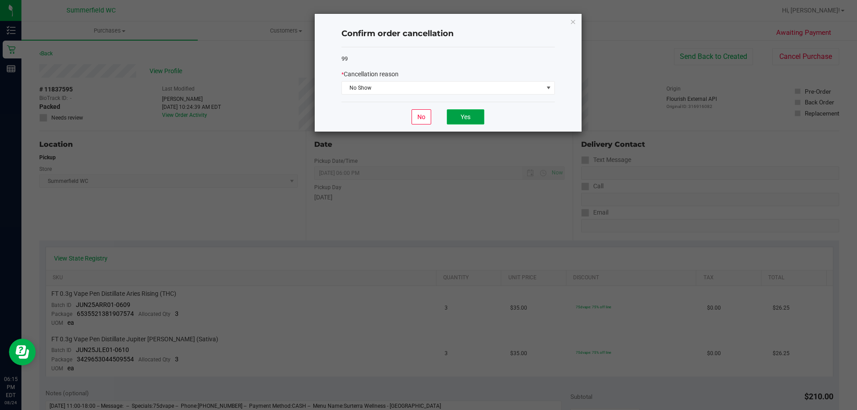
click at [466, 122] on button "Yes" at bounding box center [466, 116] width 38 height 15
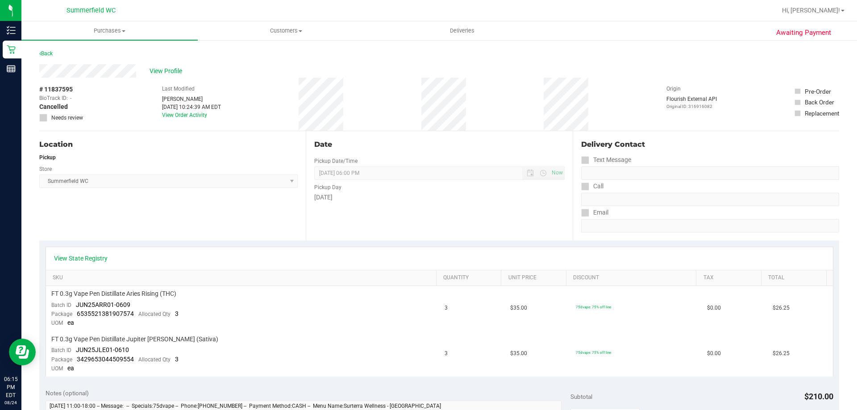
click at [48, 58] on div "Back" at bounding box center [45, 53] width 13 height 11
click at [48, 54] on link "Back" at bounding box center [45, 53] width 13 height 6
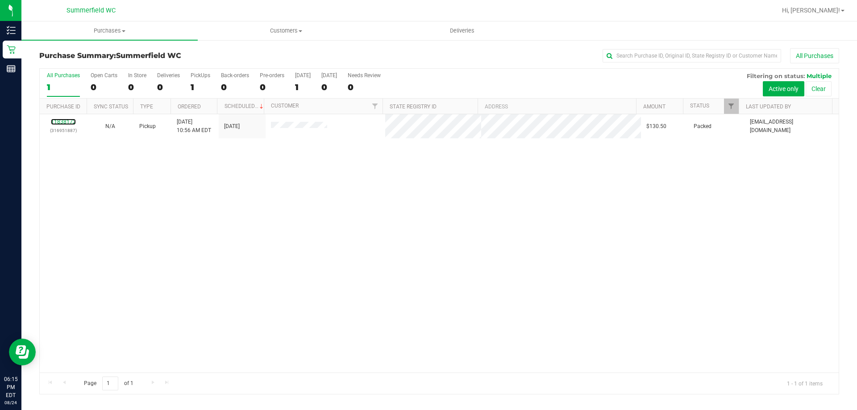
click at [68, 120] on link "11838172" at bounding box center [63, 122] width 25 height 6
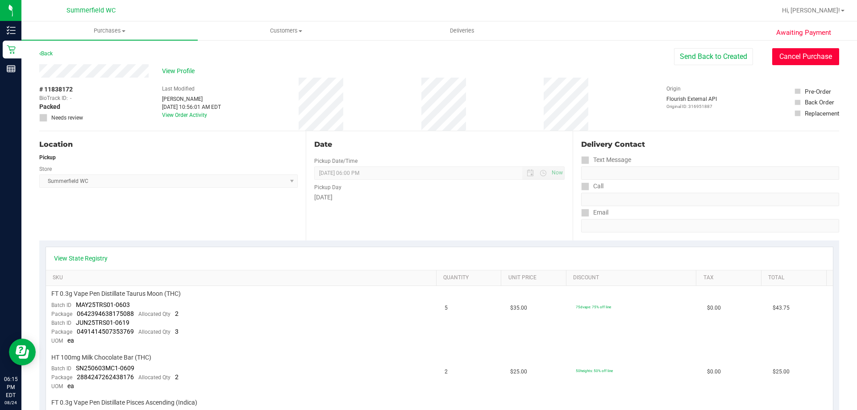
click at [797, 59] on button "Cancel Purchase" at bounding box center [805, 56] width 67 height 17
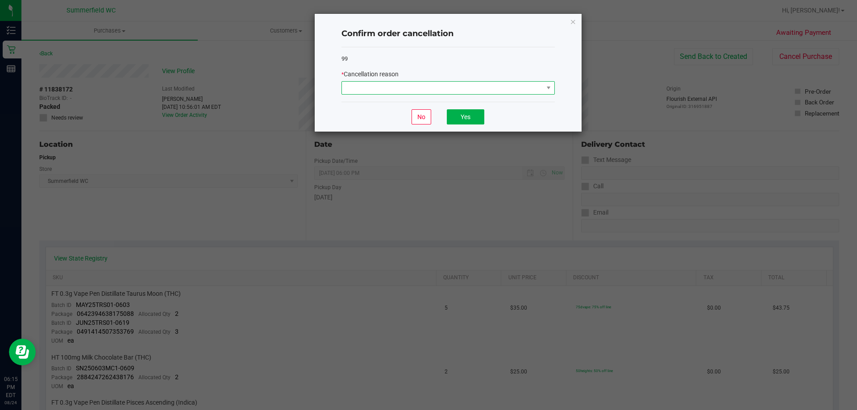
click at [454, 83] on span at bounding box center [442, 88] width 201 height 13
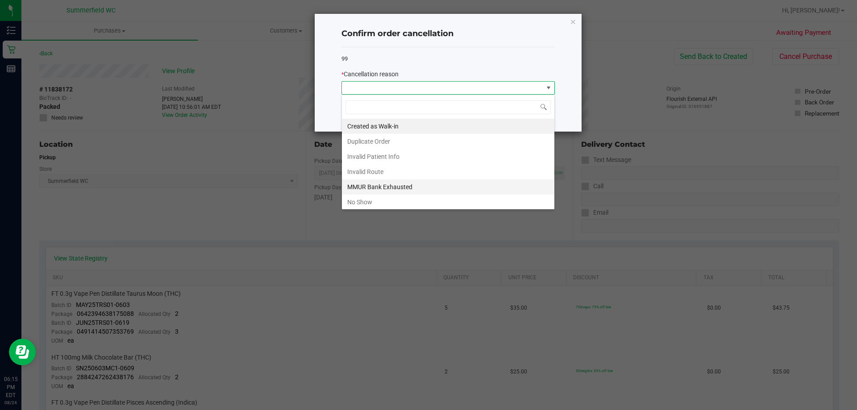
scroll to position [13, 213]
click at [383, 202] on li "No Show" at bounding box center [448, 202] width 213 height 15
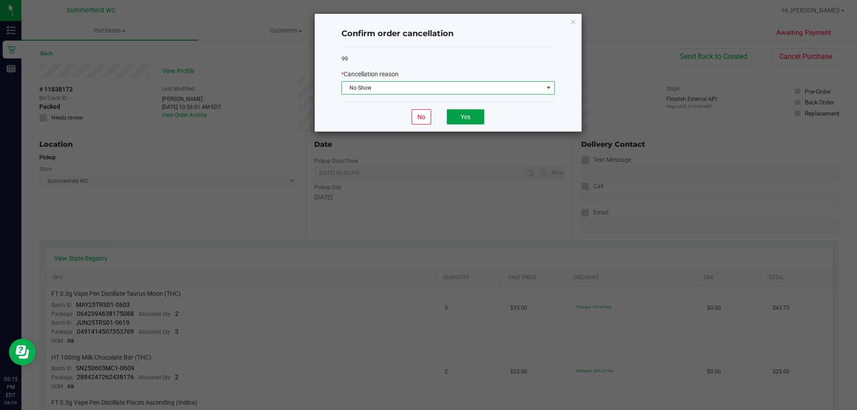
click at [463, 122] on button "Yes" at bounding box center [466, 116] width 38 height 15
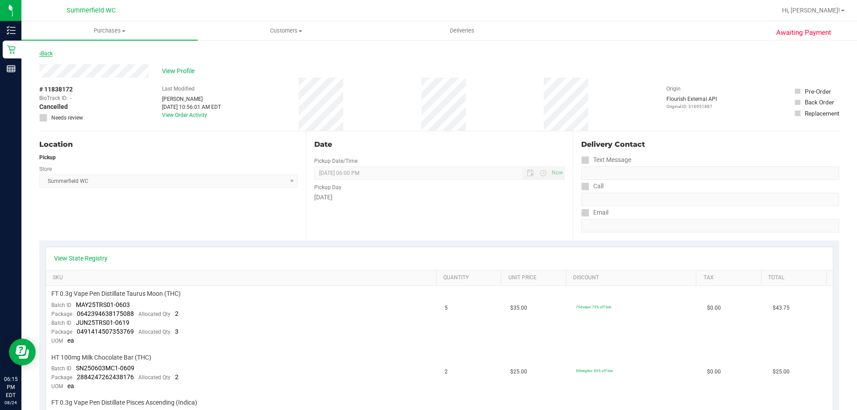
click at [43, 52] on link "Back" at bounding box center [45, 53] width 13 height 6
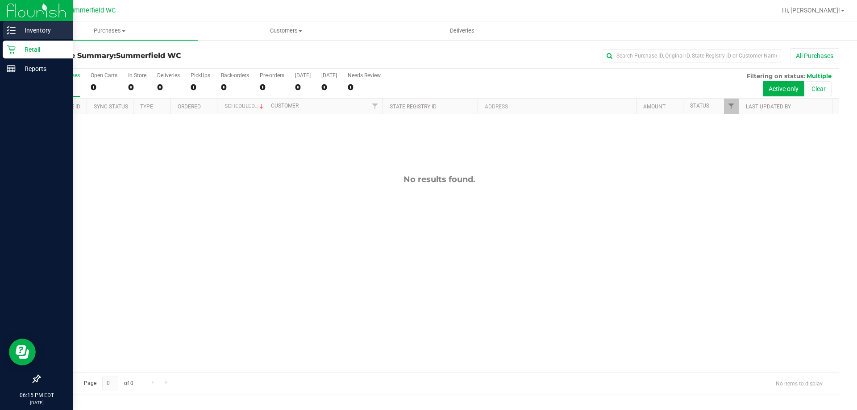
click at [30, 26] on p "Inventory" at bounding box center [43, 30] width 54 height 11
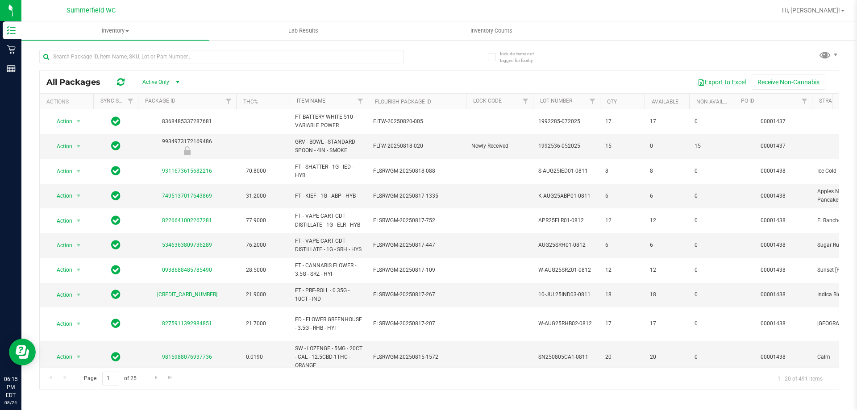
click at [303, 102] on link "Item Name" at bounding box center [311, 101] width 29 height 6
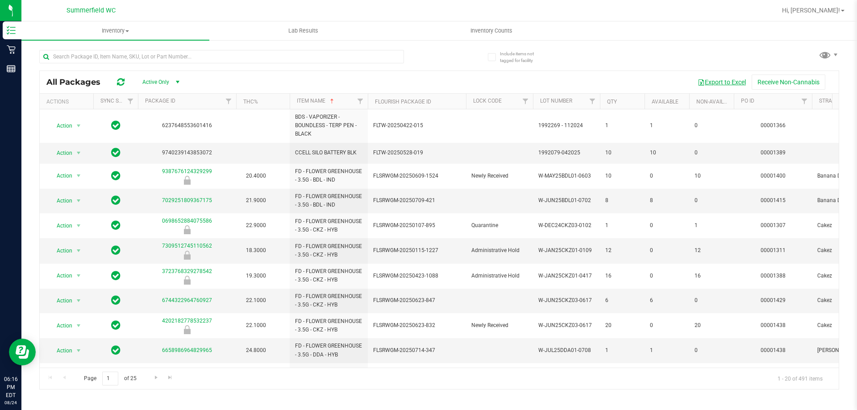
click at [713, 80] on button "Export to Excel" at bounding box center [722, 82] width 60 height 15
click at [467, 69] on div "All Packages Active Only Active Only Lab Samples Locked All External Internal E…" at bounding box center [439, 216] width 800 height 348
